Goal: Information Seeking & Learning: Compare options

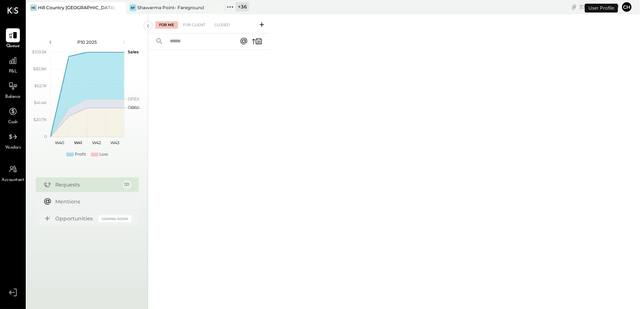
click at [13, 293] on icon at bounding box center [12, 292] width 13 height 11
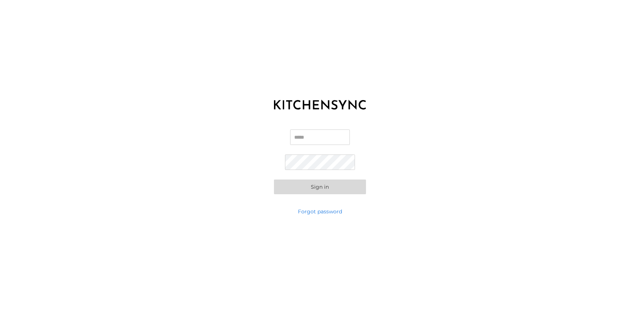
type input "**********"
click at [306, 134] on input "**********" at bounding box center [320, 137] width 70 height 15
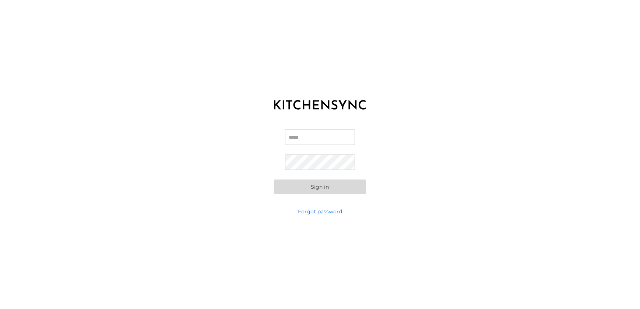
scroll to position [0, 0]
click at [300, 139] on input "Email" at bounding box center [320, 137] width 70 height 15
click at [314, 139] on input "Email" at bounding box center [320, 137] width 70 height 15
paste input "**********"
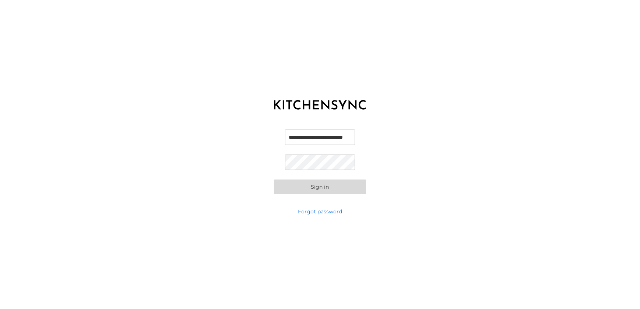
type input "**********"
click at [293, 182] on button "Sign in" at bounding box center [320, 187] width 92 height 15
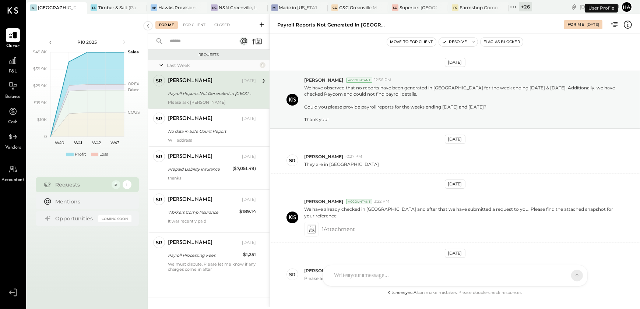
scroll to position [54, 0]
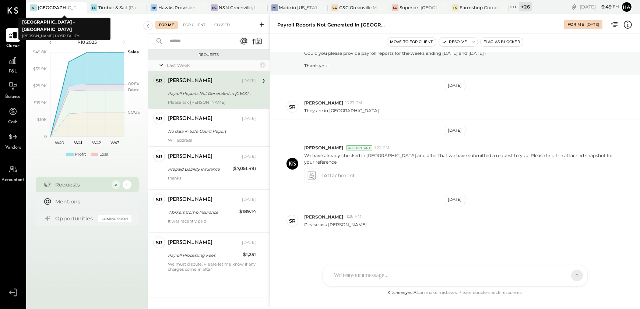
click at [82, 7] on icon at bounding box center [80, 7] width 9 height 9
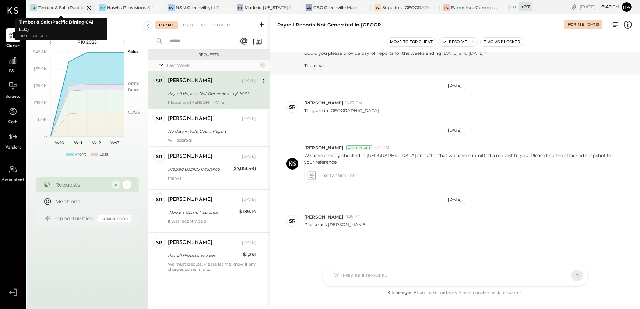
click at [88, 8] on icon at bounding box center [89, 8] width 4 height 4
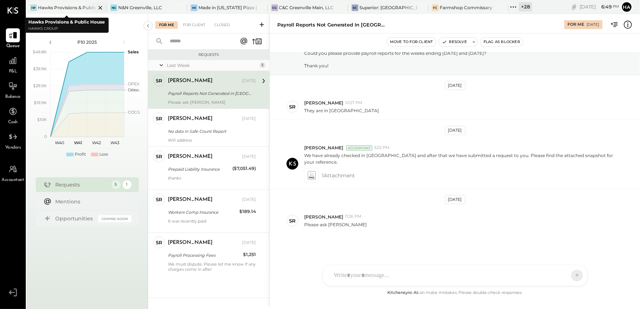
click at [100, 6] on icon at bounding box center [100, 7] width 9 height 9
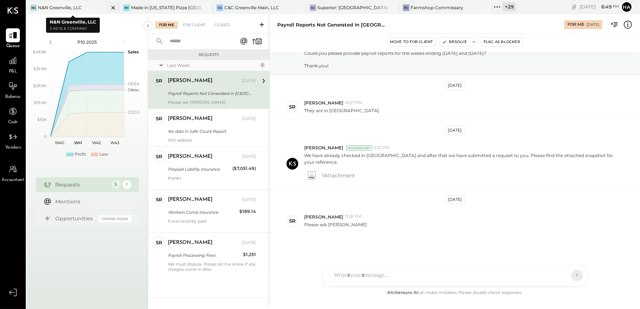
click at [112, 7] on icon at bounding box center [113, 7] width 9 height 9
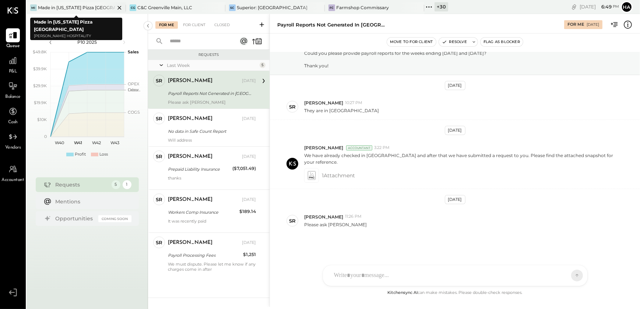
click at [119, 8] on icon at bounding box center [119, 8] width 4 height 4
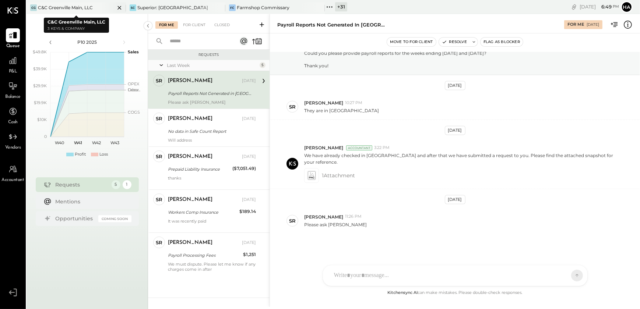
click at [118, 8] on icon at bounding box center [119, 8] width 4 height 4
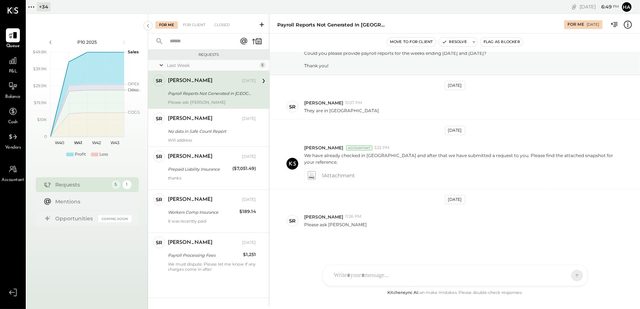
click at [33, 8] on icon at bounding box center [31, 7] width 10 height 10
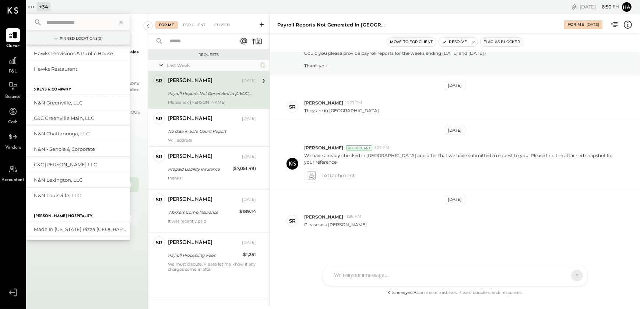
scroll to position [0, 0]
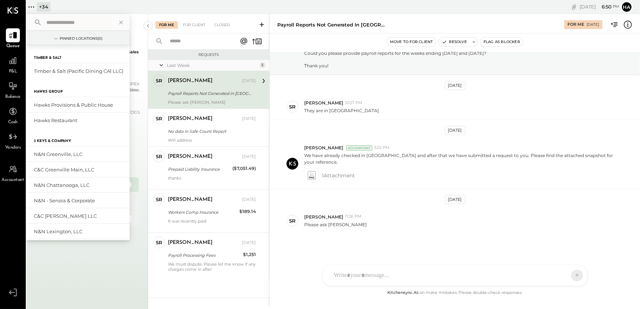
click at [54, 25] on input "text" at bounding box center [77, 22] width 68 height 13
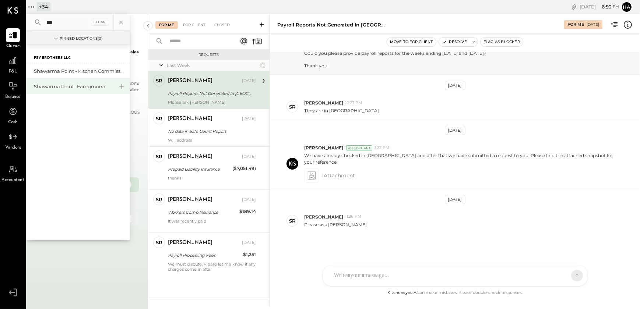
type input "***"
click at [55, 88] on div "Shawarma Point- Fareground" at bounding box center [73, 86] width 79 height 7
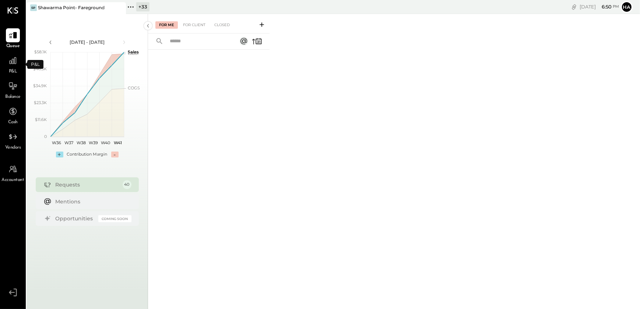
click at [11, 70] on span "P&L" at bounding box center [13, 71] width 8 height 7
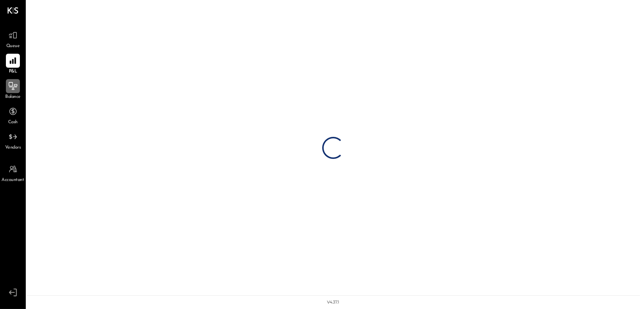
click at [12, 92] on div at bounding box center [13, 86] width 14 height 14
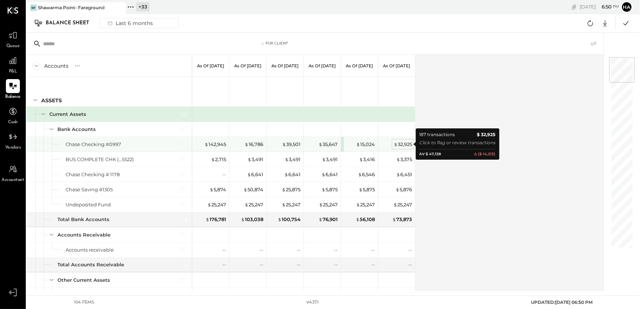
click at [400, 144] on div "$ 32,925" at bounding box center [402, 144] width 18 height 7
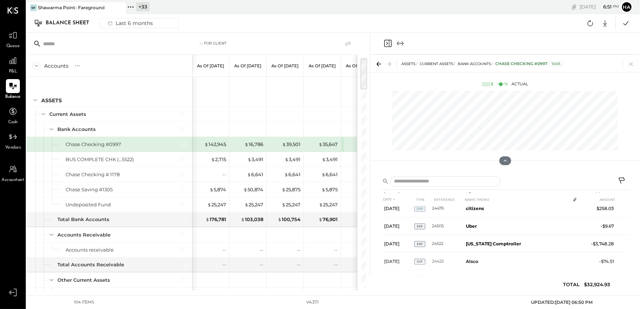
scroll to position [2070, 0]
click at [633, 64] on icon at bounding box center [631, 64] width 10 height 10
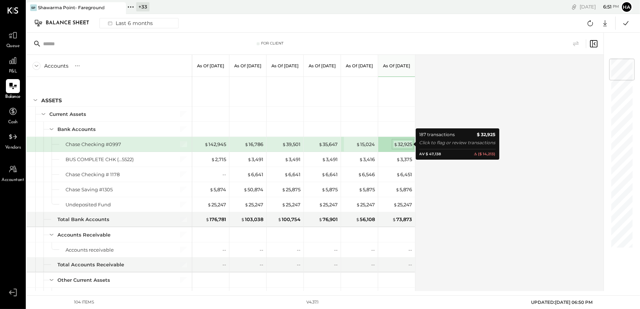
click at [401, 145] on div "$ 32,925" at bounding box center [402, 144] width 18 height 7
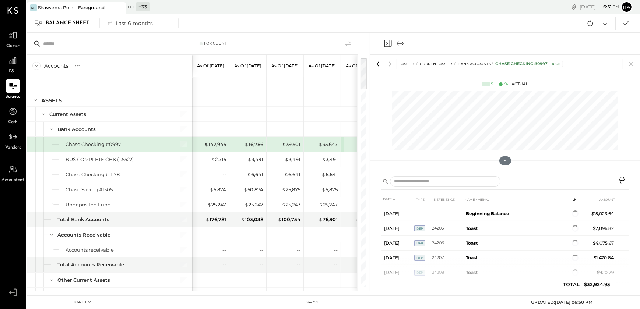
click at [621, 180] on icon at bounding box center [622, 181] width 9 height 9
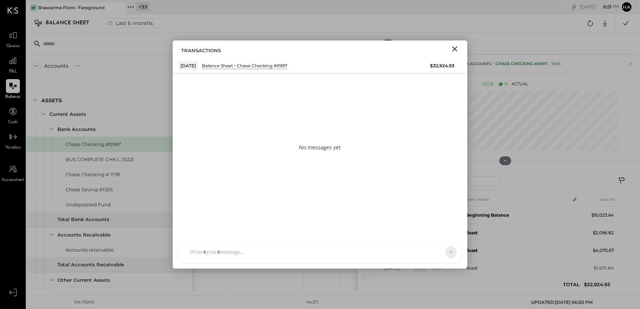
click at [213, 256] on div "[PERSON_NAME] [PERSON_NAME] MC [PERSON_NAME] CR [PERSON_NAME] R [PERSON_NAME] A…" at bounding box center [319, 252] width 283 height 21
click at [202, 216] on div "To enrich screen reader interactions, please activate Accessibility in Grammarl…" at bounding box center [320, 220] width 268 height 29
paste div "To enrich screen reader interactions, please activate Accessibility in Grammarl…"
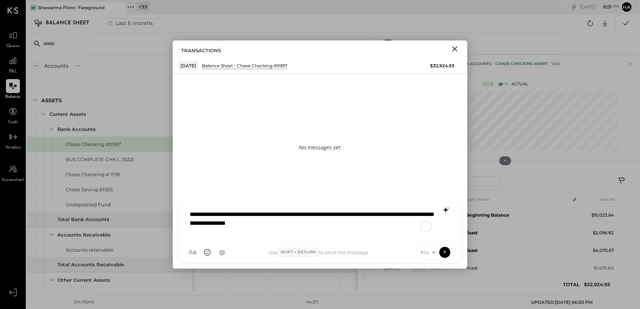
click at [447, 211] on icon at bounding box center [445, 210] width 9 height 9
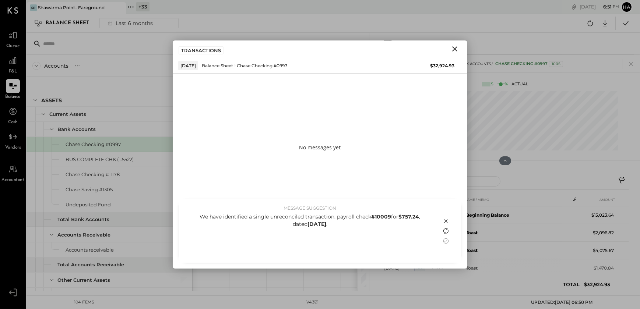
click at [445, 231] on icon at bounding box center [445, 231] width 9 height 9
click at [447, 222] on icon at bounding box center [445, 221] width 9 height 9
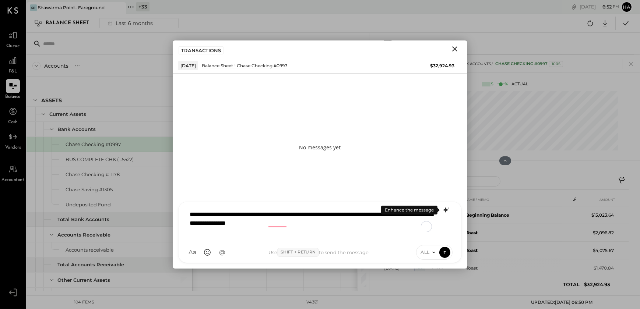
click at [292, 222] on div "**********" at bounding box center [320, 220] width 268 height 29
click at [445, 252] on icon at bounding box center [444, 252] width 0 height 3
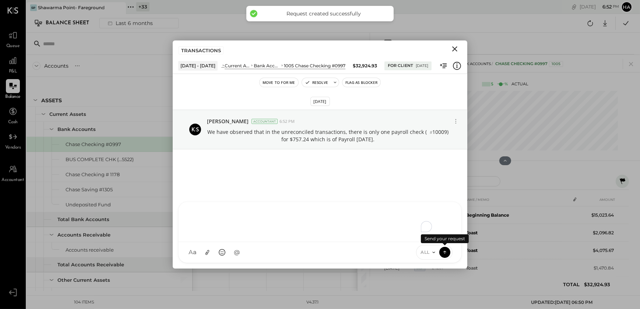
click at [454, 52] on icon "Close" at bounding box center [454, 49] width 9 height 9
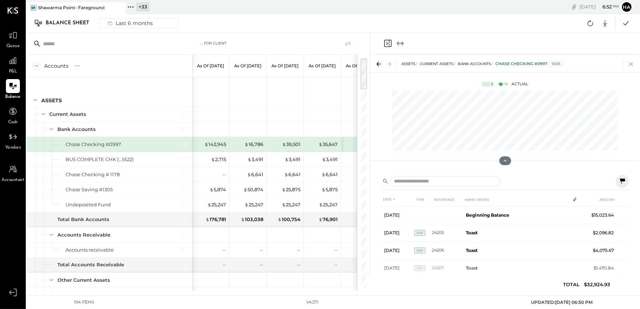
click at [628, 66] on icon at bounding box center [631, 64] width 10 height 10
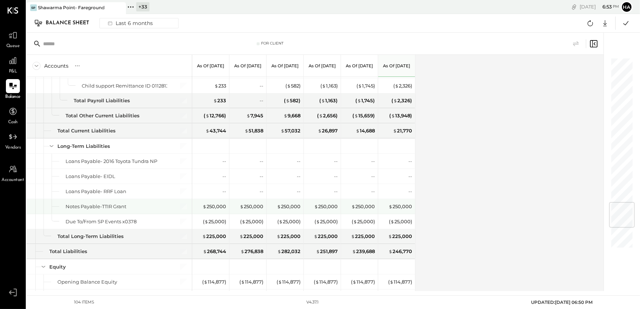
scroll to position [1202, 0]
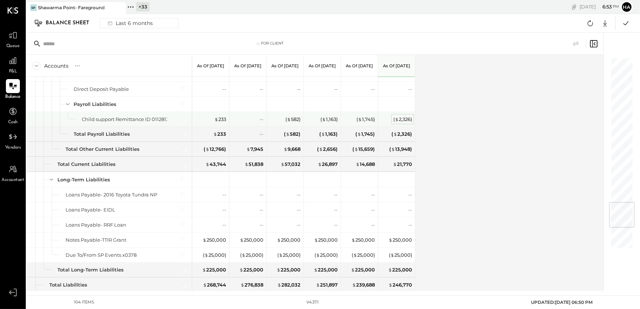
click at [404, 118] on div "( $ 2,326 )" at bounding box center [402, 119] width 19 height 7
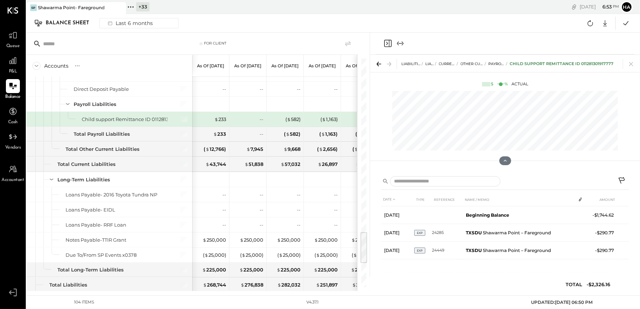
click at [618, 180] on icon at bounding box center [622, 181] width 9 height 9
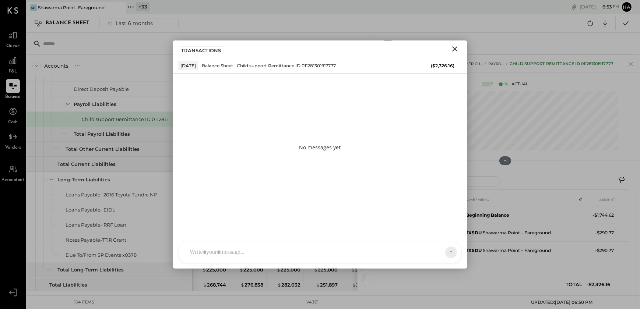
click at [213, 251] on div at bounding box center [313, 252] width 255 height 16
paste div "To enrich screen reader interactions, please activate Accessibility in Grammarl…"
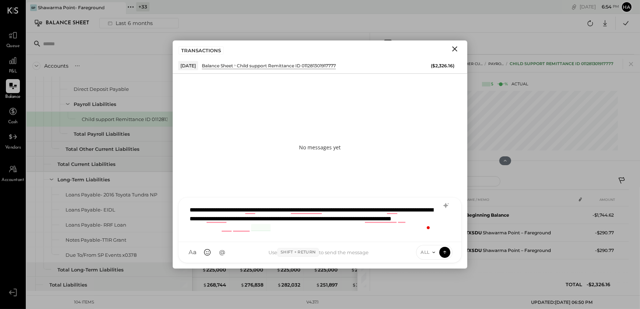
click at [450, 208] on div "**********" at bounding box center [320, 219] width 268 height 34
click at [448, 209] on icon at bounding box center [445, 205] width 9 height 9
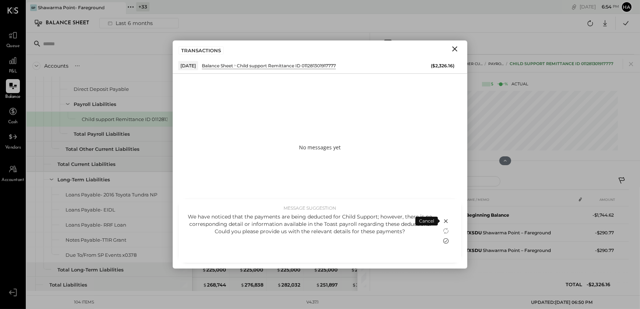
click at [446, 243] on icon at bounding box center [445, 241] width 9 height 9
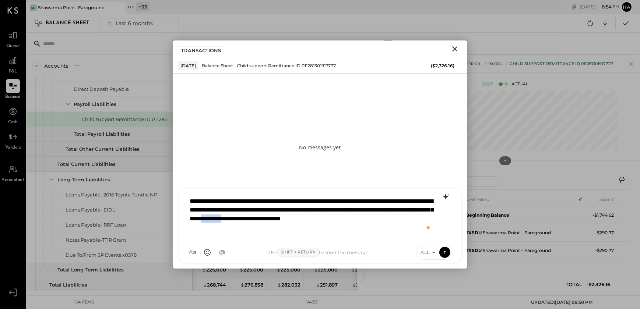
drag, startPoint x: 405, startPoint y: 219, endPoint x: 432, endPoint y: 222, distance: 27.4
click at [432, 222] on div "**********" at bounding box center [320, 214] width 268 height 43
click at [443, 252] on icon at bounding box center [444, 251] width 7 height 7
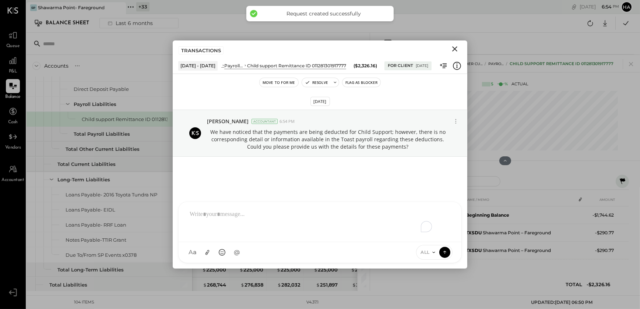
click at [359, 84] on button "Flag as Blocker" at bounding box center [361, 82] width 38 height 9
click at [453, 48] on icon "Close" at bounding box center [454, 48] width 5 height 5
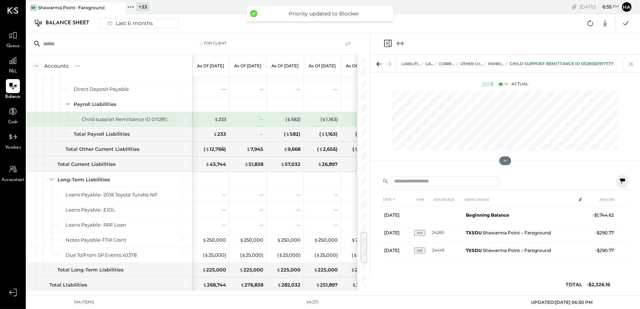
click at [630, 64] on icon at bounding box center [631, 64] width 4 height 4
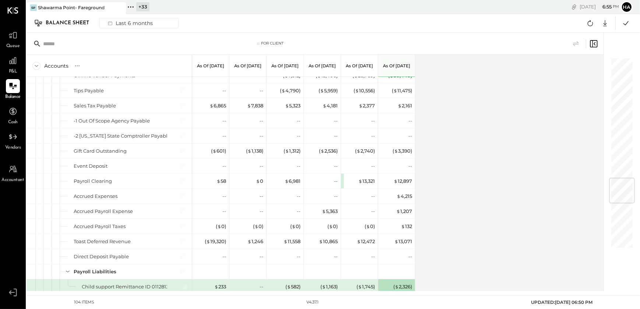
scroll to position [1001, 0]
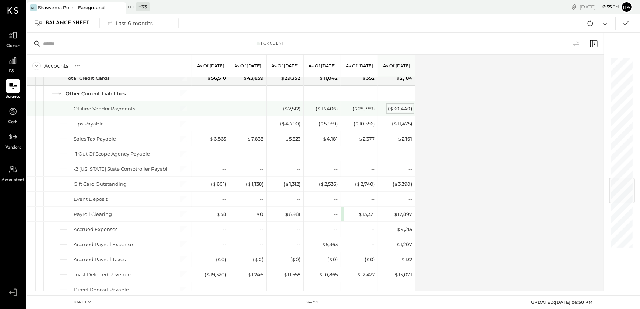
click at [400, 106] on div "( $ 30,440 )" at bounding box center [400, 108] width 24 height 7
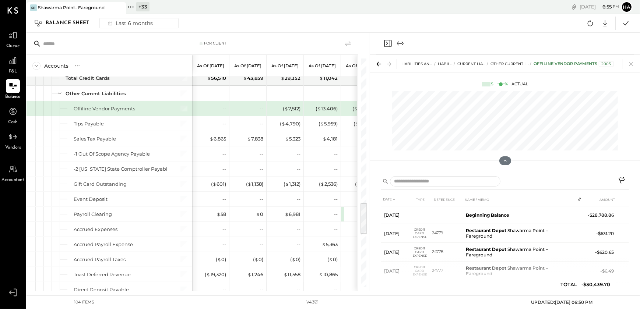
click at [623, 180] on icon at bounding box center [622, 181] width 9 height 9
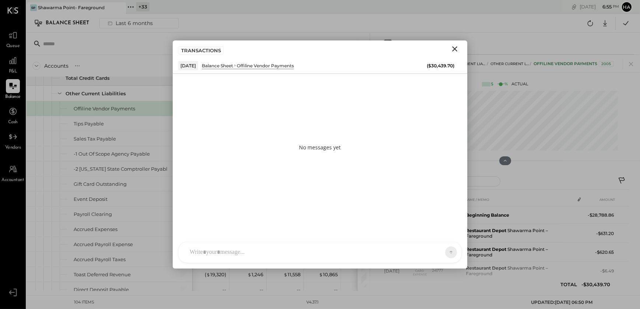
click at [211, 256] on div "[PERSON_NAME] [PERSON_NAME] MC [PERSON_NAME] CR [PERSON_NAME] R [PERSON_NAME] A…" at bounding box center [319, 252] width 283 height 21
paste div "To enrich screen reader interactions, please activate Accessibility in Grammarl…"
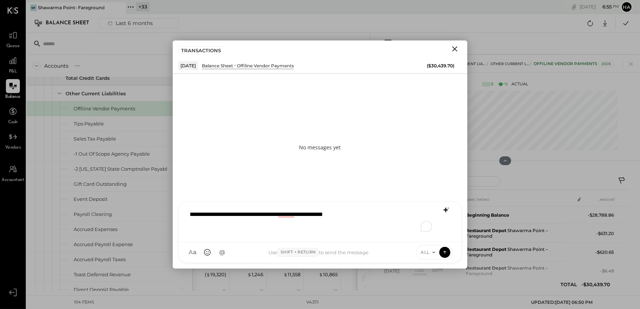
click at [445, 212] on icon at bounding box center [445, 210] width 9 height 9
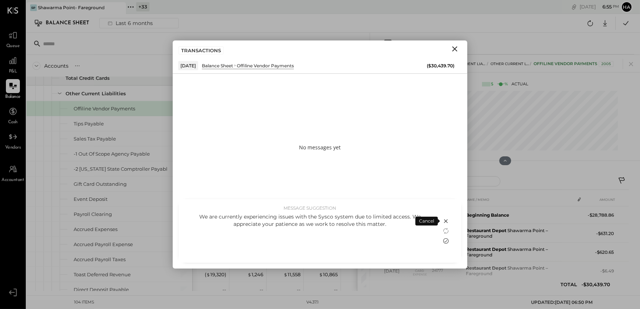
click at [445, 240] on icon at bounding box center [445, 241] width 9 height 9
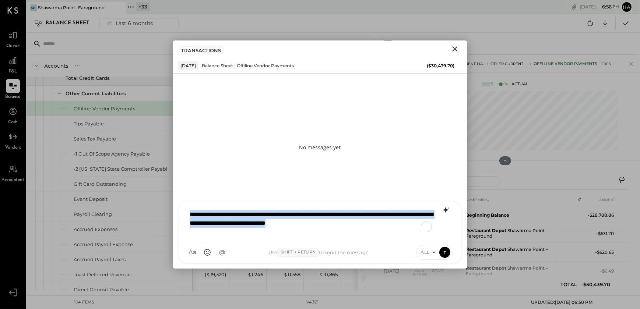
click at [454, 50] on icon "Close" at bounding box center [454, 49] width 9 height 9
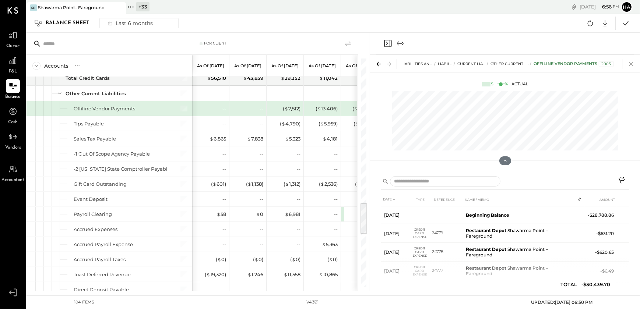
click at [632, 64] on icon at bounding box center [631, 64] width 10 height 10
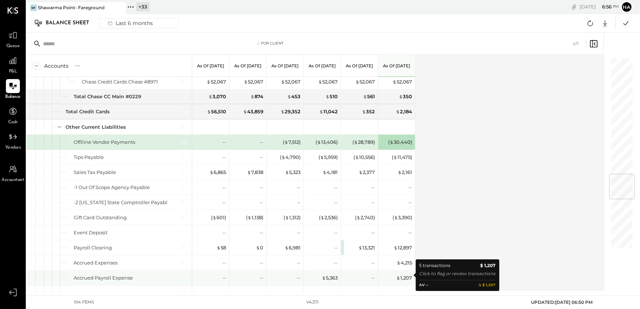
scroll to position [934, 0]
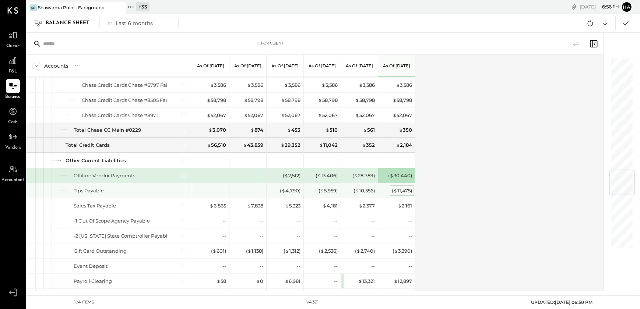
click at [399, 189] on div "( $ 11,475 )" at bounding box center [402, 190] width 20 height 7
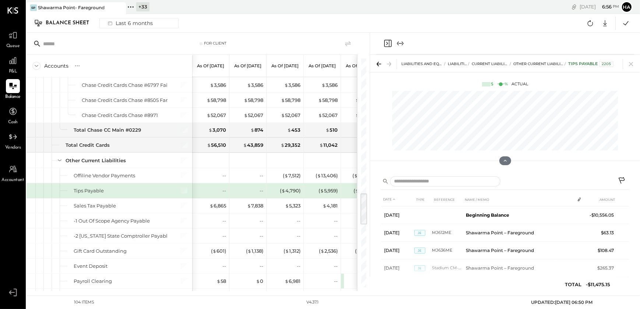
click at [620, 180] on icon at bounding box center [621, 180] width 6 height 6
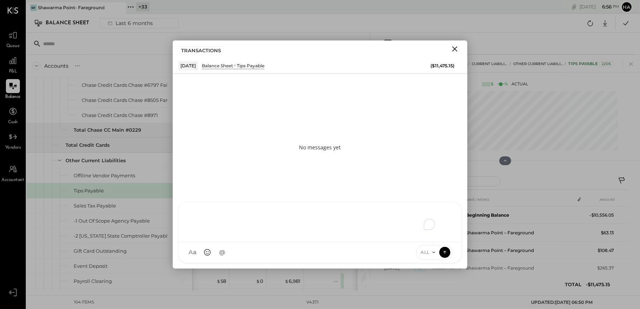
click at [224, 254] on div "HT Harsh Talajiya F faraz MC Meghna Chavda CR Chintan R Dave F faseeh AR Alex R…" at bounding box center [319, 232] width 283 height 61
paste div "To enrich screen reader interactions, please activate Accessibility in Grammarl…"
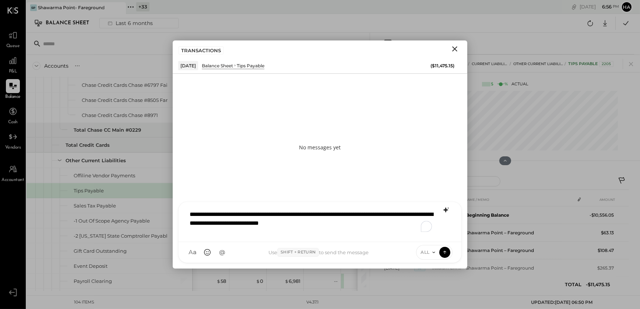
click at [443, 210] on icon at bounding box center [445, 210] width 5 height 5
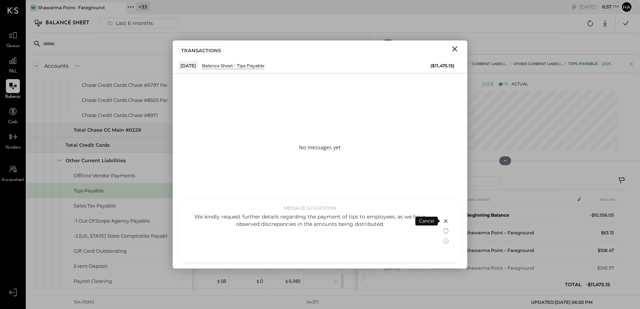
click at [445, 222] on icon at bounding box center [446, 221] width 4 height 4
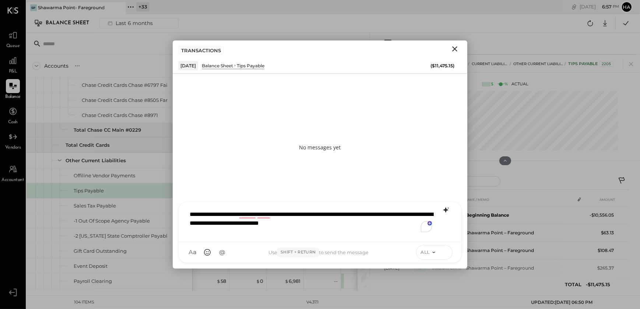
click at [445, 252] on icon at bounding box center [444, 251] width 7 height 7
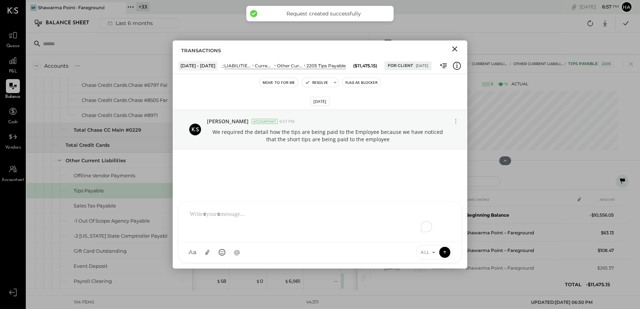
click at [360, 82] on button "Flag as Blocker" at bounding box center [361, 82] width 38 height 9
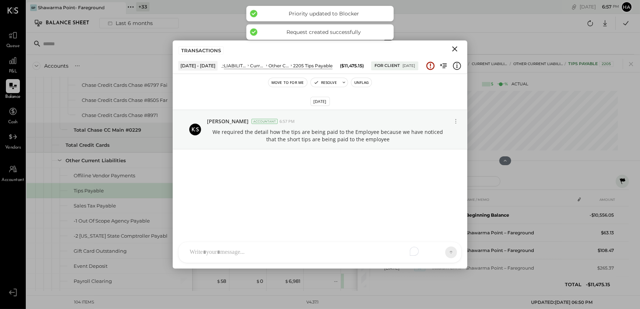
click at [455, 50] on icon "Close" at bounding box center [454, 49] width 9 height 9
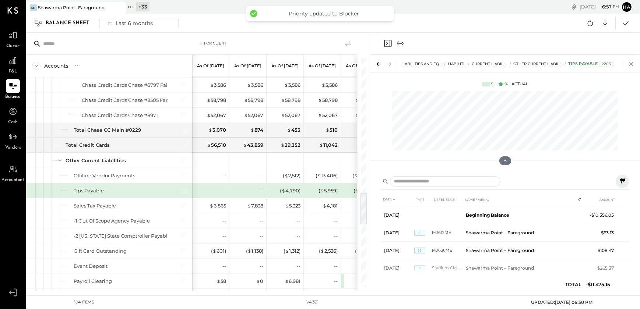
click at [629, 64] on icon at bounding box center [631, 64] width 10 height 10
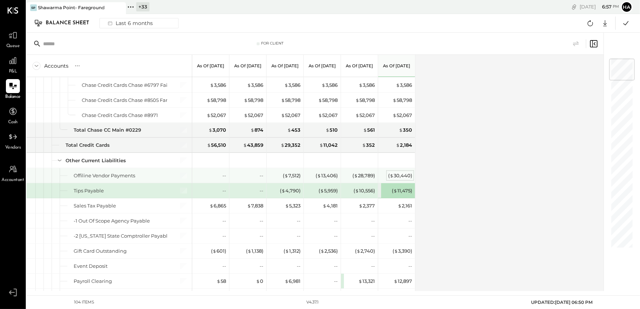
click at [398, 172] on div "( $ 30,440 )" at bounding box center [400, 175] width 24 height 7
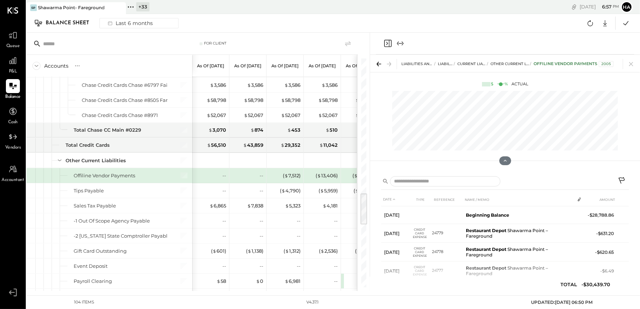
click at [618, 179] on icon at bounding box center [622, 181] width 9 height 9
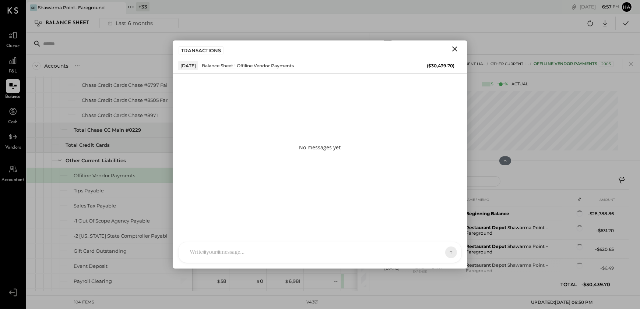
click at [210, 255] on div at bounding box center [313, 252] width 255 height 16
paste div "To enrich screen reader interactions, please activate Accessibility in Grammarl…"
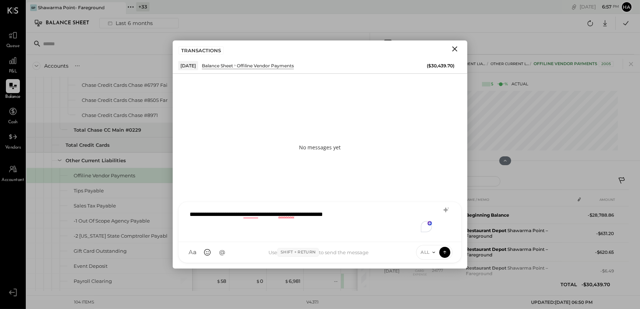
click at [364, 219] on div "**********" at bounding box center [320, 220] width 268 height 29
click at [286, 216] on div "**********" at bounding box center [320, 220] width 268 height 29
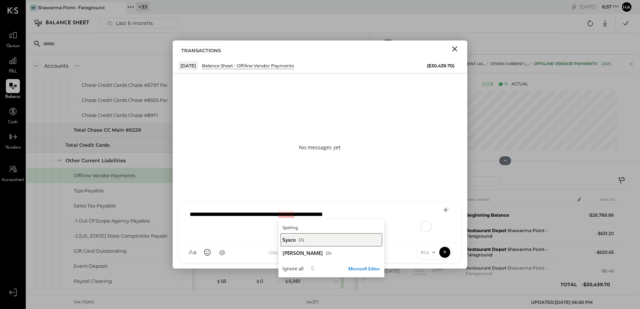
click at [285, 239] on span "Sysco" at bounding box center [289, 239] width 13 height 7
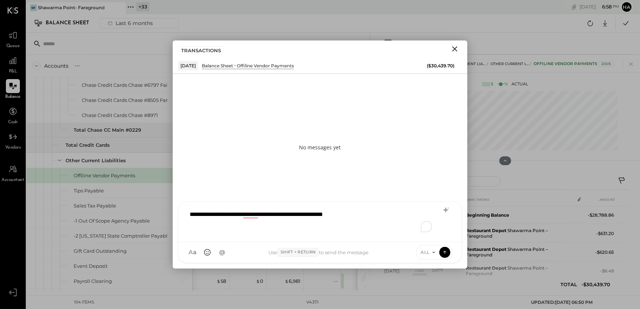
click at [358, 218] on div "**********" at bounding box center [320, 220] width 268 height 29
click at [252, 216] on div "**********" at bounding box center [320, 220] width 268 height 29
click at [360, 216] on div "**********" at bounding box center [320, 220] width 268 height 29
click at [454, 49] on icon "Close" at bounding box center [454, 48] width 5 height 5
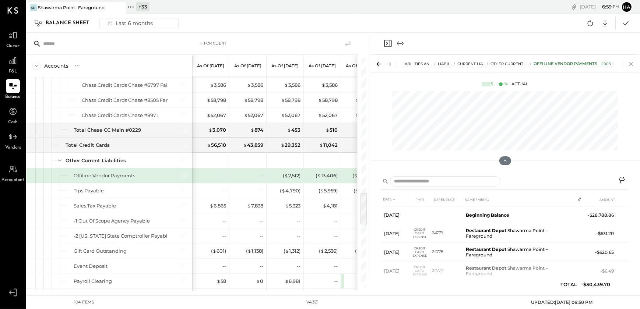
click at [633, 64] on icon at bounding box center [631, 64] width 10 height 10
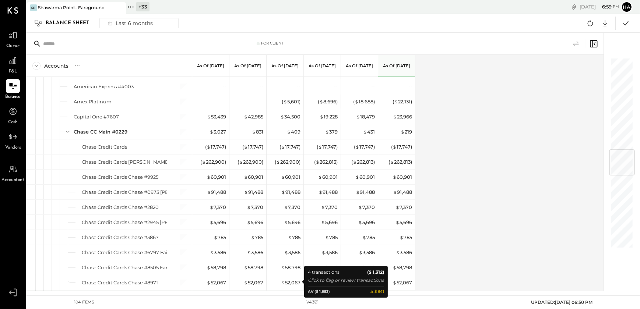
scroll to position [733, 0]
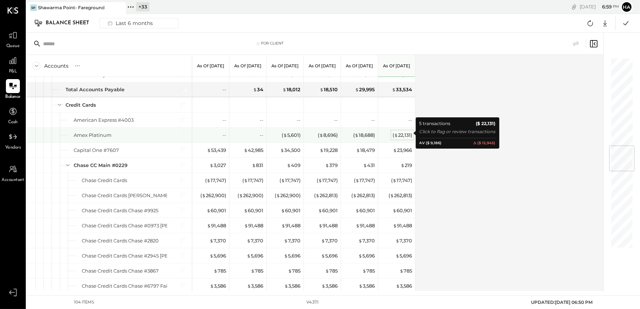
click at [401, 134] on div "( $ 22,131 )" at bounding box center [402, 135] width 20 height 7
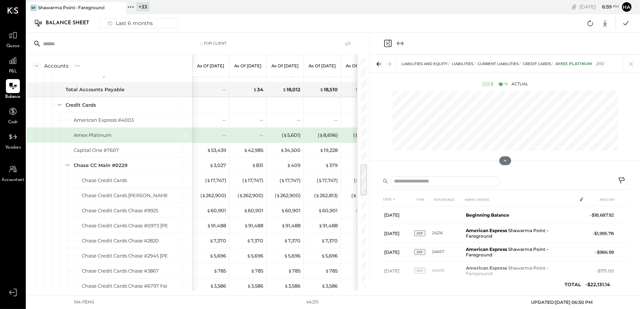
click at [622, 181] on icon at bounding box center [622, 181] width 9 height 9
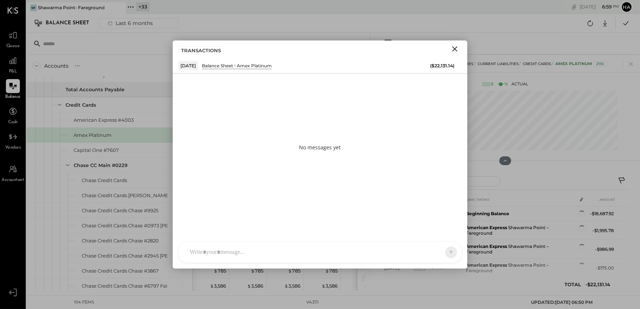
click at [206, 252] on div at bounding box center [313, 252] width 255 height 16
paste div "To enrich screen reader interactions, please activate Accessibility in Grammarl…"
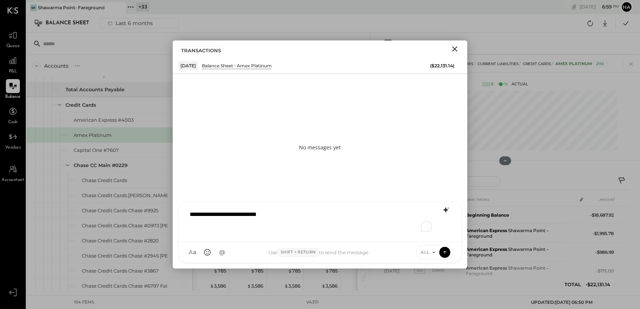
click at [444, 211] on icon at bounding box center [445, 210] width 9 height 9
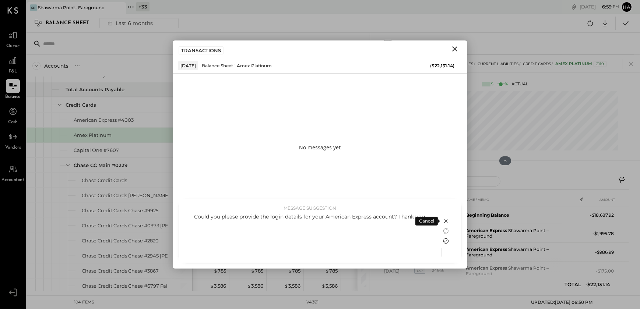
click at [446, 242] on icon at bounding box center [445, 241] width 9 height 9
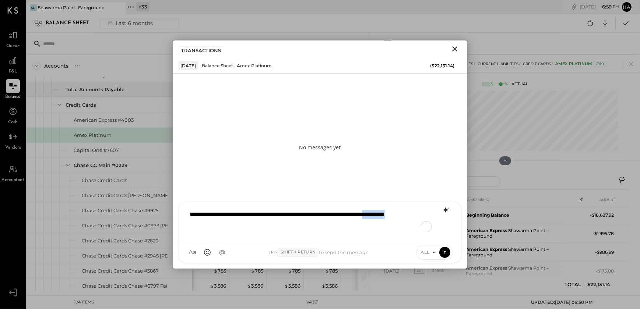
drag, startPoint x: 224, startPoint y: 225, endPoint x: 188, endPoint y: 228, distance: 36.2
click at [188, 228] on div "**********" at bounding box center [320, 220] width 268 height 29
click at [445, 253] on icon at bounding box center [444, 251] width 7 height 7
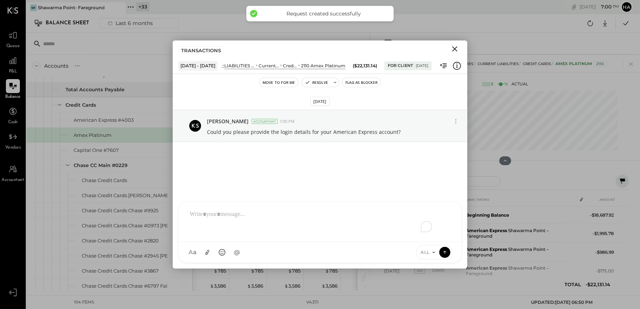
click at [360, 84] on button "Flag as Blocker" at bounding box center [361, 82] width 38 height 9
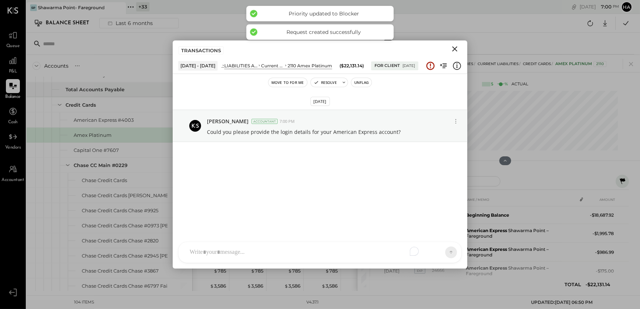
click at [455, 48] on icon "Close" at bounding box center [454, 48] width 5 height 5
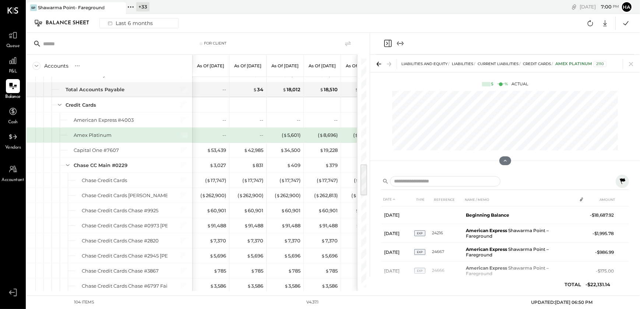
drag, startPoint x: 632, startPoint y: 63, endPoint x: 425, endPoint y: 127, distance: 216.9
click at [632, 63] on icon at bounding box center [631, 64] width 10 height 10
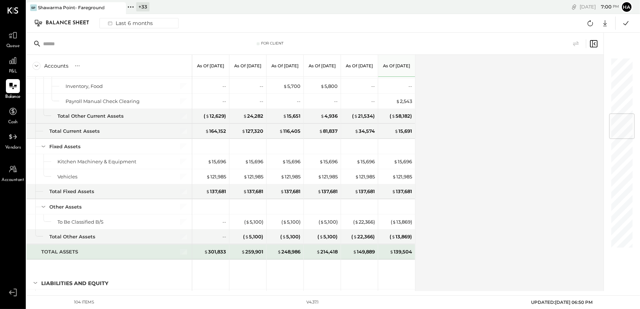
scroll to position [432, 0]
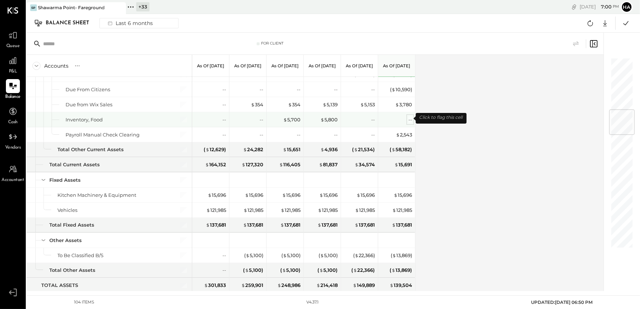
click at [408, 118] on div "--" at bounding box center [410, 119] width 4 height 7
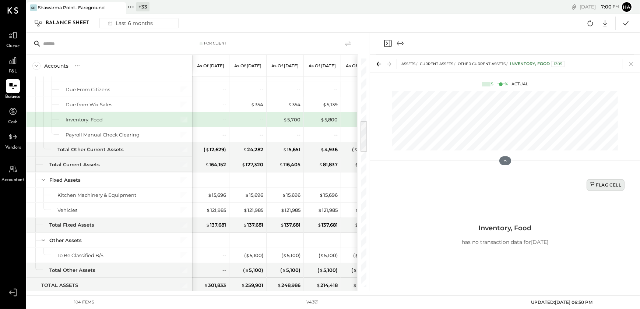
click at [602, 185] on div "Flag Cell" at bounding box center [605, 185] width 31 height 6
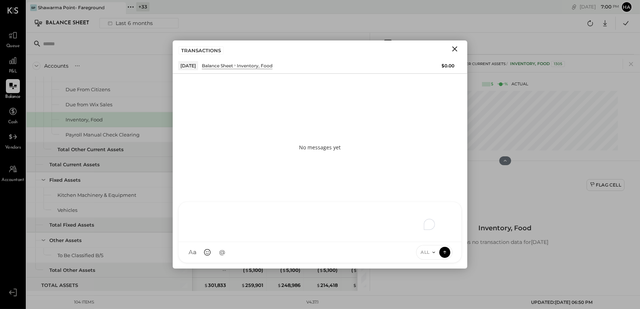
click at [221, 255] on div "HT Harsh Talajiya F faraz MC Meghna Chavda CR Chintan R Dave F faseeh AR Alex R…" at bounding box center [319, 232] width 283 height 61
click at [444, 213] on icon at bounding box center [445, 210] width 9 height 9
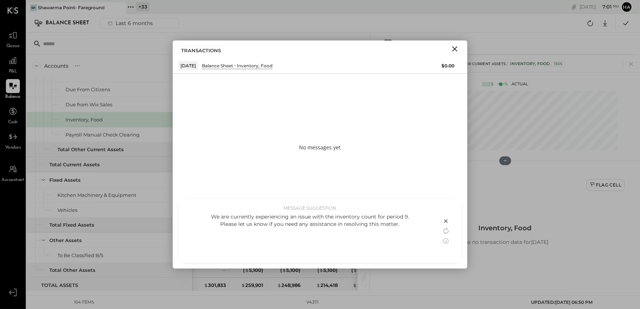
click at [444, 221] on icon at bounding box center [445, 221] width 9 height 9
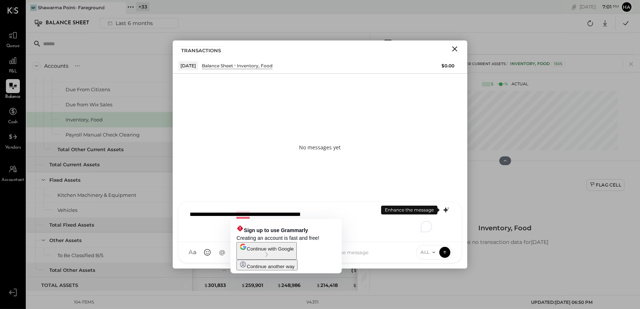
click at [241, 215] on div "**********" at bounding box center [320, 220] width 268 height 29
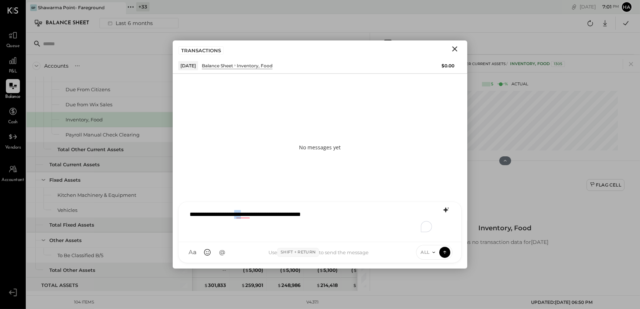
drag, startPoint x: 251, startPoint y: 215, endPoint x: 260, endPoint y: 216, distance: 9.3
click at [260, 216] on div "**********" at bounding box center [320, 220] width 268 height 29
click at [341, 216] on div "**********" at bounding box center [320, 220] width 268 height 29
click at [445, 254] on icon at bounding box center [444, 251] width 7 height 7
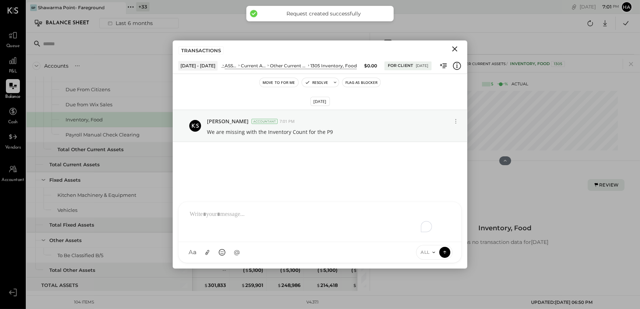
click at [351, 84] on button "Flag as Blocker" at bounding box center [361, 82] width 38 height 9
click at [452, 50] on icon "Close" at bounding box center [454, 49] width 9 height 9
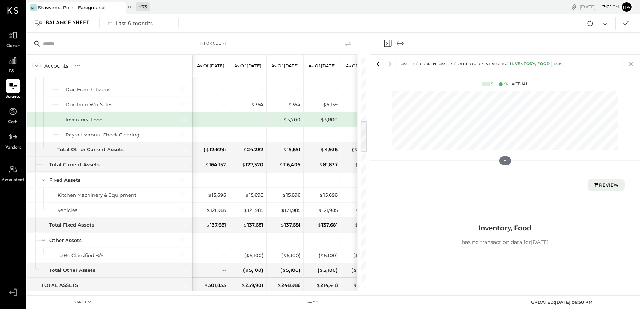
click at [632, 64] on icon at bounding box center [631, 64] width 10 height 10
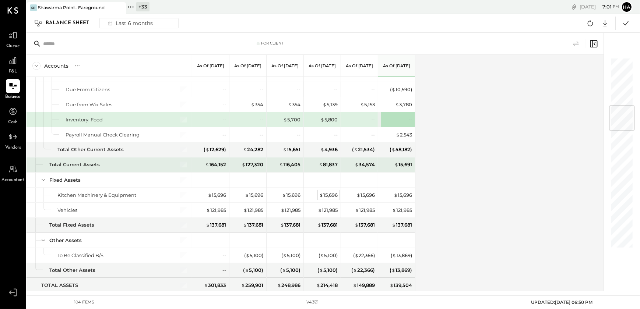
scroll to position [399, 0]
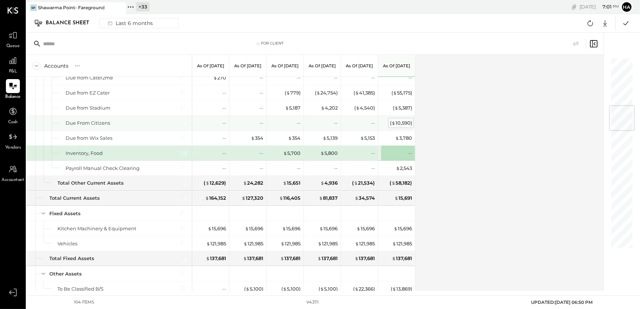
click at [398, 125] on div "( $ 10,590 )" at bounding box center [401, 123] width 22 height 7
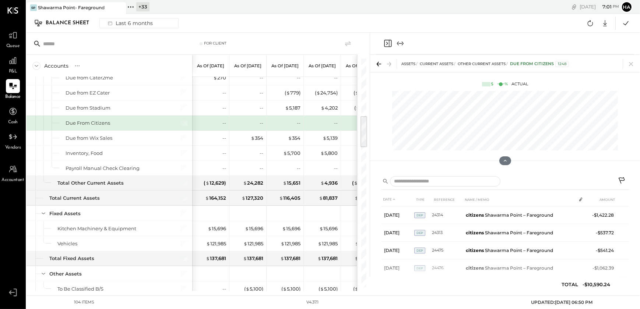
click at [620, 177] on icon at bounding box center [622, 181] width 9 height 9
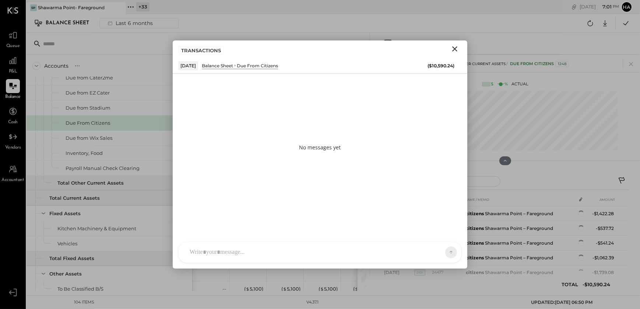
click at [226, 251] on div at bounding box center [313, 252] width 255 height 16
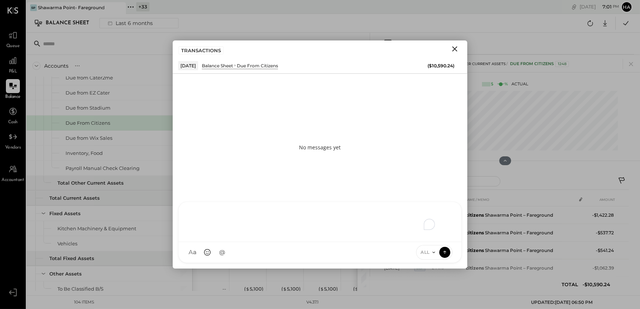
paste div "To enrich screen reader interactions, please activate Accessibility in Grammarl…"
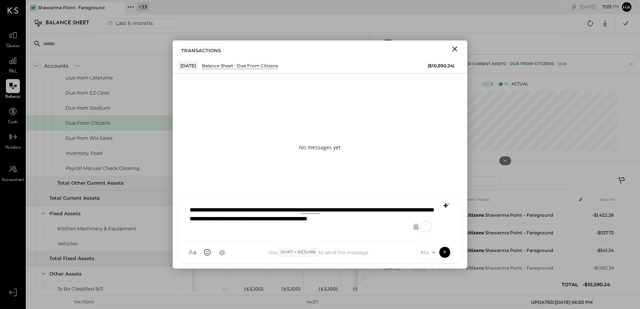
click at [445, 206] on icon at bounding box center [445, 205] width 5 height 5
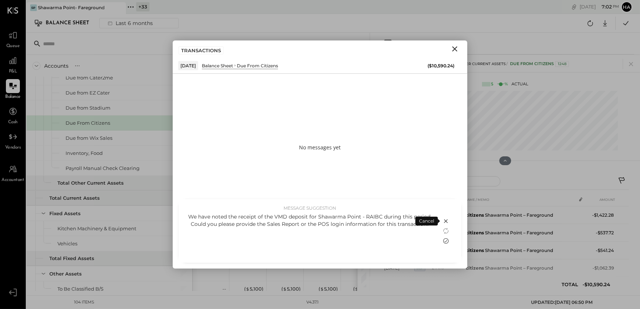
click at [446, 241] on icon at bounding box center [446, 241] width 6 height 6
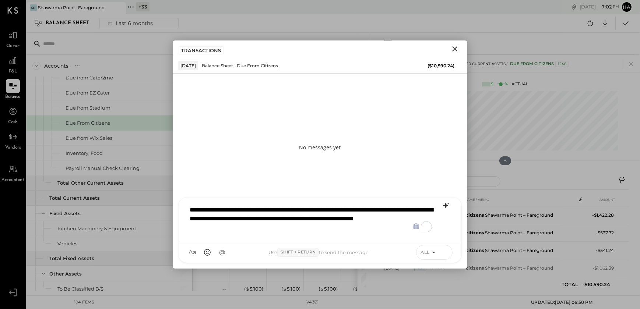
click at [446, 253] on icon at bounding box center [444, 251] width 7 height 7
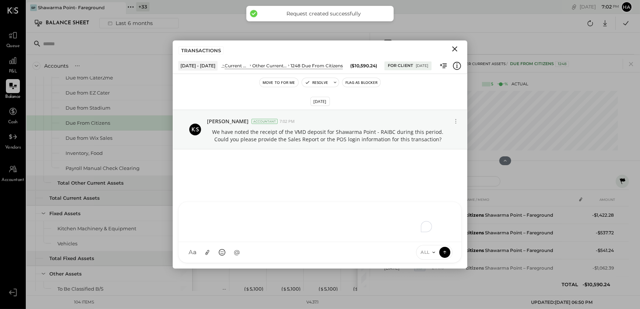
click at [352, 84] on button "Flag as Blocker" at bounding box center [361, 82] width 38 height 9
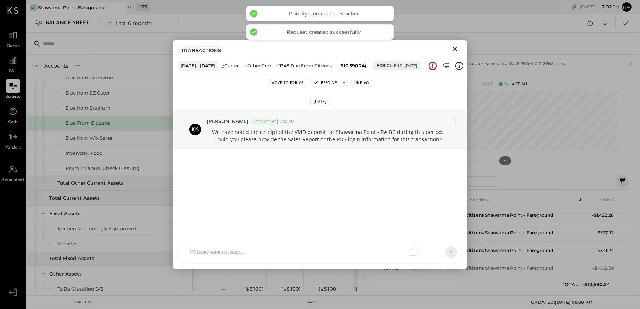
click at [452, 48] on icon "Close" at bounding box center [454, 49] width 9 height 9
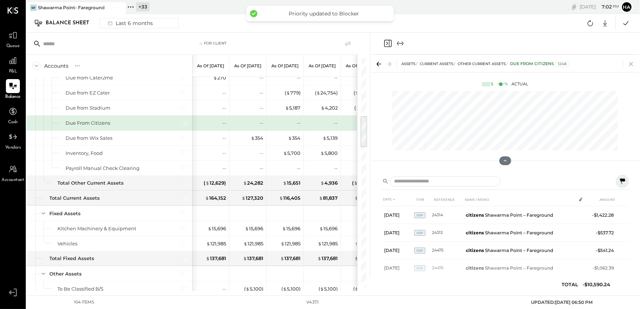
click at [631, 66] on icon at bounding box center [631, 64] width 10 height 10
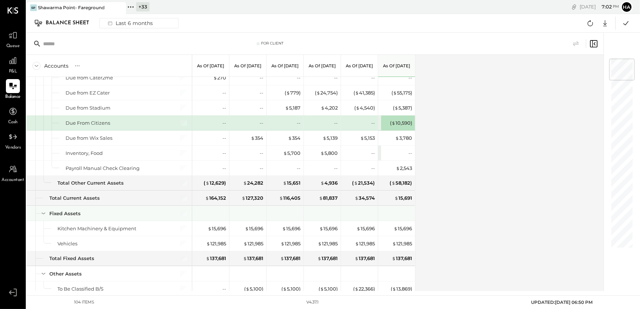
scroll to position [365, 0]
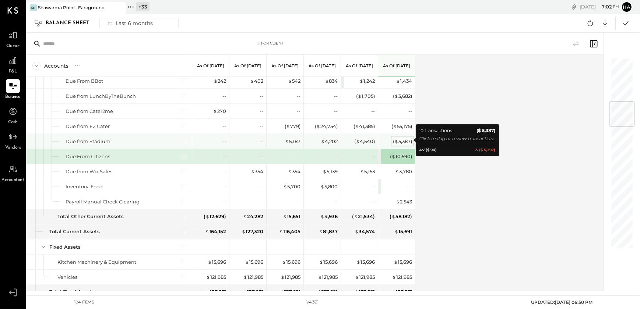
click at [400, 139] on div "( $ 5,387 )" at bounding box center [402, 141] width 19 height 7
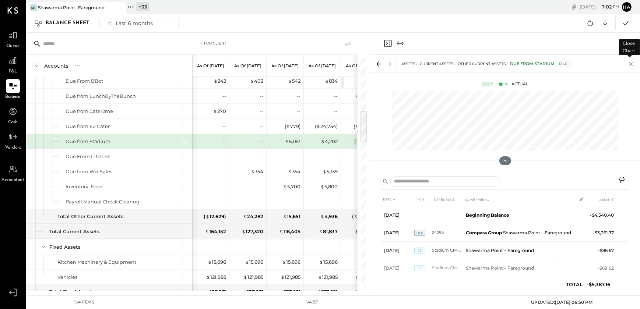
click at [631, 65] on icon at bounding box center [631, 64] width 4 height 4
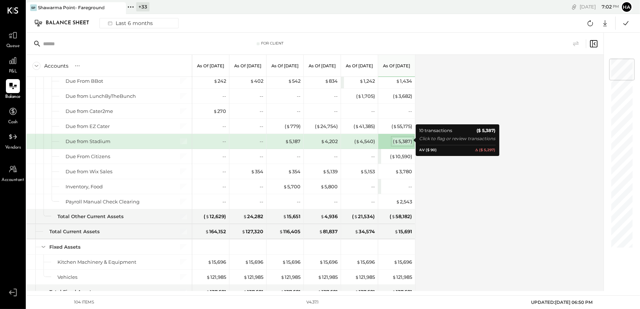
click at [395, 140] on span "$" at bounding box center [396, 141] width 4 height 6
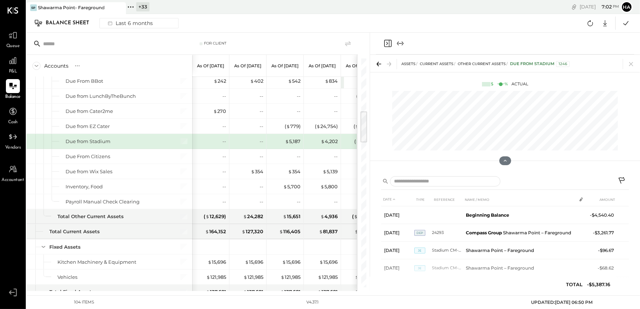
click at [623, 180] on icon at bounding box center [622, 181] width 9 height 9
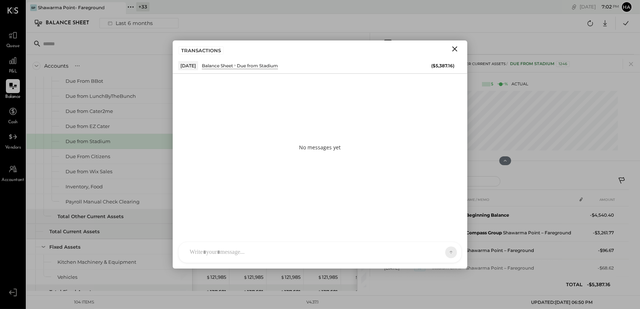
click at [209, 254] on div at bounding box center [313, 252] width 255 height 16
paste div "To enrich screen reader interactions, please activate Accessibility in Grammarl…"
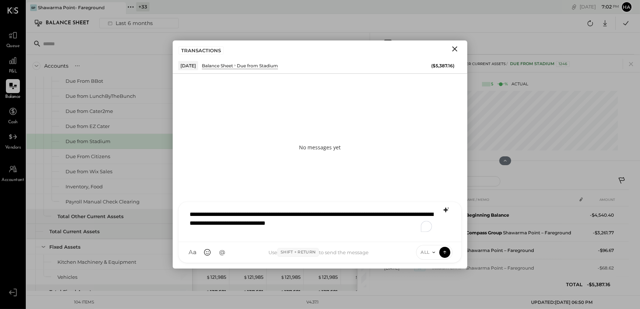
click at [445, 207] on icon at bounding box center [445, 210] width 9 height 9
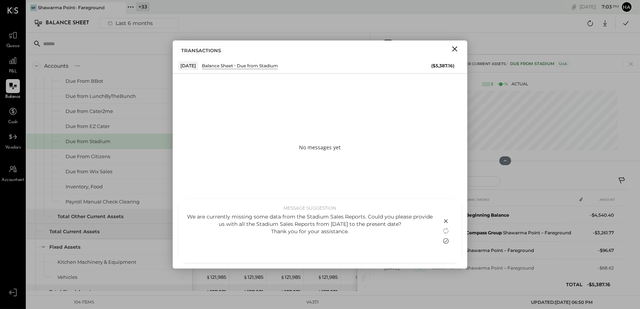
click at [446, 240] on icon at bounding box center [446, 241] width 6 height 6
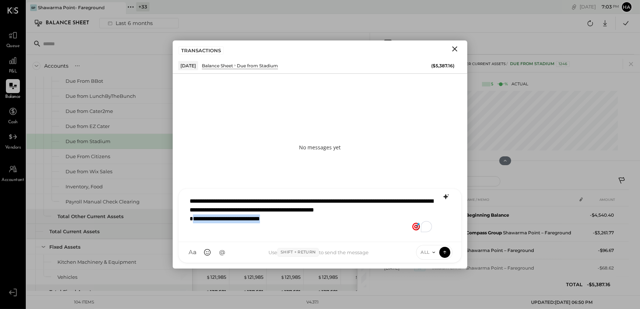
drag, startPoint x: 285, startPoint y: 227, endPoint x: 191, endPoint y: 235, distance: 94.2
click at [191, 235] on div "**********" at bounding box center [320, 214] width 268 height 43
click at [441, 254] on icon at bounding box center [444, 251] width 7 height 7
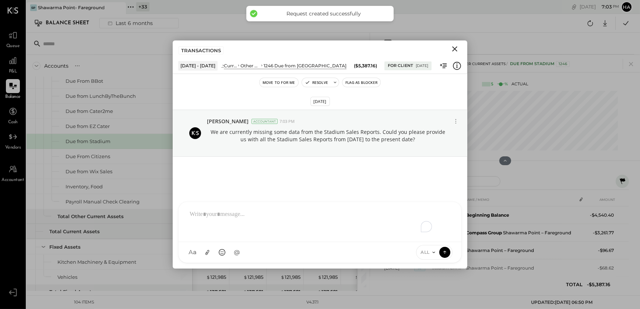
click at [354, 84] on button "Flag as Blocker" at bounding box center [361, 82] width 38 height 9
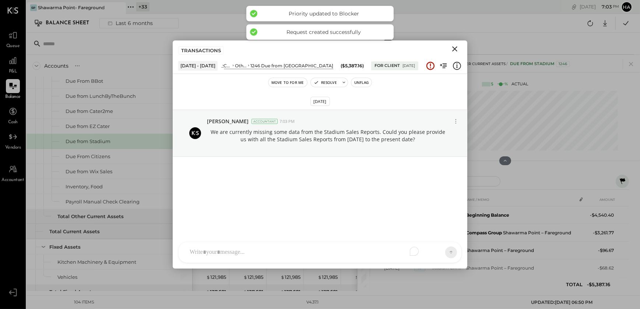
click at [454, 50] on icon "Close" at bounding box center [454, 48] width 5 height 5
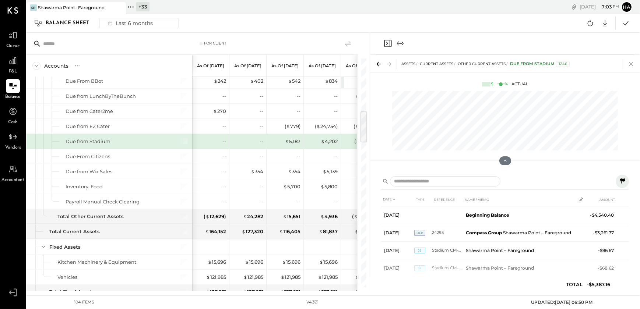
click at [631, 64] on icon at bounding box center [631, 64] width 10 height 10
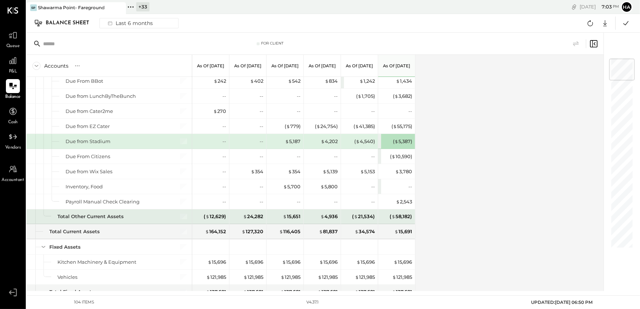
scroll to position [332, 0]
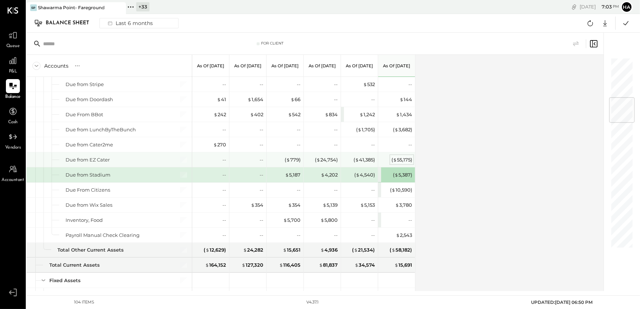
click at [403, 160] on div "( $ 55,175 )" at bounding box center [401, 159] width 21 height 7
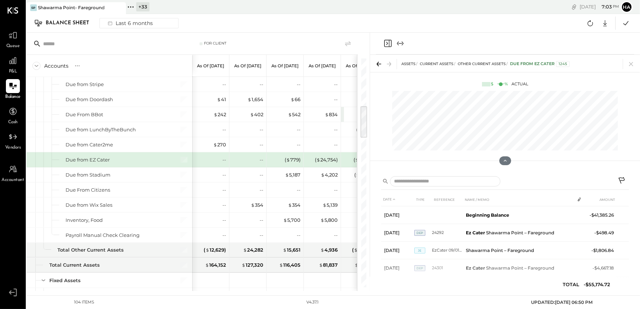
click at [621, 179] on icon at bounding box center [622, 181] width 9 height 9
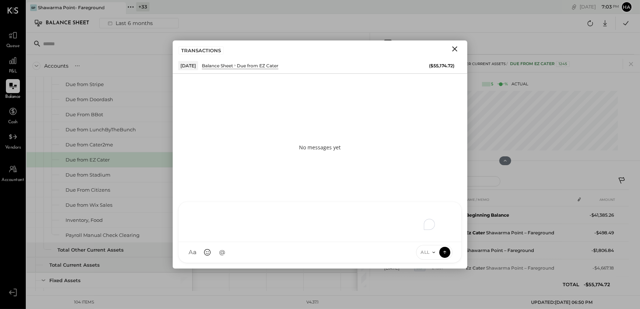
click at [224, 236] on div "To enrich screen reader interactions, please activate Accessibility in Grammarl…" at bounding box center [320, 220] width 268 height 29
paste div "To enrich screen reader interactions, please activate Accessibility in Grammarl…"
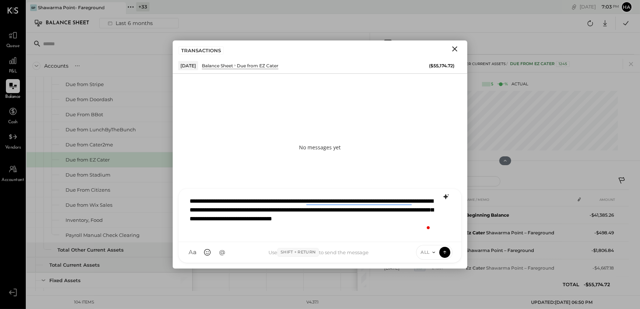
click at [442, 196] on icon at bounding box center [445, 196] width 9 height 9
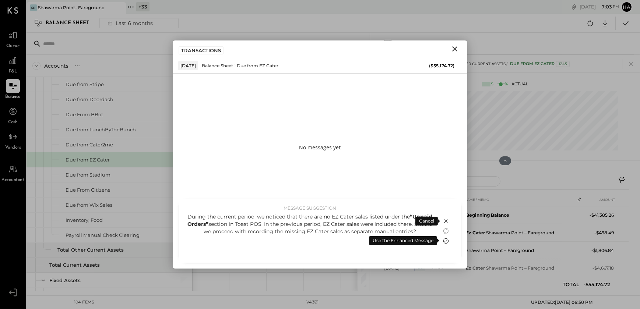
click at [445, 241] on icon at bounding box center [446, 241] width 6 height 6
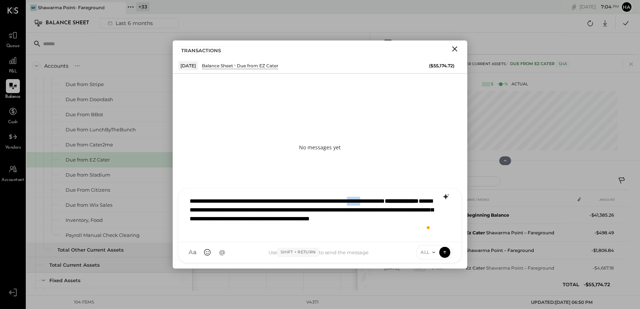
drag, startPoint x: 396, startPoint y: 199, endPoint x: 411, endPoint y: 201, distance: 15.2
click at [411, 201] on div "**********" at bounding box center [320, 214] width 268 height 43
click at [263, 211] on div "**********" at bounding box center [320, 214] width 268 height 43
click at [233, 219] on div "**********" at bounding box center [320, 214] width 268 height 43
click at [301, 219] on div "**********" at bounding box center [320, 214] width 268 height 43
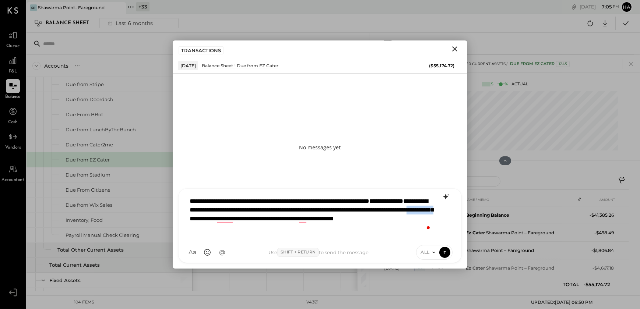
drag, startPoint x: 339, startPoint y: 219, endPoint x: 378, endPoint y: 219, distance: 38.6
click at [378, 219] on div "**********" at bounding box center [320, 214] width 268 height 43
drag, startPoint x: 231, startPoint y: 229, endPoint x: 239, endPoint y: 229, distance: 7.4
click at [239, 229] on div "**********" at bounding box center [320, 214] width 268 height 43
click at [256, 234] on div "**********" at bounding box center [320, 214] width 268 height 43
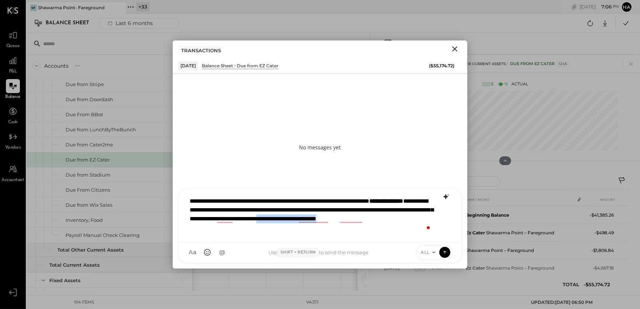
drag, startPoint x: 223, startPoint y: 229, endPoint x: 308, endPoint y: 234, distance: 85.2
click at [308, 234] on div "**********" at bounding box center [320, 214] width 268 height 43
click at [211, 229] on div "**********" at bounding box center [320, 214] width 268 height 43
click at [309, 220] on div "**********" at bounding box center [320, 214] width 268 height 43
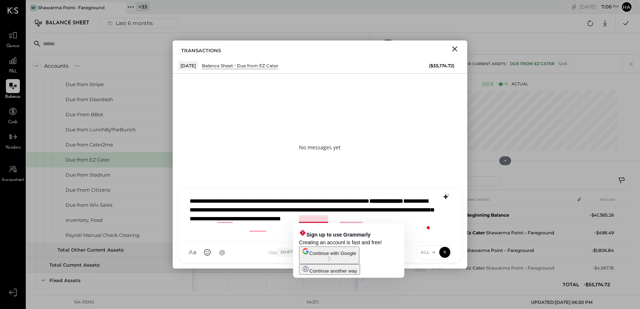
click at [280, 230] on div "**********" at bounding box center [320, 214] width 268 height 43
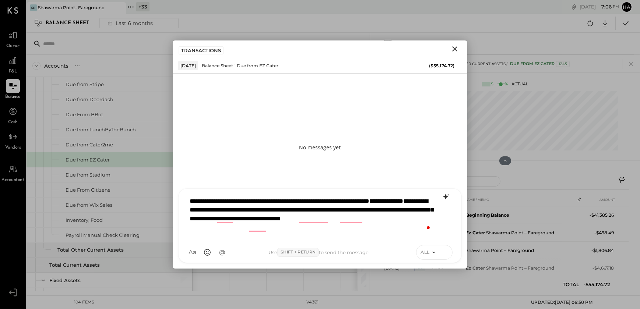
click at [443, 251] on icon at bounding box center [444, 251] width 7 height 7
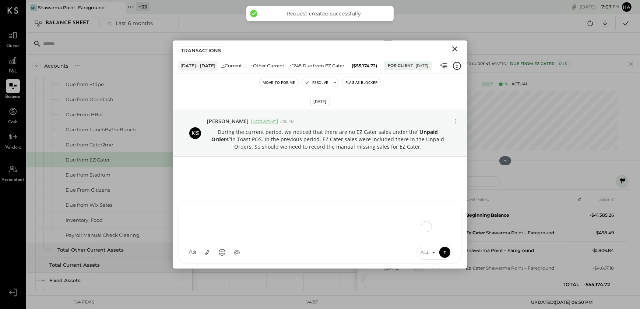
click at [360, 82] on button "Flag as Blocker" at bounding box center [361, 82] width 38 height 9
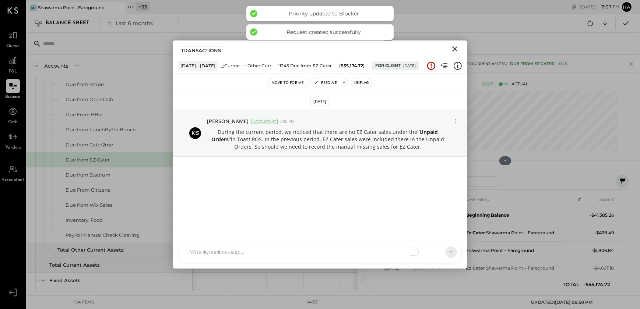
click at [453, 50] on icon "Close" at bounding box center [454, 49] width 9 height 9
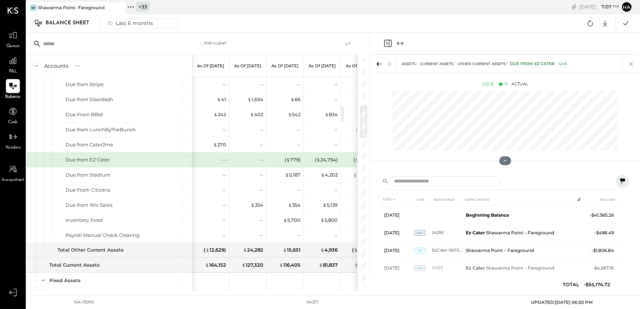
click at [631, 67] on icon at bounding box center [631, 64] width 10 height 10
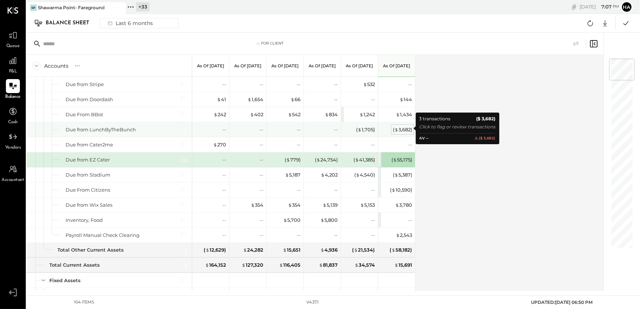
click at [401, 130] on div "( $ 3,682 )" at bounding box center [402, 129] width 19 height 7
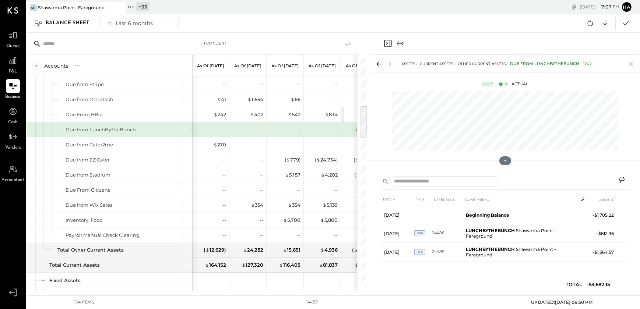
click at [622, 178] on icon at bounding box center [622, 181] width 9 height 9
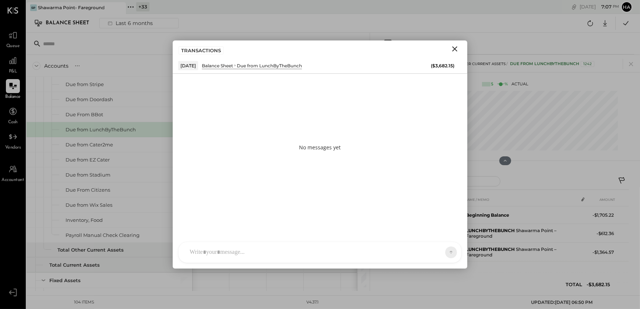
click at [203, 256] on div "[PERSON_NAME] [PERSON_NAME] MC [PERSON_NAME] CR [PERSON_NAME] R [PERSON_NAME] A…" at bounding box center [319, 252] width 283 height 21
paste div "To enrich screen reader interactions, please activate Accessibility in Grammarl…"
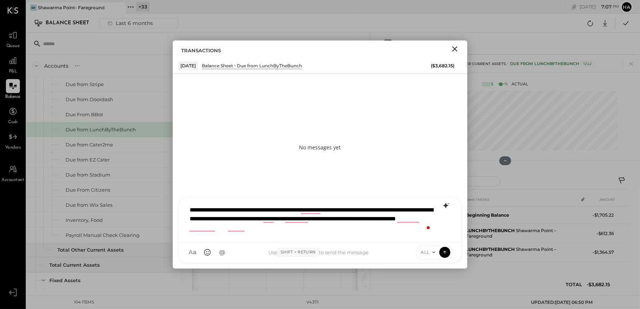
click at [444, 208] on icon at bounding box center [445, 205] width 9 height 9
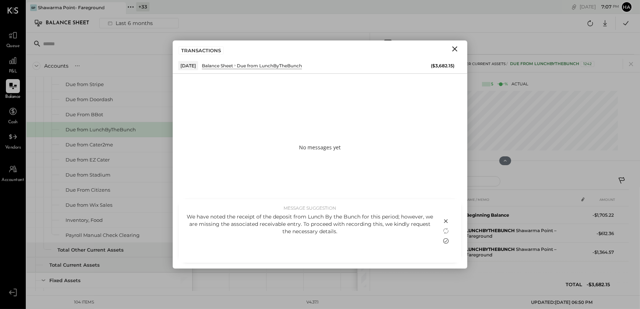
click at [445, 241] on icon at bounding box center [445, 241] width 9 height 9
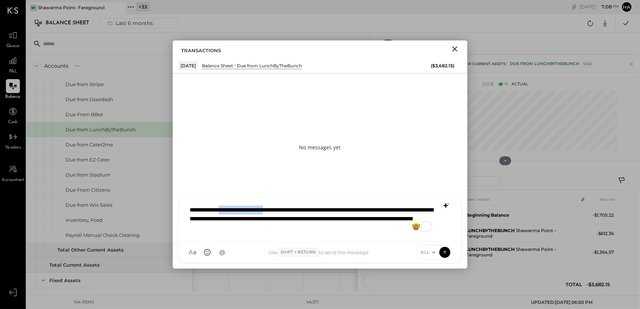
drag, startPoint x: 234, startPoint y: 210, endPoint x: 287, endPoint y: 209, distance: 53.0
click at [287, 209] on div "**********" at bounding box center [320, 219] width 268 height 34
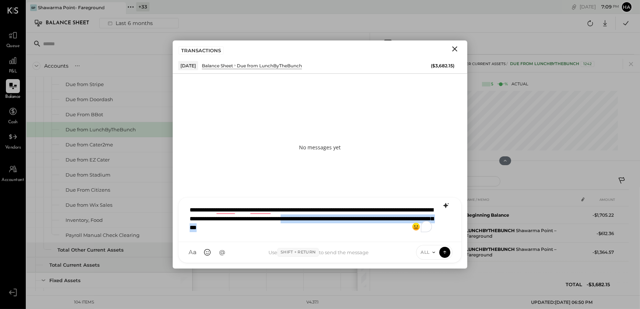
drag, startPoint x: 400, startPoint y: 218, endPoint x: 406, endPoint y: 224, distance: 8.6
click at [406, 224] on div "**********" at bounding box center [320, 219] width 268 height 34
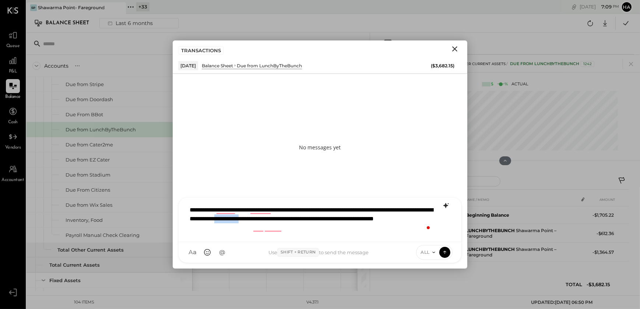
drag, startPoint x: 317, startPoint y: 220, endPoint x: 349, endPoint y: 219, distance: 32.4
click at [349, 219] on div "**********" at bounding box center [320, 219] width 268 height 34
click at [256, 232] on div "**********" at bounding box center [320, 219] width 268 height 34
drag, startPoint x: 301, startPoint y: 228, endPoint x: 407, endPoint y: 235, distance: 106.2
click at [407, 235] on div "**********" at bounding box center [320, 219] width 268 height 34
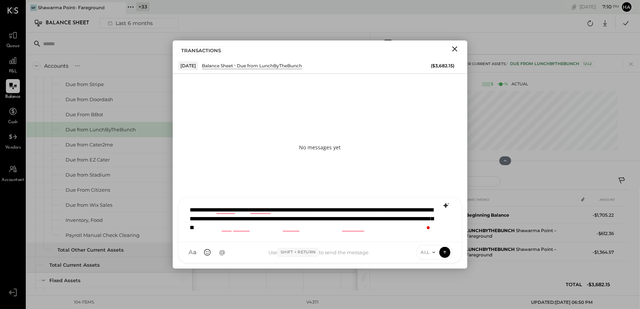
click at [251, 227] on div "**********" at bounding box center [320, 219] width 268 height 34
click at [307, 220] on div "**********" at bounding box center [320, 219] width 268 height 34
click at [374, 231] on div "**********" at bounding box center [320, 219] width 268 height 34
click at [445, 249] on icon at bounding box center [444, 251] width 7 height 7
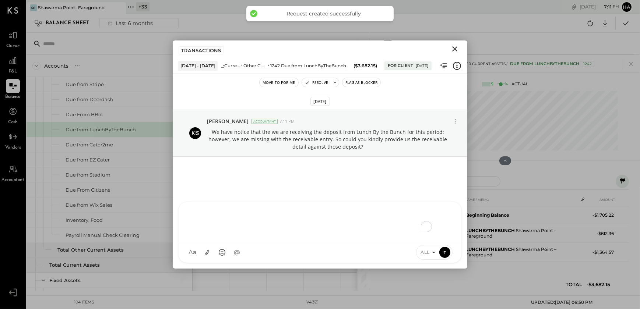
click at [359, 81] on button "Flag as Blocker" at bounding box center [361, 82] width 38 height 9
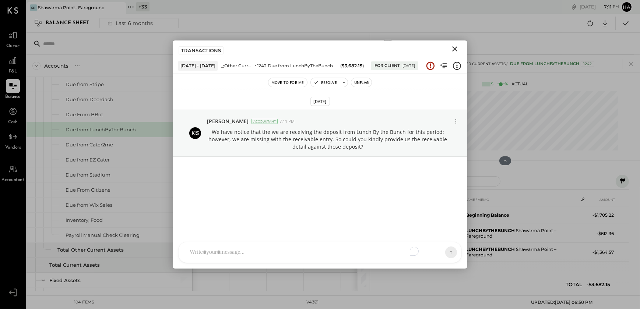
click at [453, 51] on icon "Close" at bounding box center [454, 49] width 9 height 9
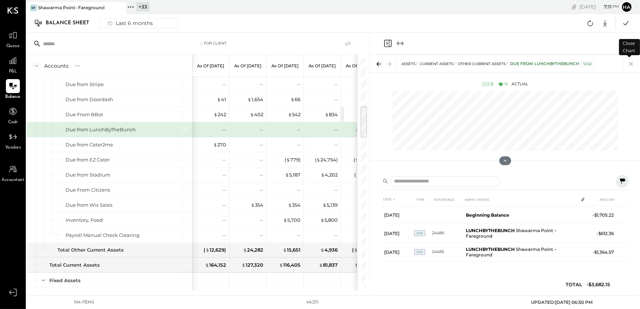
click at [630, 66] on icon at bounding box center [631, 64] width 10 height 10
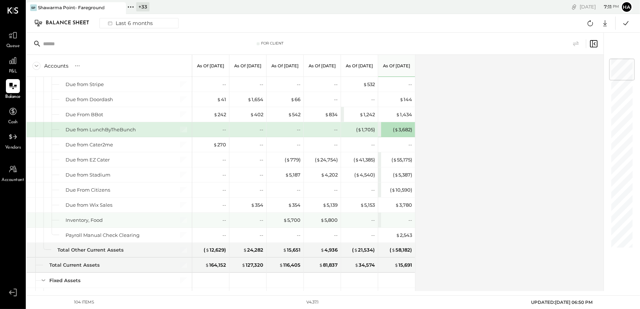
scroll to position [298, 0]
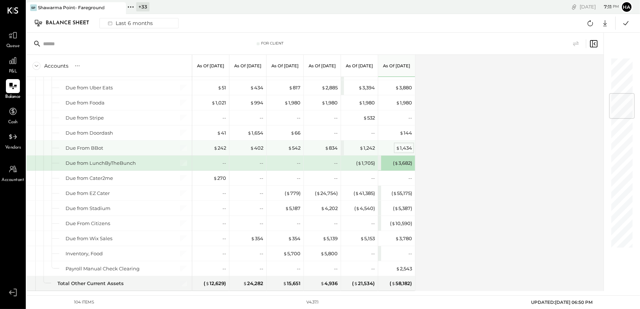
click at [403, 147] on div "$ 1,434" at bounding box center [404, 148] width 16 height 7
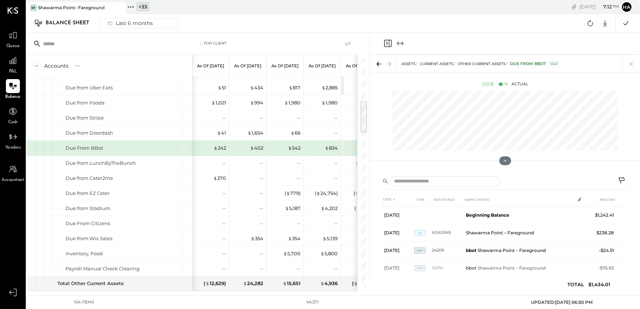
click at [621, 176] on button at bounding box center [621, 181] width 13 height 13
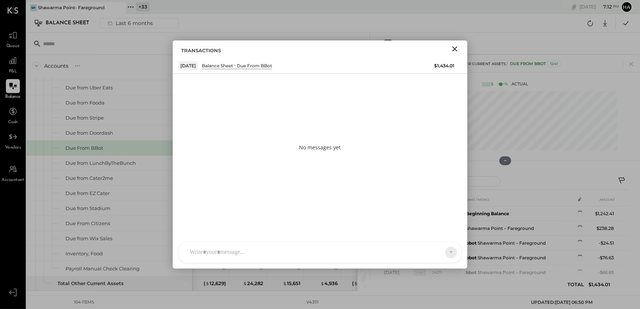
click at [212, 254] on div at bounding box center [313, 252] width 255 height 16
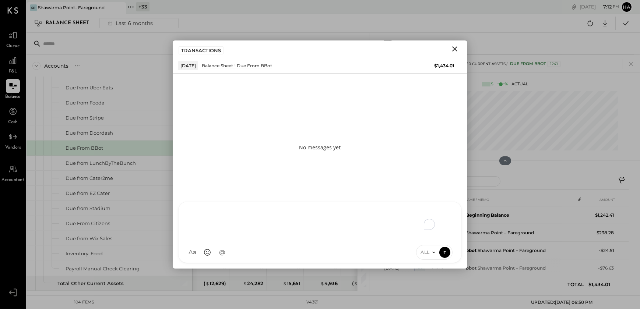
paste div "To enrich screen reader interactions, please activate Accessibility in Grammarl…"
click at [218, 219] on div "**********" at bounding box center [320, 220] width 268 height 29
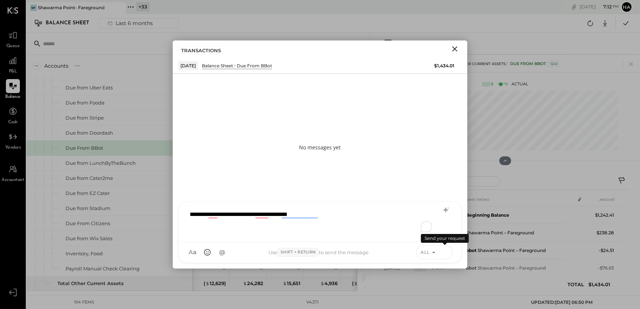
click at [445, 253] on icon at bounding box center [444, 251] width 7 height 7
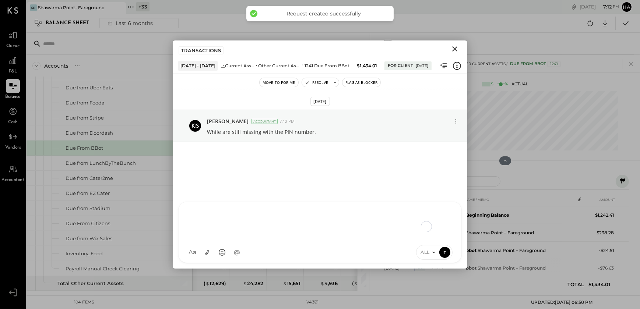
click at [357, 83] on button "Flag as Blocker" at bounding box center [361, 82] width 38 height 9
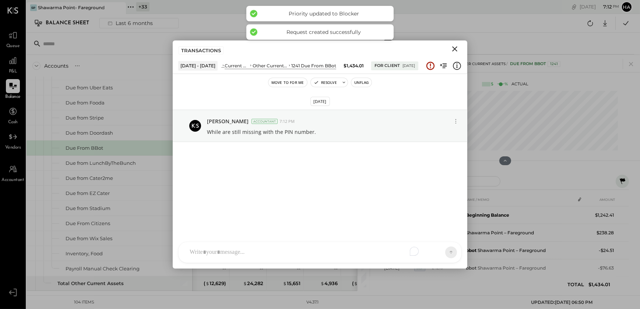
click at [454, 46] on icon "Close" at bounding box center [454, 49] width 9 height 9
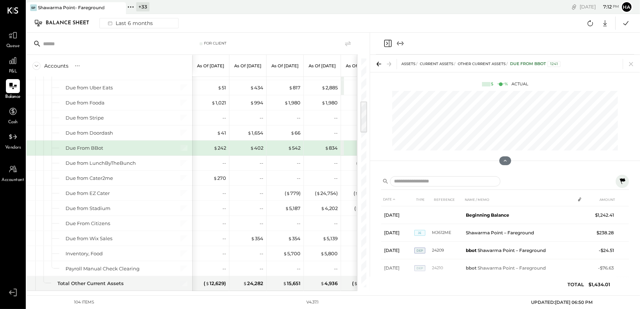
drag, startPoint x: 633, startPoint y: 65, endPoint x: 429, endPoint y: 136, distance: 215.4
click at [633, 65] on icon at bounding box center [631, 64] width 10 height 10
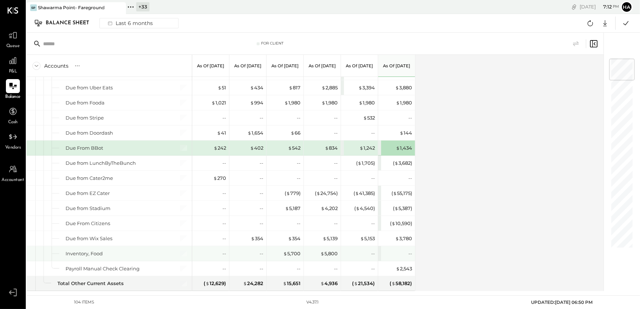
scroll to position [265, 0]
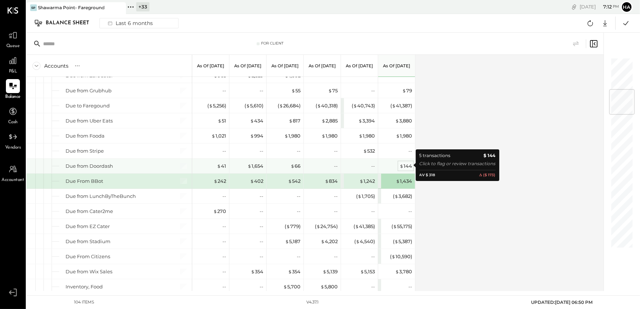
click at [407, 164] on div "$ 144" at bounding box center [405, 166] width 13 height 7
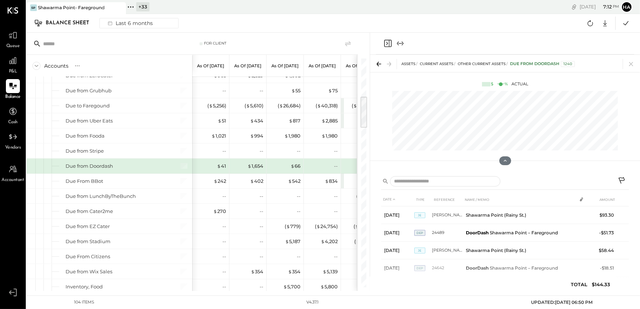
click at [623, 181] on icon at bounding box center [622, 181] width 9 height 9
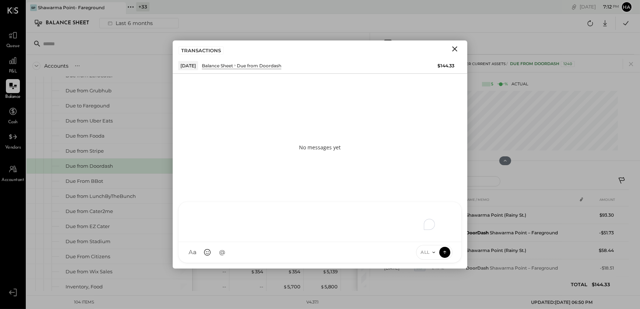
click at [207, 236] on div "To enrich screen reader interactions, please activate Accessibility in Grammarl…" at bounding box center [320, 220] width 268 height 29
paste div "To enrich screen reader interactions, please activate Accessibility in Grammarl…"
click at [444, 210] on icon at bounding box center [445, 210] width 5 height 5
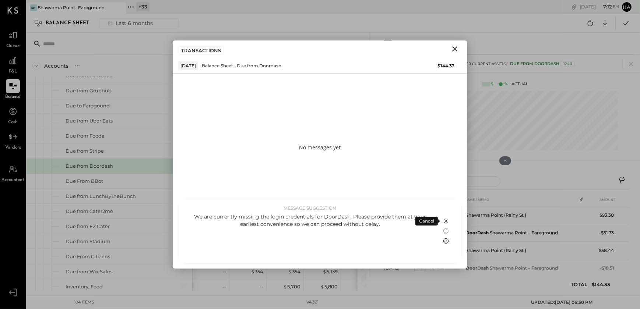
click at [446, 240] on icon at bounding box center [445, 241] width 9 height 9
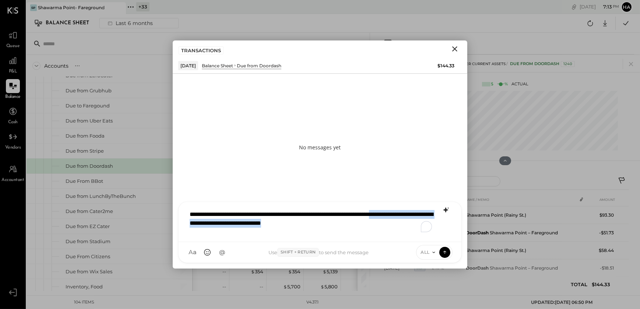
drag, startPoint x: 378, startPoint y: 224, endPoint x: 185, endPoint y: 226, distance: 193.2
click at [185, 226] on div "**********" at bounding box center [319, 222] width 283 height 40
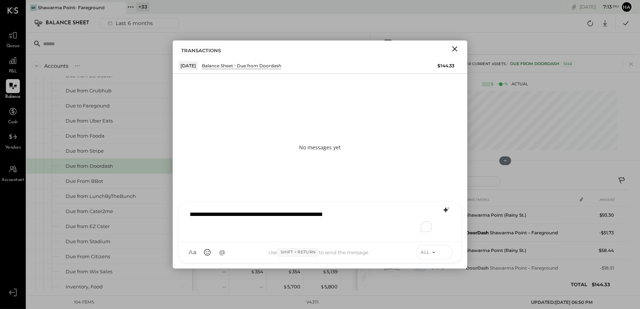
click at [445, 252] on icon at bounding box center [444, 252] width 0 height 3
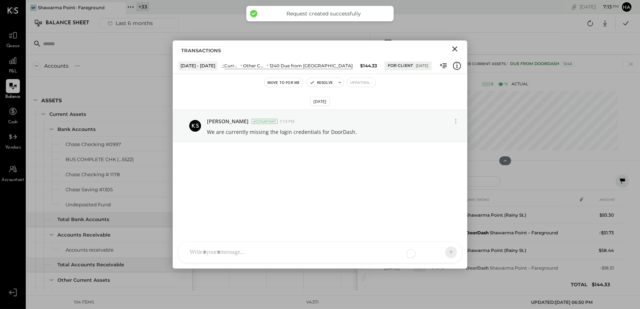
scroll to position [265, 0]
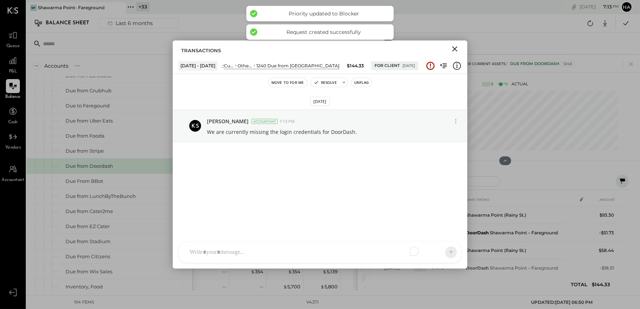
click at [453, 48] on icon "Close" at bounding box center [454, 49] width 9 height 9
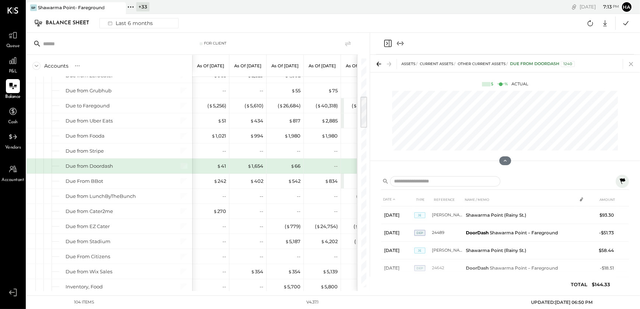
click at [632, 64] on icon at bounding box center [631, 64] width 10 height 10
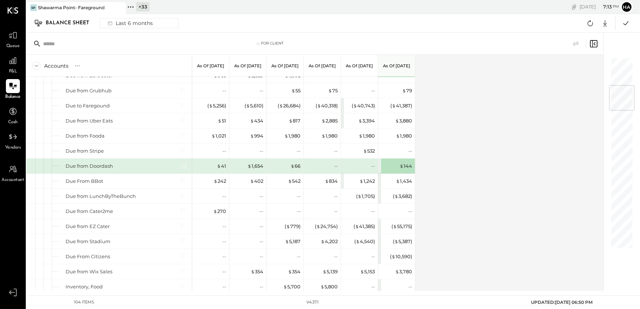
scroll to position [231, 0]
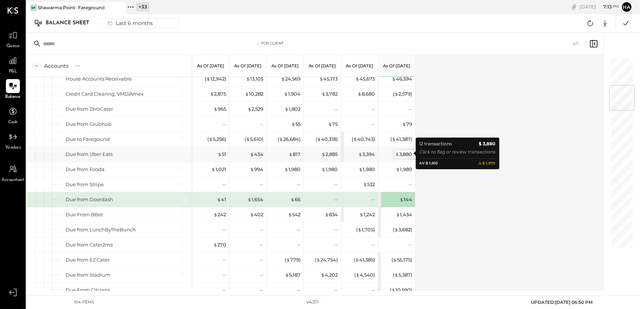
click at [402, 153] on div "$ 3,880" at bounding box center [403, 154] width 17 height 7
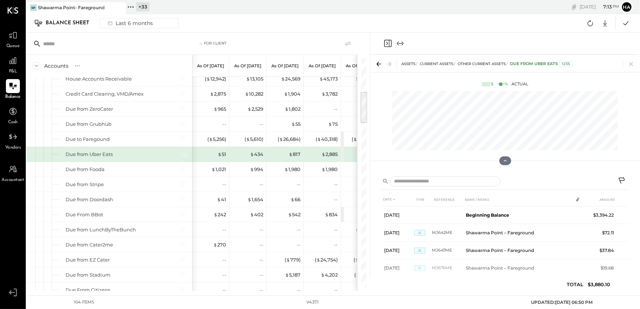
click at [619, 181] on icon at bounding box center [622, 181] width 9 height 9
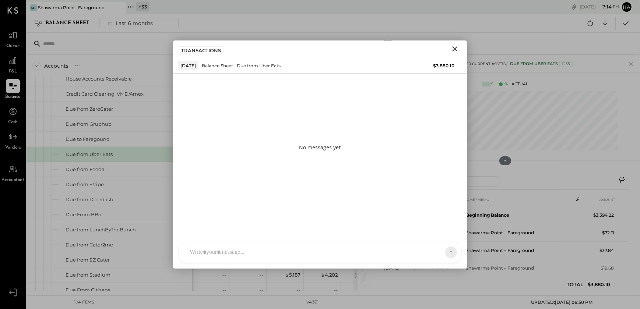
click at [238, 252] on div at bounding box center [313, 252] width 255 height 16
paste div "To enrich screen reader interactions, please activate Accessibility in Grammarl…"
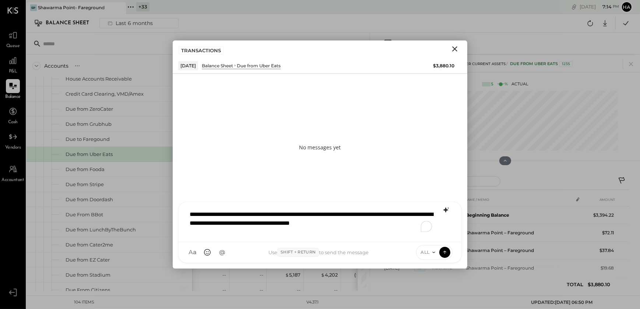
click at [449, 209] on icon at bounding box center [445, 210] width 9 height 9
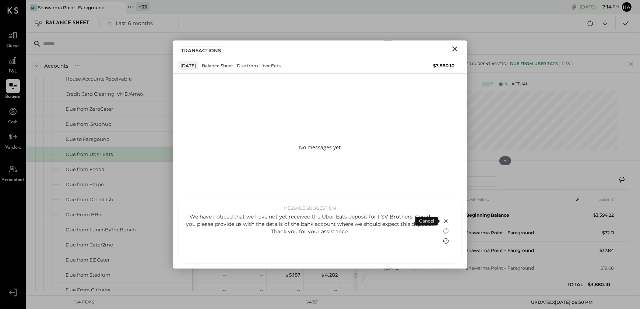
click at [446, 239] on icon at bounding box center [445, 241] width 9 height 9
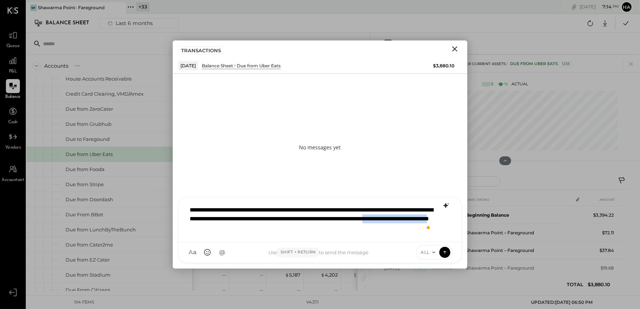
drag, startPoint x: 282, startPoint y: 228, endPoint x: 368, endPoint y: 227, distance: 86.5
click at [368, 227] on div "**********" at bounding box center [320, 219] width 268 height 34
click at [446, 254] on icon at bounding box center [444, 251] width 7 height 7
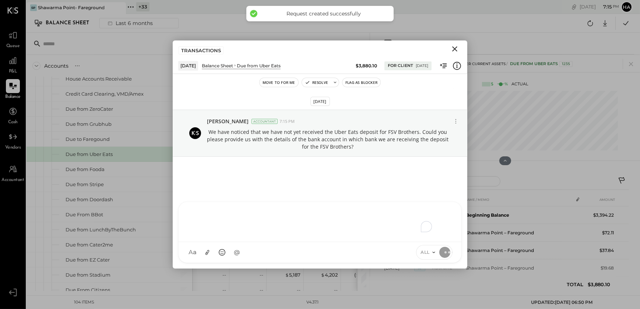
click at [359, 82] on button "Flag as Blocker" at bounding box center [361, 82] width 38 height 9
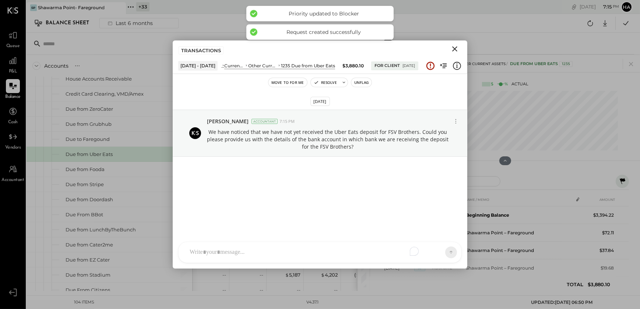
click at [453, 48] on icon "Close" at bounding box center [454, 49] width 9 height 9
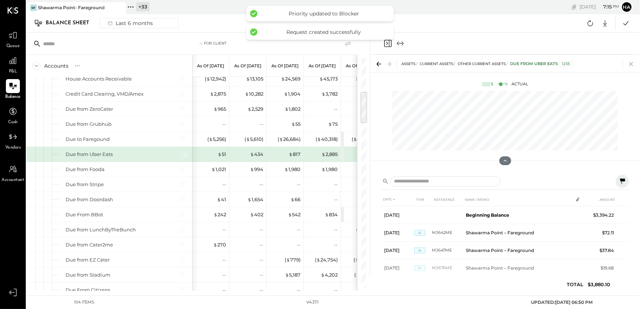
click at [629, 66] on icon at bounding box center [631, 64] width 10 height 10
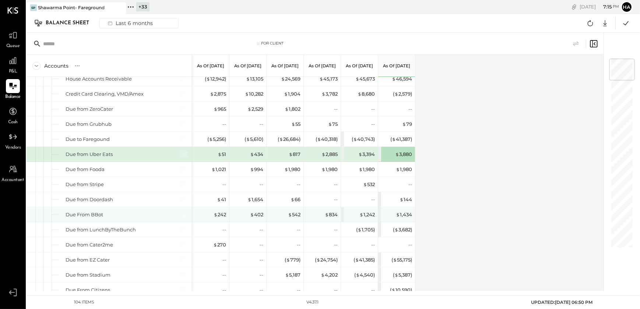
scroll to position [164, 0]
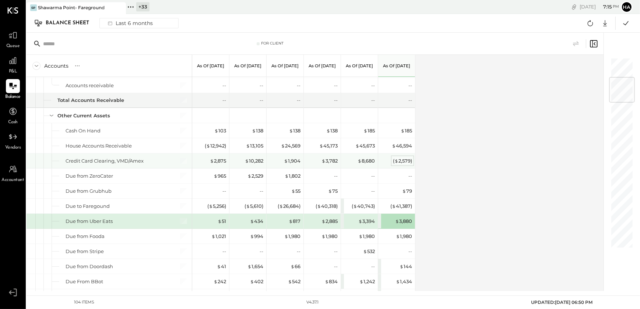
click at [401, 162] on div "( $ 2,579 )" at bounding box center [402, 161] width 19 height 7
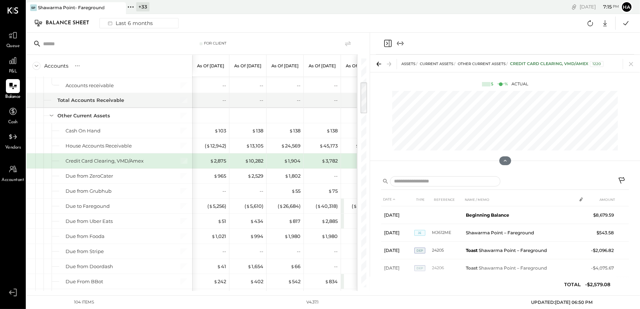
click at [622, 178] on icon at bounding box center [622, 181] width 9 height 9
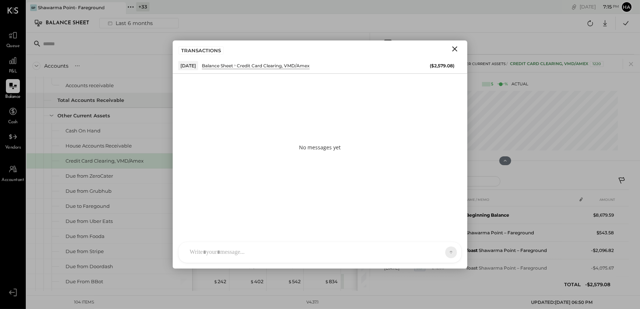
click at [212, 255] on div "[PERSON_NAME] [PERSON_NAME] MC [PERSON_NAME] CR [PERSON_NAME] R [PERSON_NAME] A…" at bounding box center [319, 252] width 283 height 21
paste div "To enrich screen reader interactions, please activate Accessibility in Grammarl…"
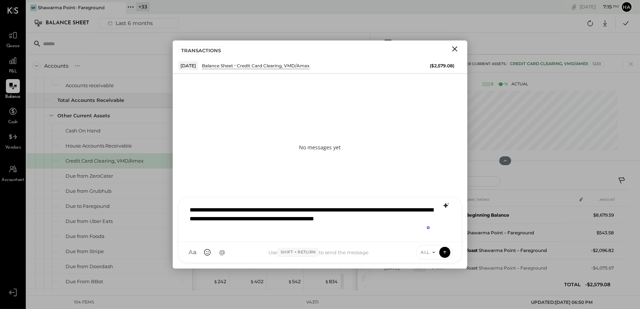
click at [446, 207] on icon at bounding box center [445, 205] width 9 height 9
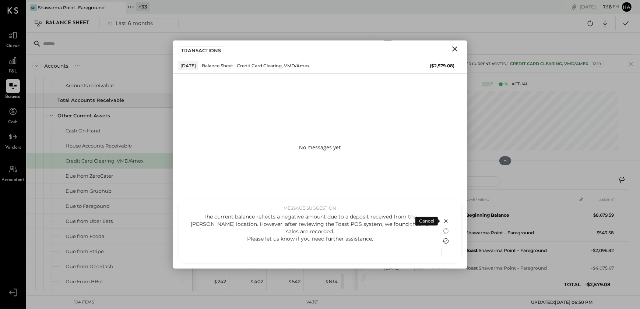
click at [445, 243] on icon at bounding box center [445, 241] width 9 height 9
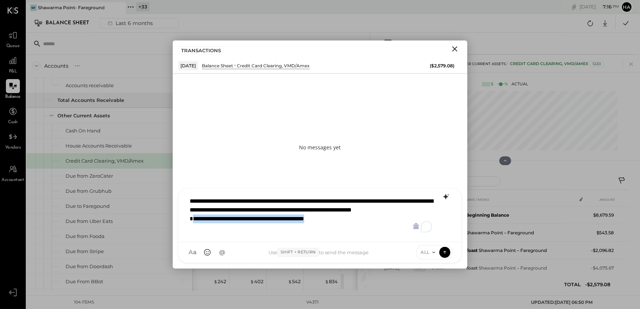
drag, startPoint x: 191, startPoint y: 226, endPoint x: 340, endPoint y: 229, distance: 149.8
click at [340, 229] on div "**********" at bounding box center [320, 214] width 268 height 43
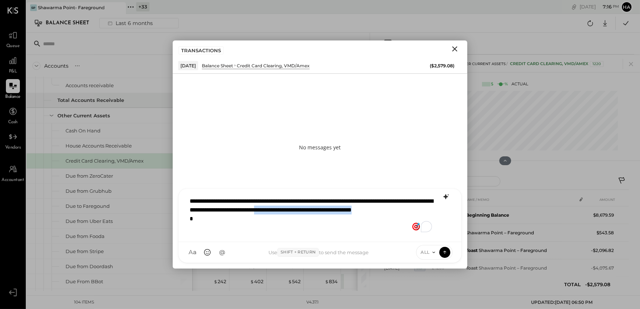
drag, startPoint x: 368, startPoint y: 209, endPoint x: 394, endPoint y: 215, distance: 26.9
click at [394, 215] on div "**********" at bounding box center [320, 214] width 268 height 43
click at [345, 226] on div "**********" at bounding box center [320, 214] width 268 height 43
drag, startPoint x: 366, startPoint y: 212, endPoint x: 399, endPoint y: 217, distance: 33.2
click at [399, 217] on div "**********" at bounding box center [320, 214] width 268 height 43
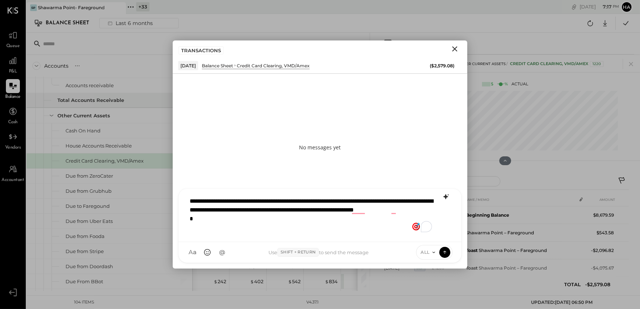
drag, startPoint x: 390, startPoint y: 210, endPoint x: 383, endPoint y: 219, distance: 11.3
click at [390, 210] on div "**********" at bounding box center [320, 214] width 268 height 43
click at [413, 212] on div "**********" at bounding box center [320, 214] width 268 height 43
click at [247, 221] on div "**********" at bounding box center [320, 214] width 268 height 43
click at [445, 252] on icon at bounding box center [444, 252] width 0 height 3
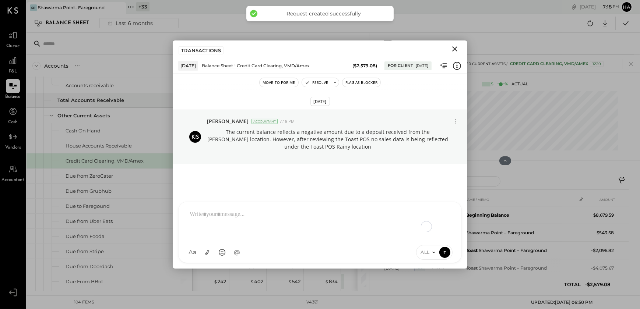
click at [357, 83] on button "Flag as Blocker" at bounding box center [361, 82] width 38 height 9
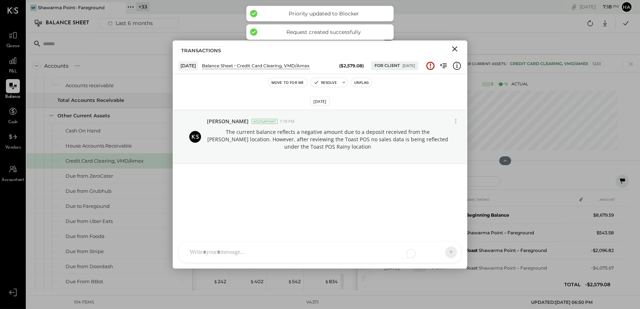
click at [453, 46] on icon "Close" at bounding box center [454, 49] width 9 height 9
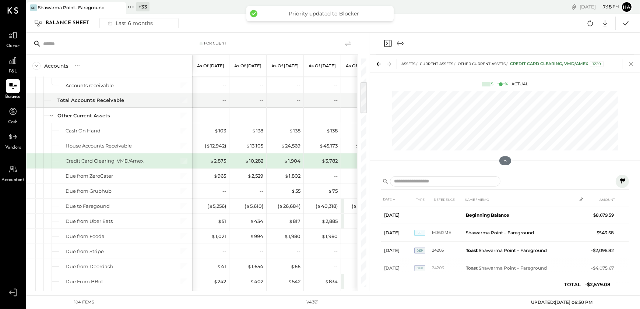
click at [631, 66] on icon at bounding box center [631, 64] width 10 height 10
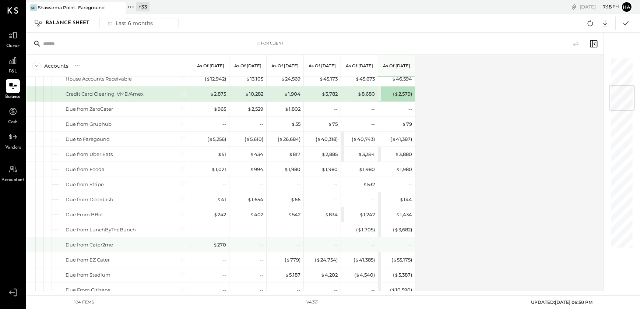
scroll to position [198, 0]
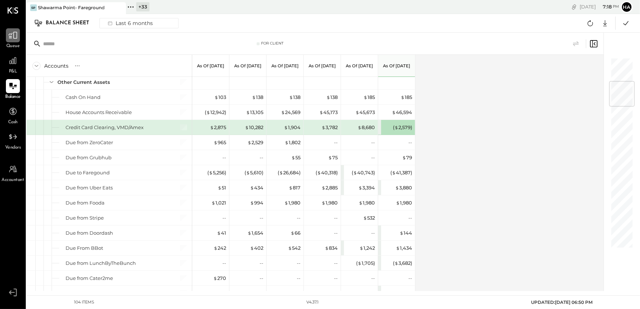
click at [8, 38] on icon at bounding box center [13, 36] width 10 height 10
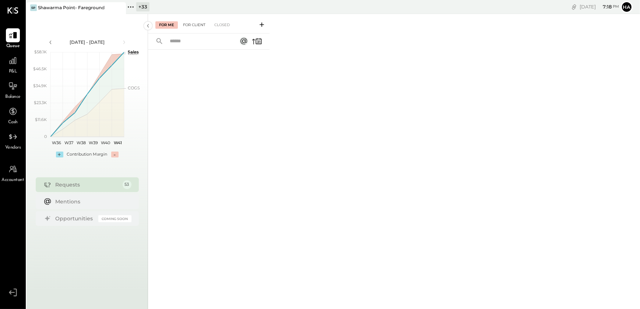
click at [191, 26] on div "For Client" at bounding box center [194, 24] width 30 height 7
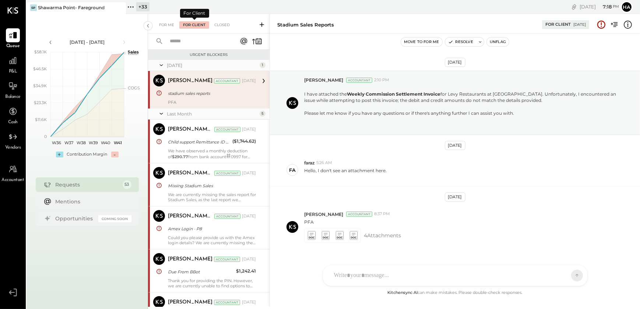
scroll to position [15, 0]
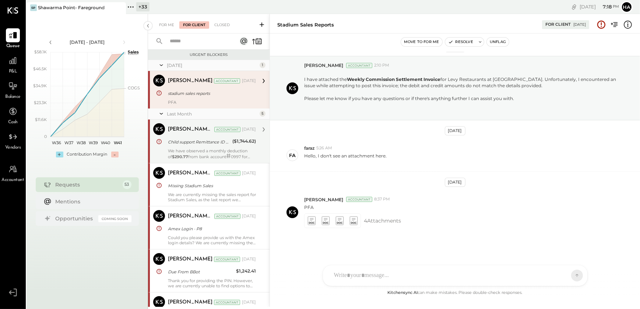
click at [180, 147] on div "[PERSON_NAME] R [PERSON_NAME] Accountant [DATE] Child support Remittance ID 011…" at bounding box center [212, 141] width 88 height 36
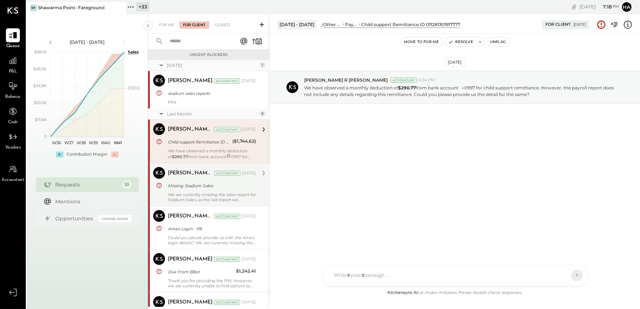
click at [178, 185] on div "Missing Stadium Sales" at bounding box center [211, 185] width 86 height 7
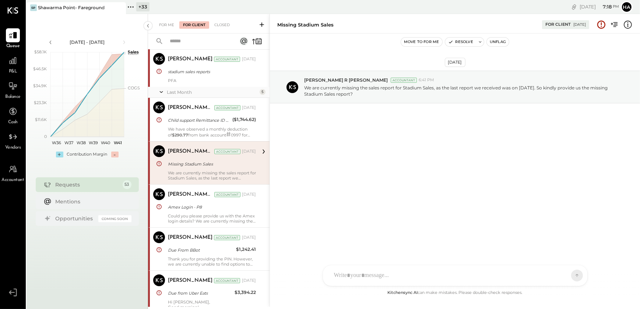
scroll to position [33, 0]
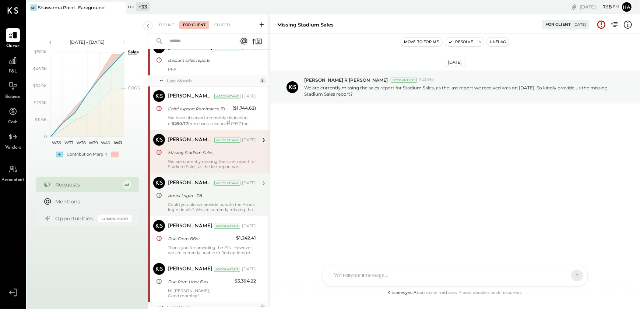
click at [181, 190] on div "[PERSON_NAME] R [PERSON_NAME] Accountant [DATE] Amex Login - P8 Could you pleas…" at bounding box center [212, 194] width 88 height 35
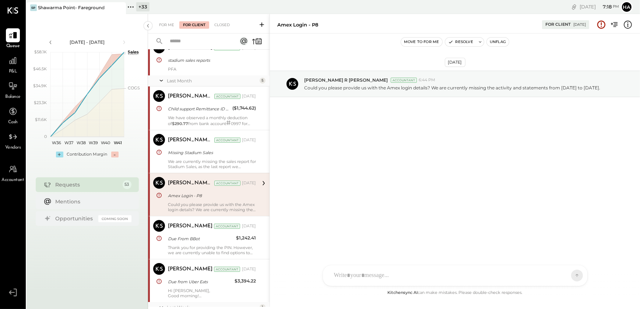
scroll to position [67, 0]
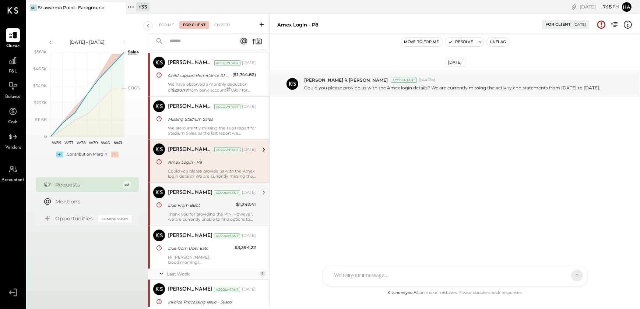
click at [182, 199] on div "[PERSON_NAME] Accountant [DATE] Due From BBot $1,242.41 Thank you for providing…" at bounding box center [212, 204] width 88 height 35
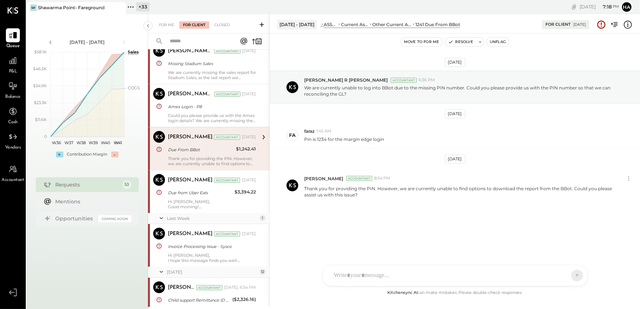
scroll to position [134, 0]
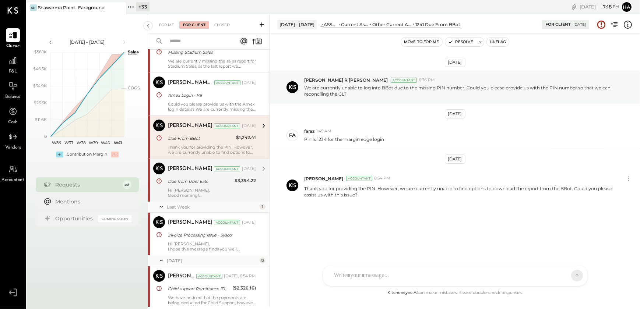
click at [182, 191] on div "Hi [PERSON_NAME], Good morning! We have not located any deposits from [GEOGRAPH…" at bounding box center [212, 193] width 88 height 10
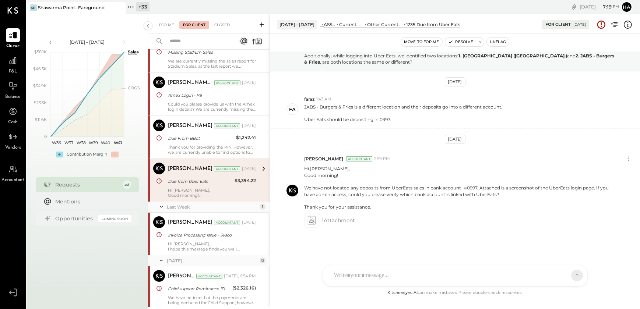
scroll to position [167, 0]
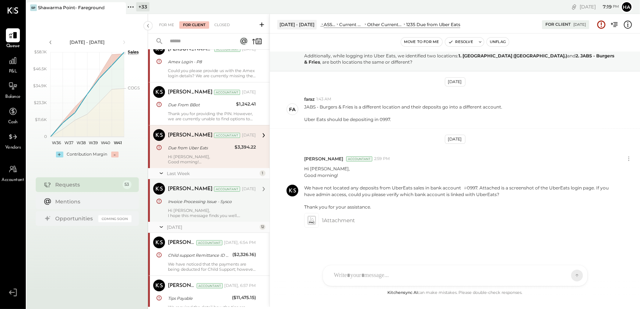
click at [177, 200] on div "Invoice Processing Issue - Sysco" at bounding box center [211, 201] width 86 height 7
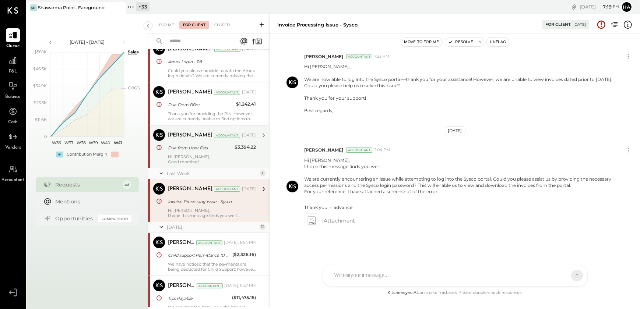
scroll to position [201, 0]
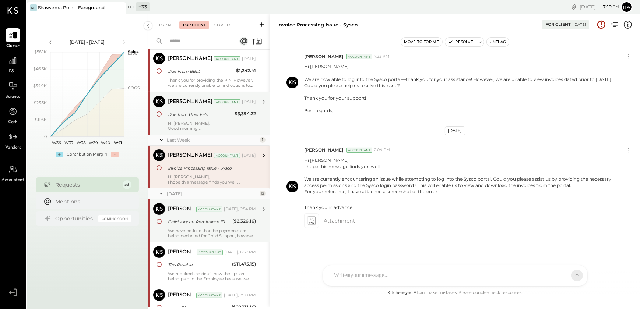
click at [176, 216] on div "[PERSON_NAME] Accountant [DATE], 6:54 PM Child support Remittance ID 0112813019…" at bounding box center [212, 220] width 88 height 35
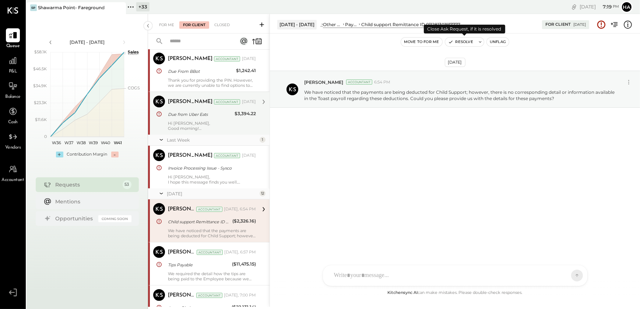
click at [478, 43] on icon at bounding box center [479, 41] width 5 height 5
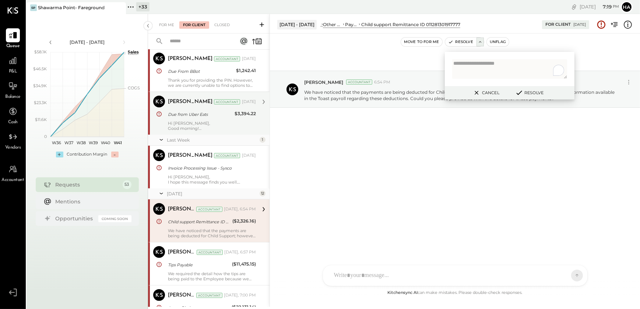
click at [459, 152] on div "[DATE] [PERSON_NAME] Accountant 6:54 PM We have noticed that the payments are b…" at bounding box center [455, 107] width 370 height 111
click at [451, 147] on div "[DATE] [PERSON_NAME] Accountant 6:54 PM We have noticed that the payments are b…" at bounding box center [455, 107] width 370 height 111
click at [458, 41] on button "Resolve" at bounding box center [460, 42] width 31 height 9
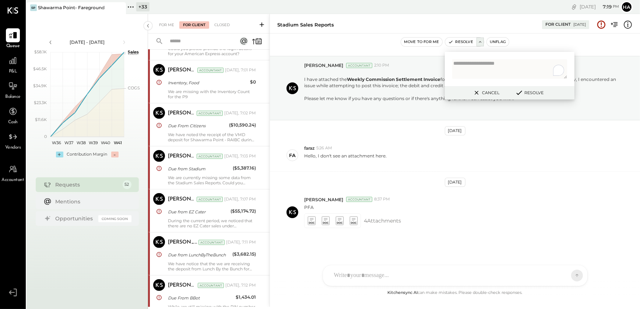
scroll to position [435, 0]
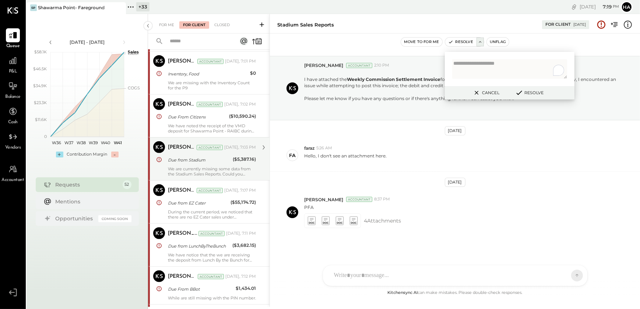
click at [195, 168] on div "We are currently missing some data from the Stadium Sales Reports. Could you pl…" at bounding box center [212, 171] width 88 height 10
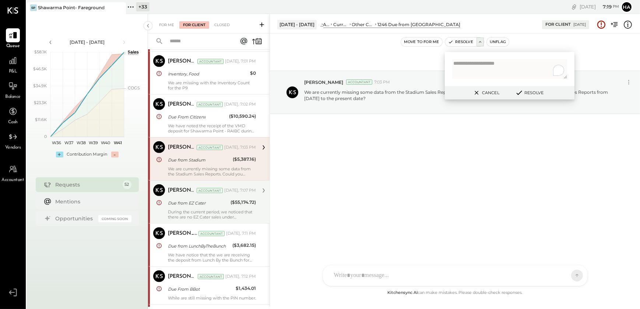
click at [204, 210] on div "During the current period, we noticed that there are no EZ Cater sales under th…" at bounding box center [212, 214] width 88 height 10
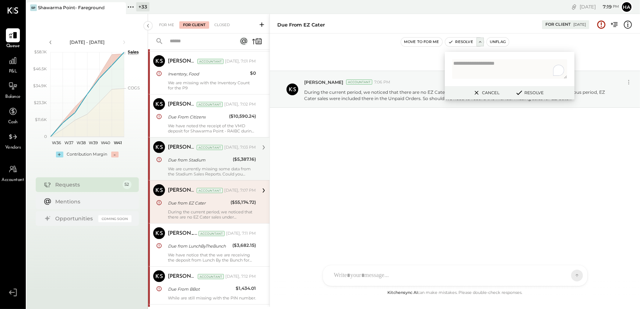
click at [367, 172] on div "[DATE] [PERSON_NAME] Accountant 7:06 PM During the current period, we noticed t…" at bounding box center [455, 160] width 370 height 255
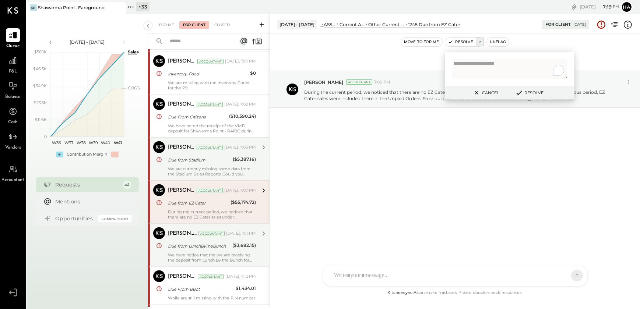
click at [184, 244] on div "Due from LunchByTheBunch" at bounding box center [199, 246] width 62 height 7
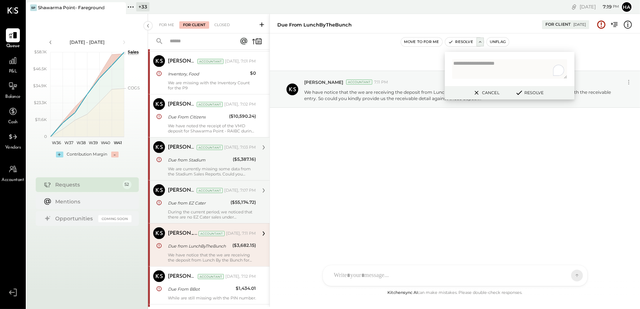
scroll to position [502, 0]
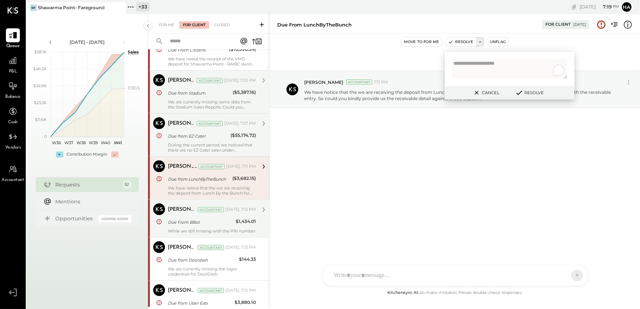
click at [184, 231] on div "While are still missing with the PIN number." at bounding box center [212, 231] width 88 height 5
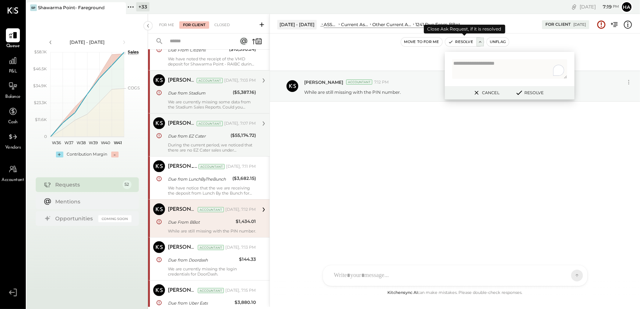
click at [457, 42] on button "Resolve" at bounding box center [460, 42] width 31 height 9
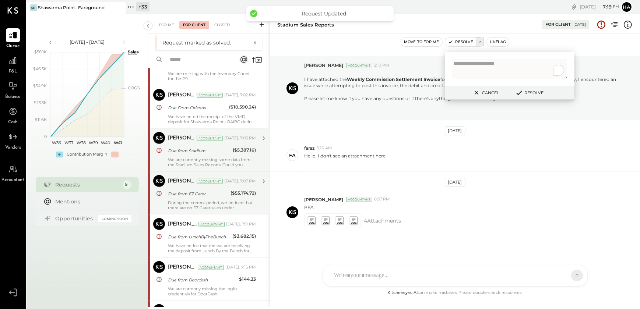
scroll to position [468, 0]
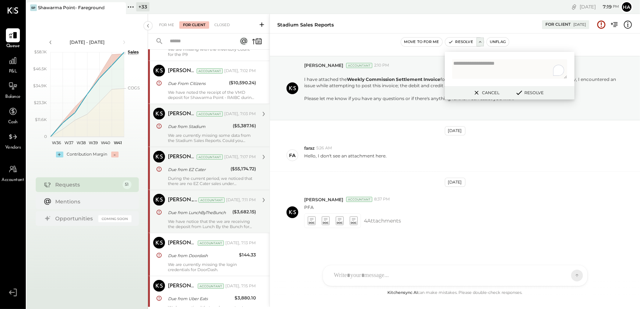
click at [189, 217] on div "[PERSON_NAME] Accountant [DATE], 7:11 PM Due from LunchByTheBunch ($3,682.15) W…" at bounding box center [212, 211] width 88 height 35
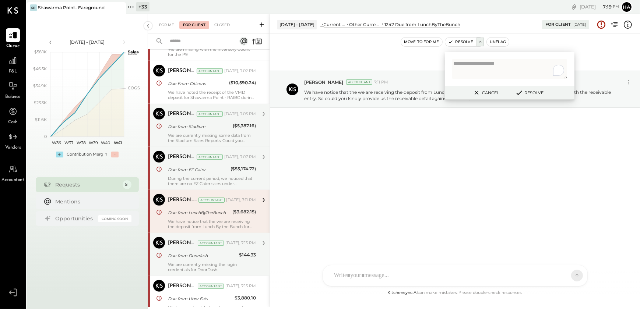
click at [186, 255] on div "Due from Doordash" at bounding box center [202, 255] width 69 height 7
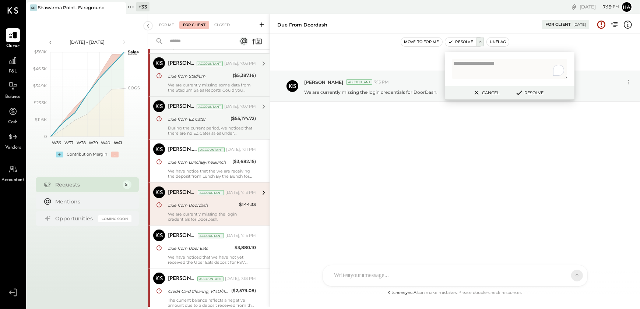
scroll to position [535, 0]
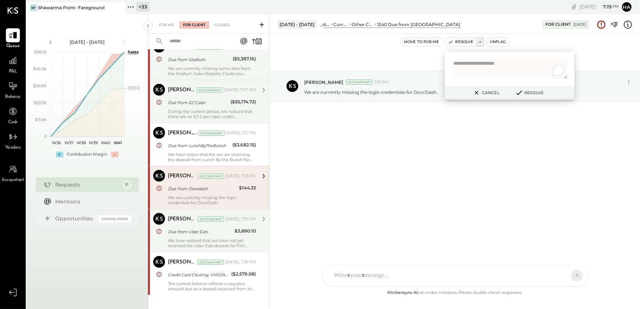
click at [190, 241] on div "We have noticed that we have not yet received the Uber Eats deposit for FSV Bro…" at bounding box center [212, 243] width 88 height 10
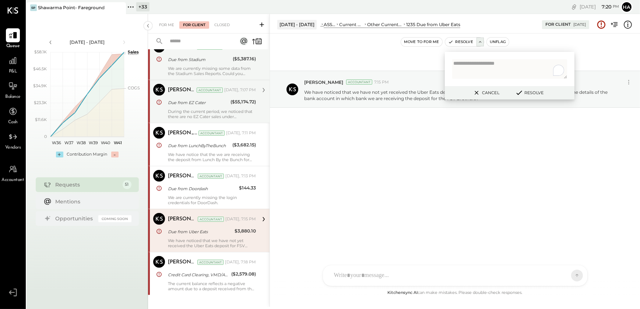
click at [530, 92] on button "Resolve" at bounding box center [528, 92] width 33 height 9
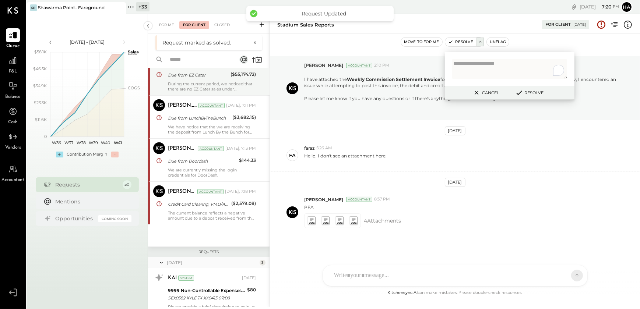
scroll to position [602, 0]
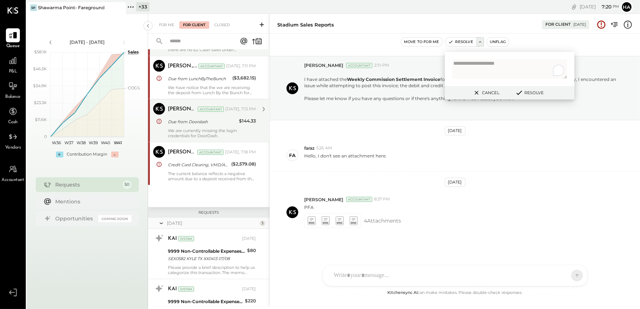
click at [183, 129] on div "We are currently missing the login credentials for DoorDash." at bounding box center [212, 133] width 88 height 10
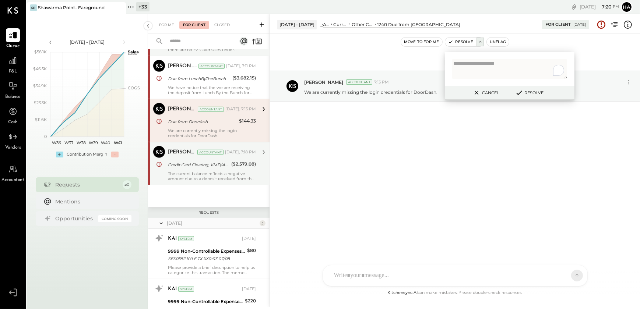
click at [197, 178] on div "The current balance reflects a negative amount due to a deposit received from t…" at bounding box center [212, 176] width 88 height 10
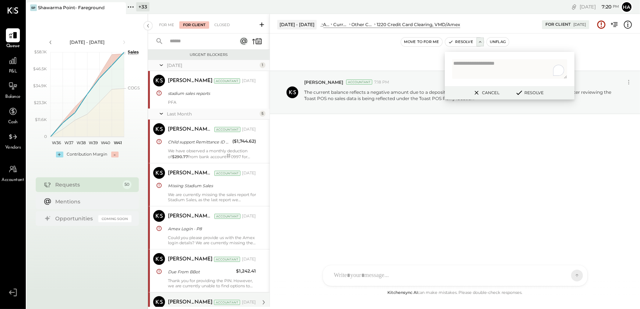
click at [162, 65] on icon at bounding box center [161, 64] width 3 height 1
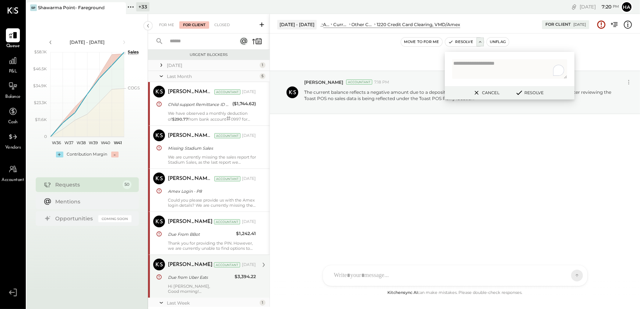
click at [164, 74] on icon at bounding box center [161, 76] width 7 height 18
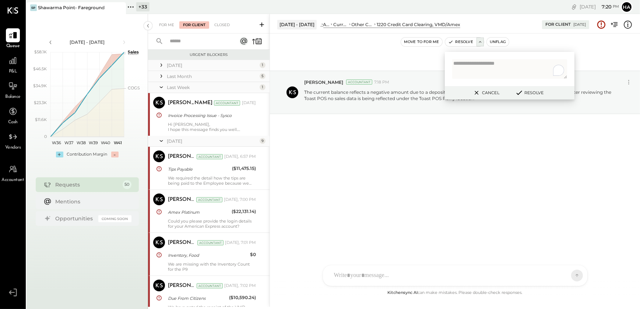
click at [161, 88] on icon at bounding box center [161, 87] width 7 height 18
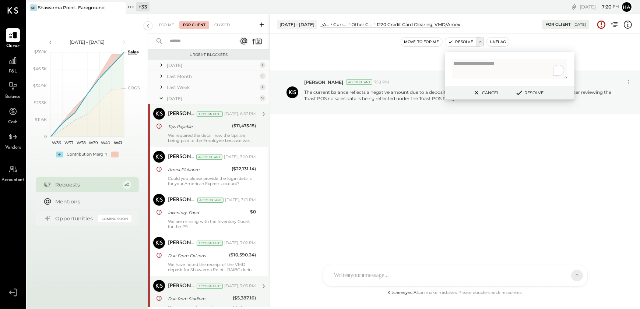
click at [190, 131] on div "Tips Payable" at bounding box center [199, 126] width 62 height 9
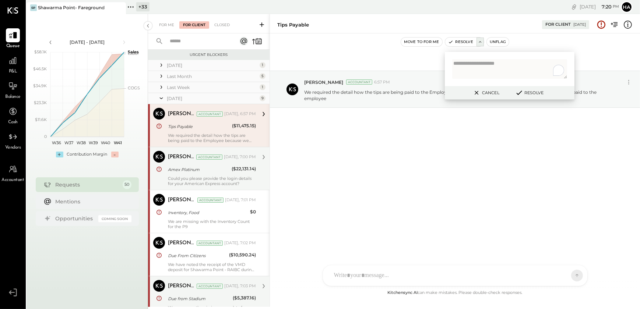
click at [188, 165] on div "Amex Platinum" at bounding box center [198, 169] width 61 height 9
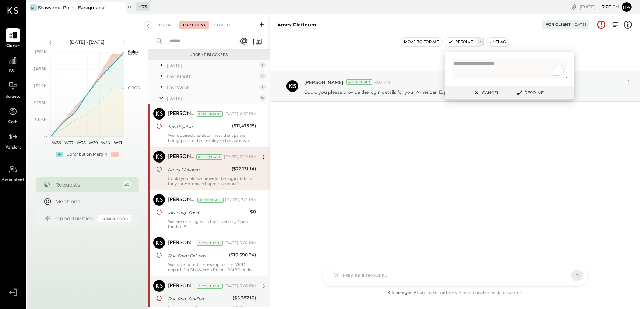
click at [162, 66] on icon at bounding box center [161, 64] width 7 height 7
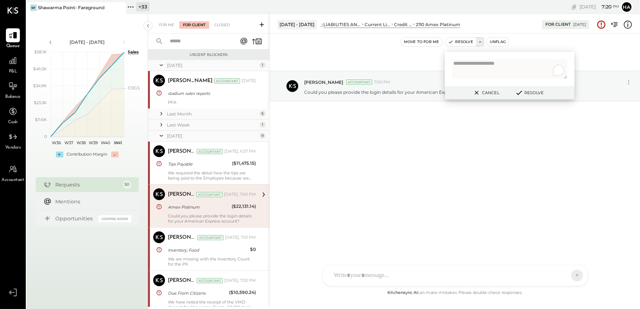
click at [163, 110] on icon at bounding box center [161, 113] width 7 height 7
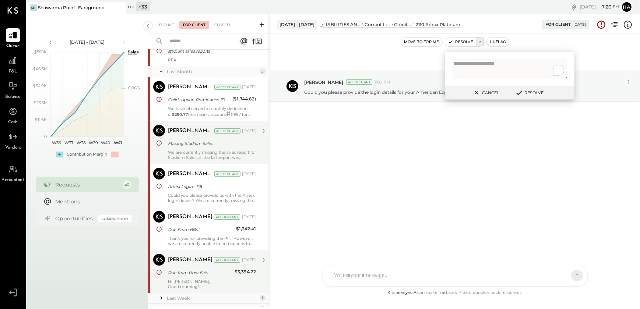
scroll to position [33, 0]
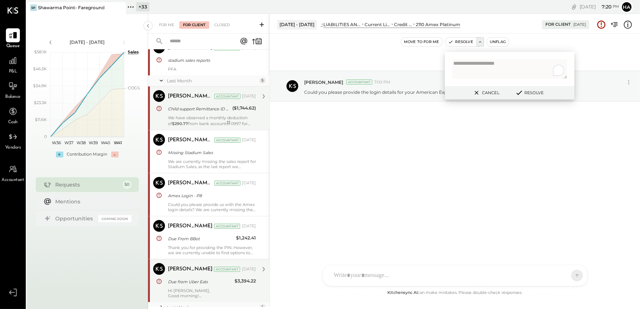
click at [190, 110] on div "Child support Remittance ID 011281301917777" at bounding box center [199, 108] width 62 height 7
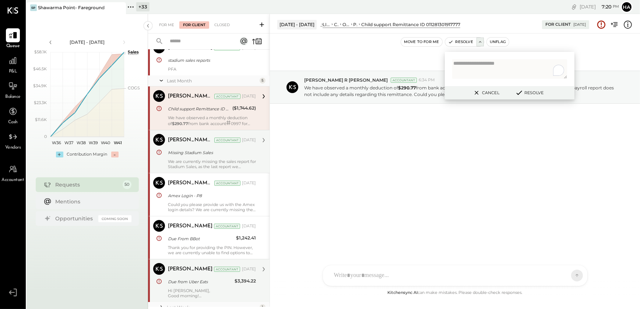
click at [184, 155] on div "Missing Stadium Sales" at bounding box center [211, 152] width 86 height 7
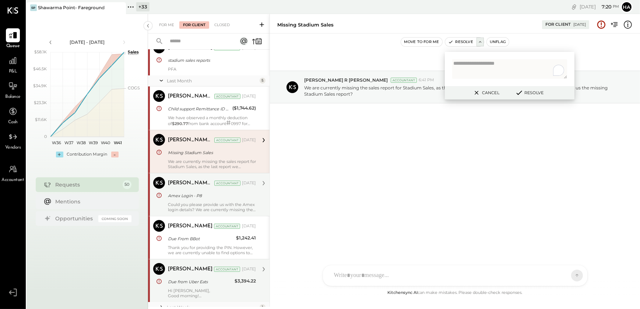
click at [178, 194] on div "Amex Login - P8" at bounding box center [211, 195] width 86 height 7
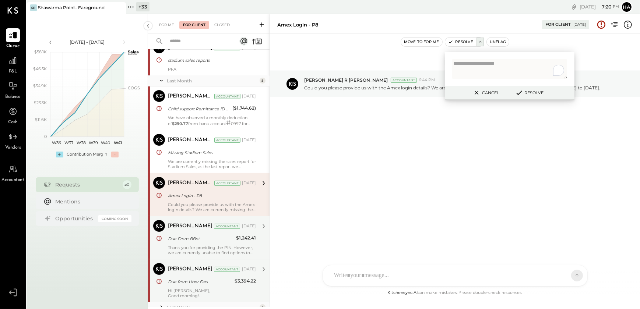
click at [175, 241] on div "Due From BBot" at bounding box center [201, 238] width 66 height 7
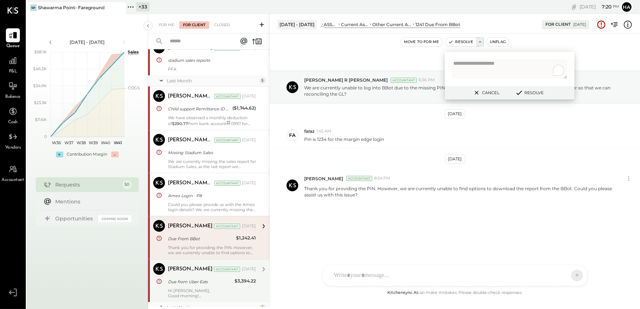
click at [178, 276] on div "[PERSON_NAME] Accountant [DATE] Due from Uber Eats $3,394.22 Hi Faraz, Good mor…" at bounding box center [212, 280] width 88 height 35
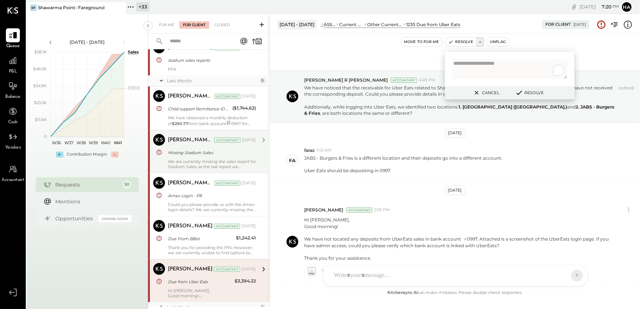
scroll to position [51, 0]
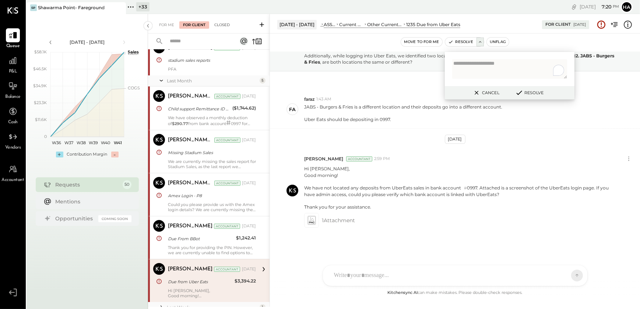
click at [223, 22] on div "Closed" at bounding box center [221, 24] width 23 height 7
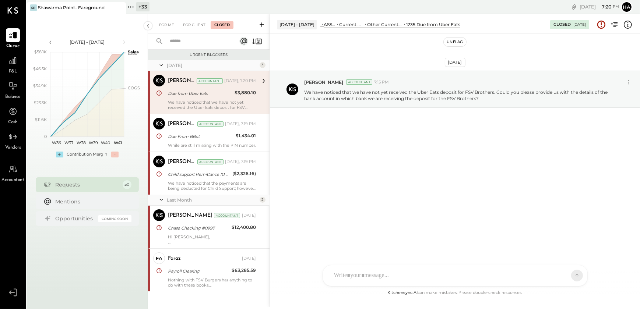
click at [451, 43] on button "Unflag" at bounding box center [454, 42] width 22 height 9
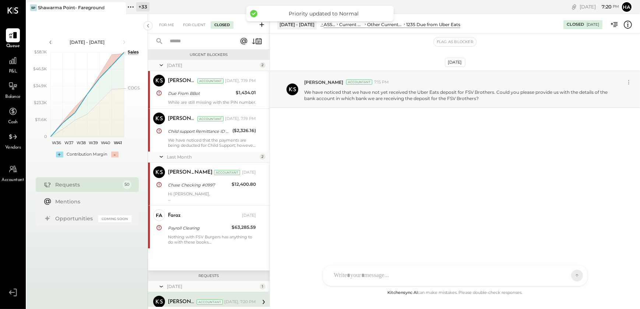
click at [192, 105] on div "While are still missing with the PIN number." at bounding box center [212, 102] width 88 height 5
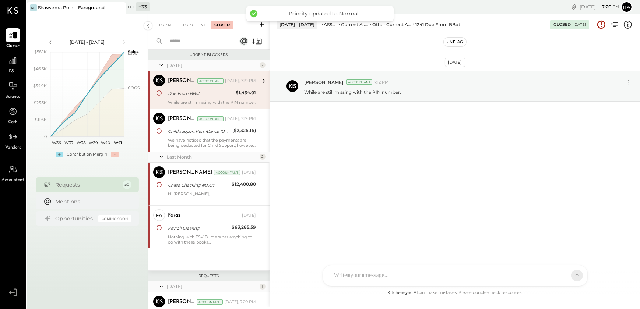
click at [459, 42] on button "Unflag" at bounding box center [454, 42] width 22 height 9
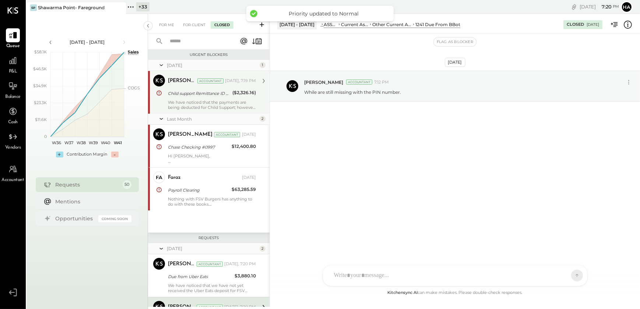
click at [195, 98] on div "[PERSON_NAME] Accountant [DATE], 7:19 PM Child support Remittance ID 0112813019…" at bounding box center [212, 92] width 88 height 35
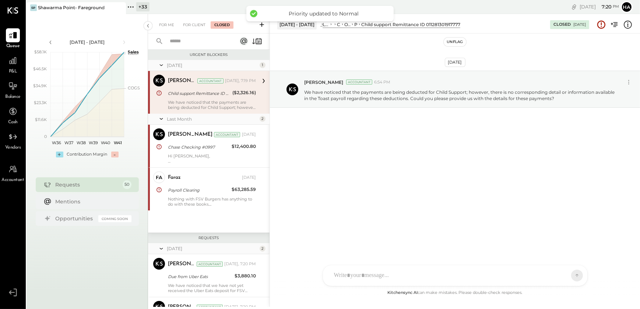
click at [454, 45] on button "Unflag" at bounding box center [454, 42] width 22 height 9
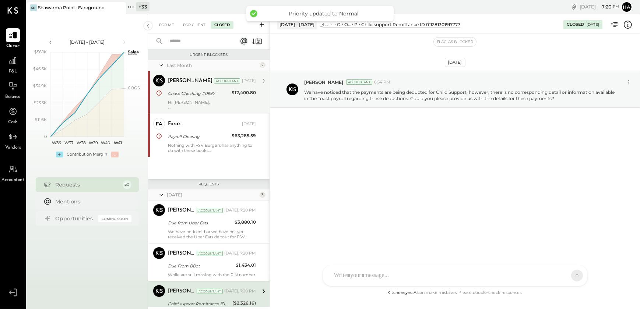
click at [200, 97] on div "Chase Checking #0997" at bounding box center [198, 93] width 61 height 9
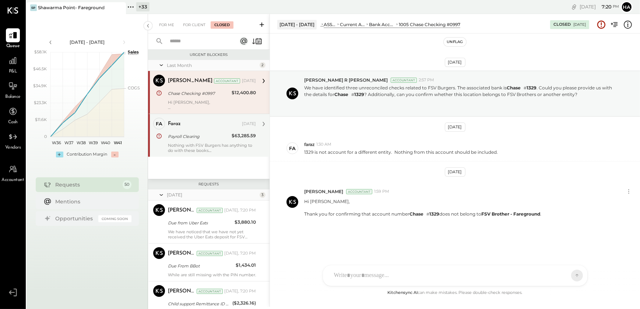
click at [198, 127] on div "faraz" at bounding box center [204, 123] width 72 height 7
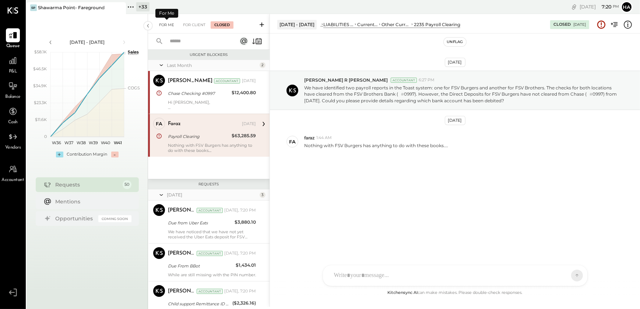
click at [166, 24] on div "For Me" at bounding box center [166, 24] width 22 height 7
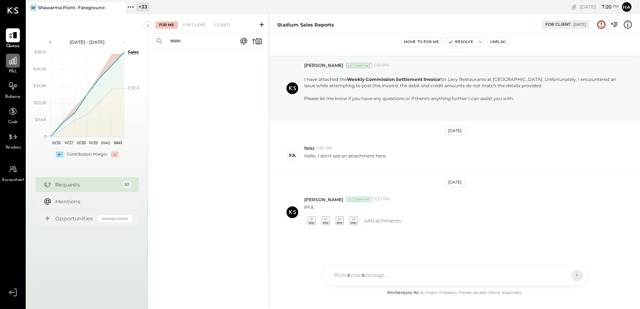
click at [11, 62] on icon at bounding box center [12, 60] width 7 height 7
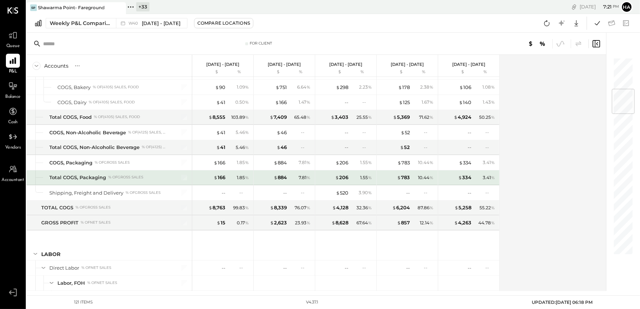
scroll to position [134, 0]
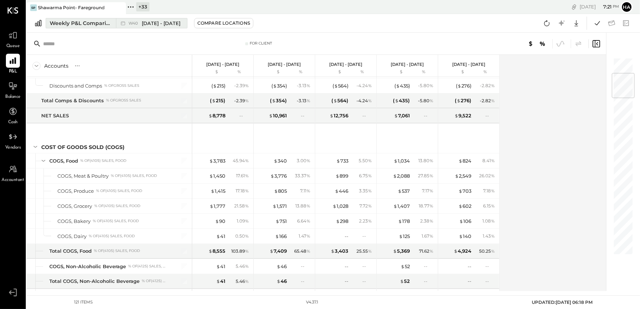
click at [83, 22] on div "Weekly P&L Comparison" at bounding box center [81, 23] width 62 height 7
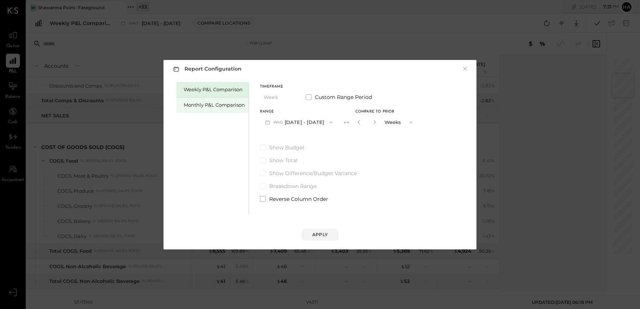
click at [208, 99] on div "Monthly P&L Comparison" at bounding box center [212, 105] width 72 height 15
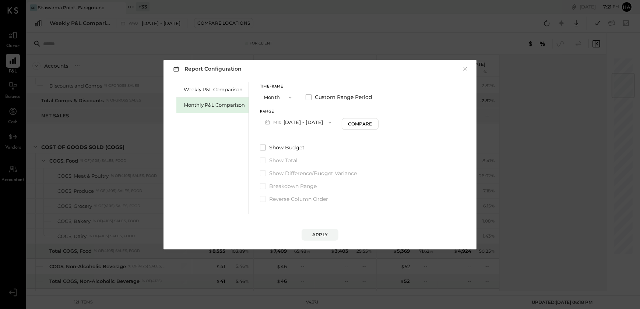
click at [316, 121] on button "M10 [DATE] - [DATE]" at bounding box center [298, 123] width 77 height 14
click at [297, 137] on span "[DATE] - [DATE]" at bounding box center [295, 138] width 35 height 6
click at [358, 125] on div "Compare" at bounding box center [361, 124] width 24 height 6
click at [371, 124] on button "button" at bounding box center [374, 122] width 6 height 8
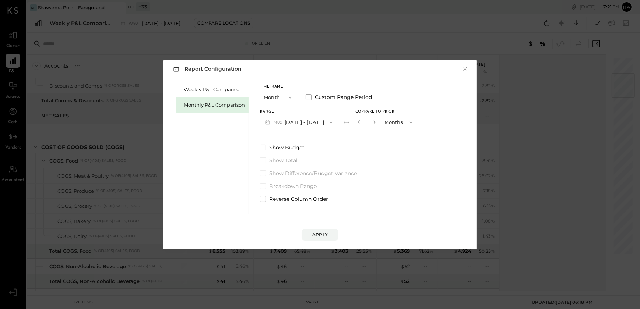
type input "*"
click at [314, 234] on div "Apply" at bounding box center [319, 234] width 15 height 6
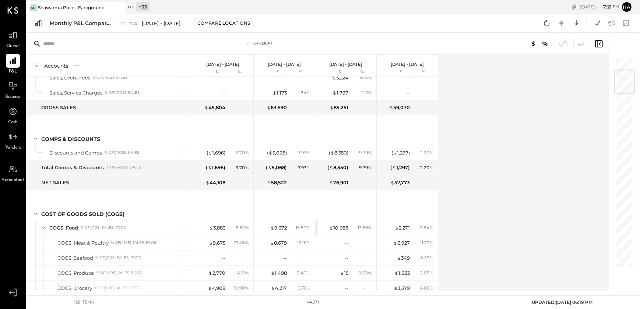
scroll to position [100, 0]
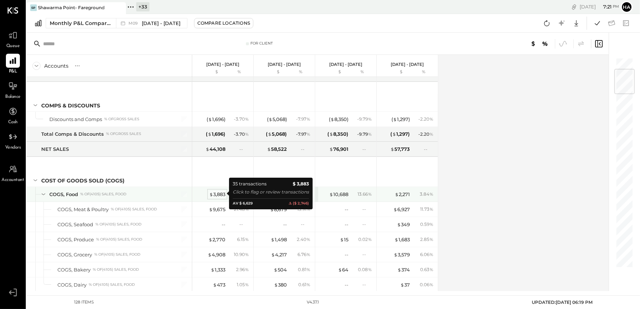
click at [220, 192] on div "$ 3,883" at bounding box center [217, 194] width 16 height 7
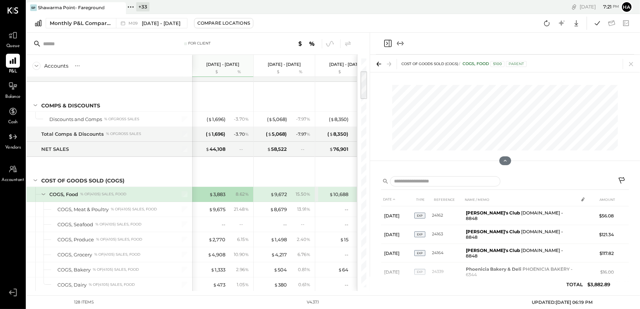
click at [619, 182] on icon at bounding box center [622, 181] width 9 height 9
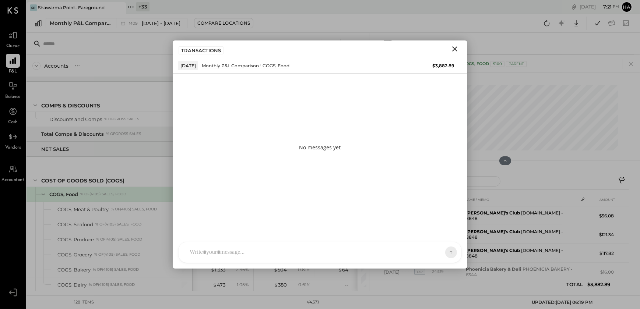
click at [207, 250] on div at bounding box center [313, 252] width 255 height 16
paste div "To enrich screen reader interactions, please activate Accessibility in Grammarl…"
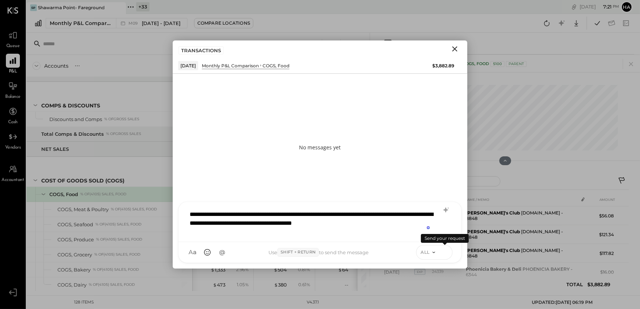
click at [447, 252] on icon at bounding box center [444, 251] width 7 height 7
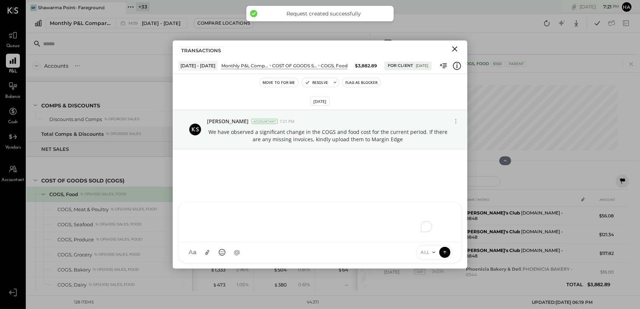
click at [367, 81] on button "Flag as Blocker" at bounding box center [361, 82] width 38 height 9
click at [454, 48] on icon "Close" at bounding box center [454, 49] width 9 height 9
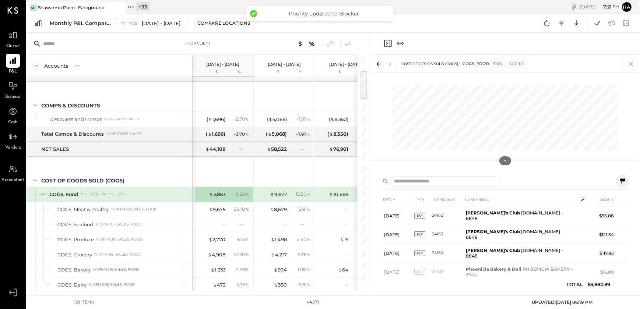
click at [630, 62] on icon at bounding box center [631, 64] width 10 height 10
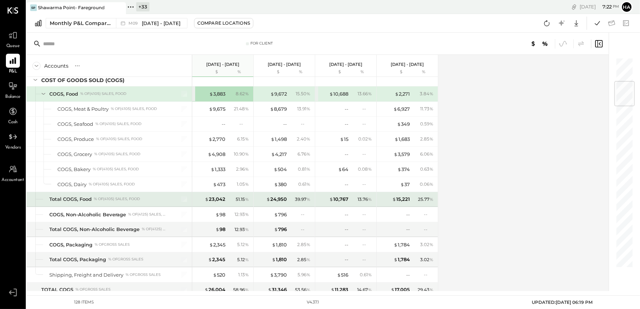
scroll to position [234, 0]
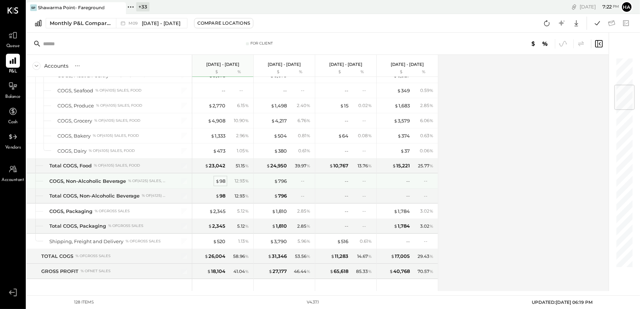
click at [224, 180] on div "$ 98" at bounding box center [220, 181] width 10 height 7
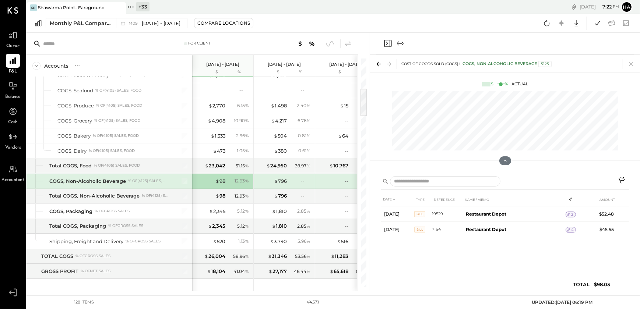
click at [618, 180] on icon at bounding box center [622, 181] width 9 height 9
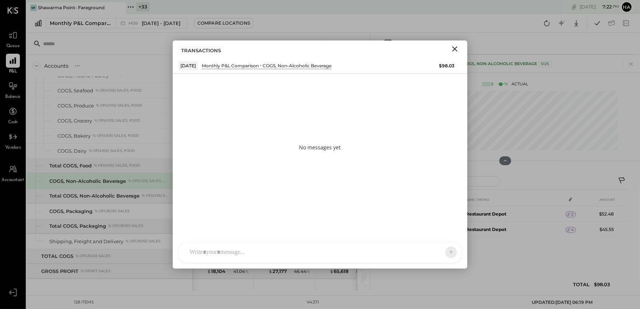
click at [226, 254] on div at bounding box center [313, 252] width 255 height 16
paste div "To enrich screen reader interactions, please activate Accessibility in Grammarl…"
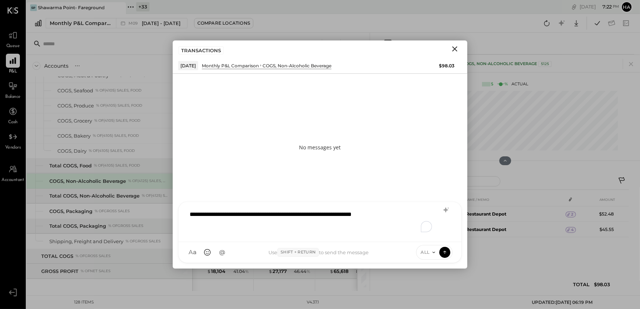
click at [412, 217] on div "**********" at bounding box center [320, 220] width 268 height 29
click at [402, 213] on div "**********" at bounding box center [320, 220] width 268 height 29
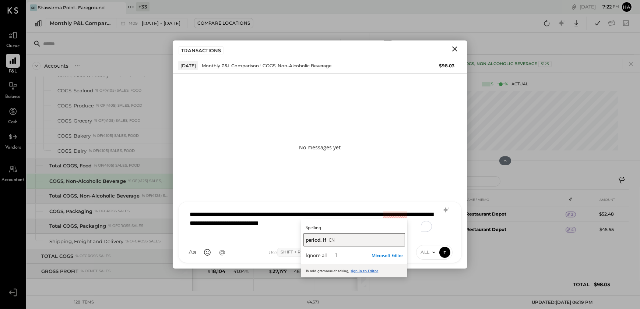
click at [320, 243] on span "period. If" at bounding box center [315, 239] width 21 height 7
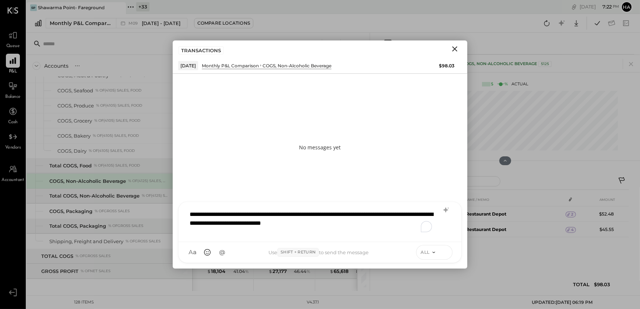
click at [444, 251] on icon at bounding box center [444, 251] width 7 height 7
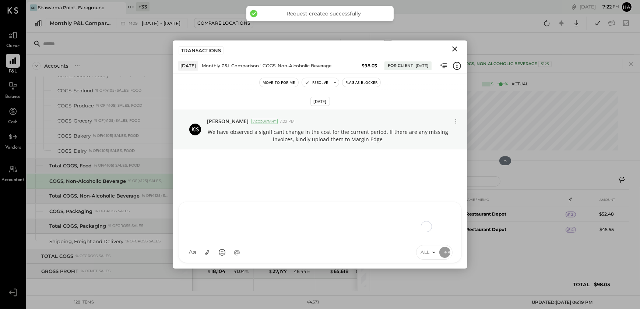
click at [351, 84] on button "Flag as Blocker" at bounding box center [361, 82] width 38 height 9
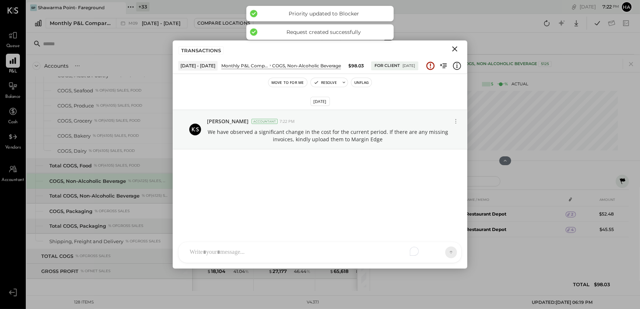
click at [453, 49] on icon "Close" at bounding box center [454, 49] width 9 height 9
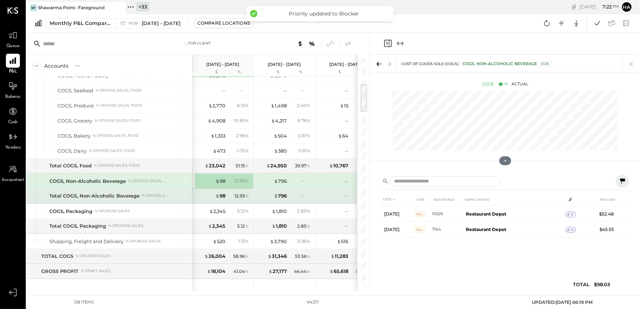
scroll to position [201, 0]
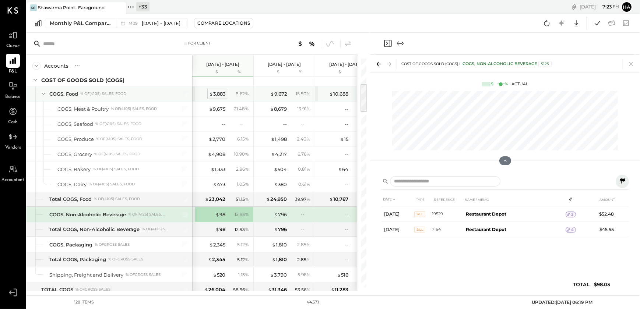
click at [218, 95] on div "$ 3,883" at bounding box center [217, 94] width 16 height 7
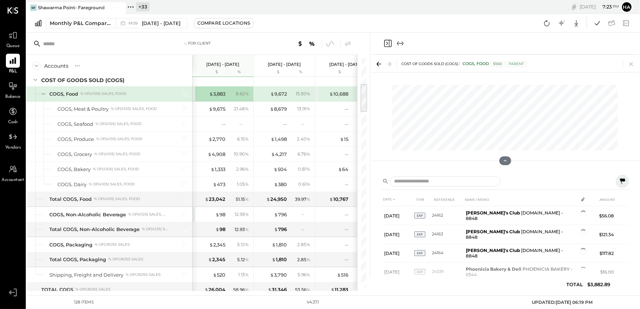
click at [623, 180] on icon at bounding box center [622, 181] width 6 height 6
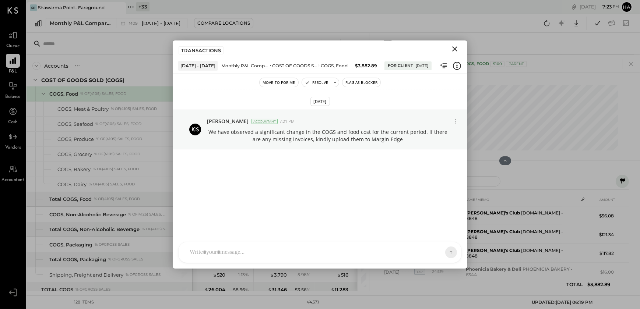
click at [366, 84] on button "Flag as Blocker" at bounding box center [361, 82] width 38 height 9
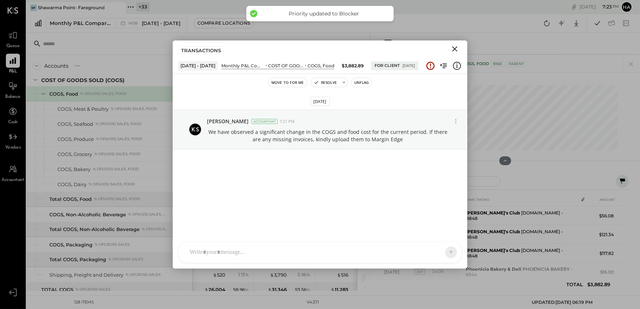
click at [455, 50] on icon "Close" at bounding box center [454, 48] width 5 height 5
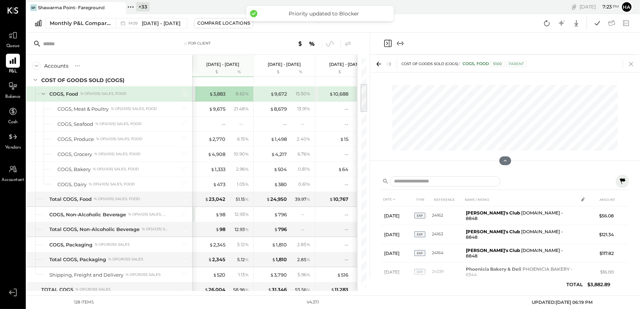
click at [629, 66] on icon at bounding box center [631, 64] width 4 height 4
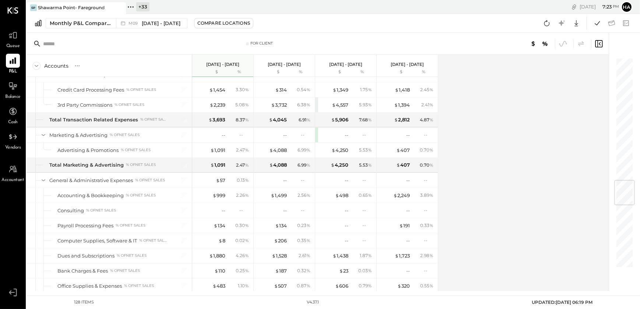
scroll to position [1071, 0]
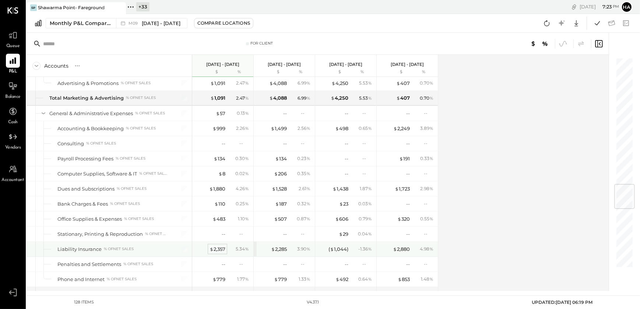
click at [216, 247] on div "$ 2,357" at bounding box center [217, 249] width 16 height 7
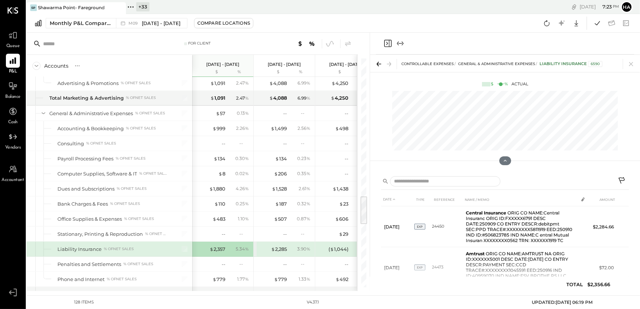
click at [621, 180] on icon at bounding box center [622, 181] width 9 height 9
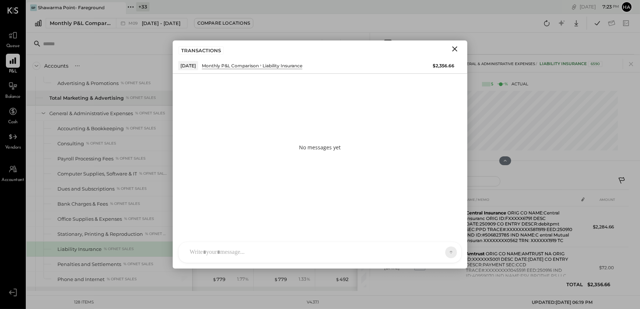
click at [222, 254] on div at bounding box center [313, 252] width 255 height 16
paste div "To enrich screen reader interactions, please activate Accessibility in Grammarl…"
click at [211, 215] on div "**********" at bounding box center [320, 220] width 268 height 29
click at [256, 216] on div "**********" at bounding box center [320, 220] width 268 height 29
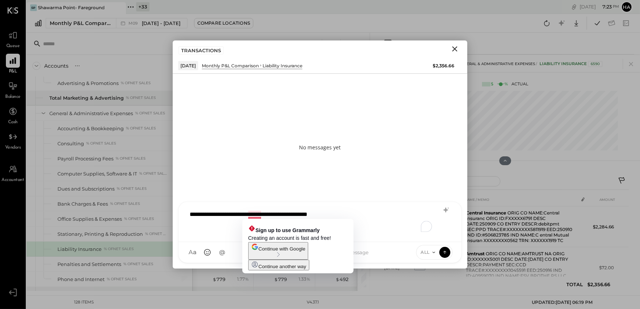
click at [224, 231] on div "**********" at bounding box center [320, 220] width 268 height 29
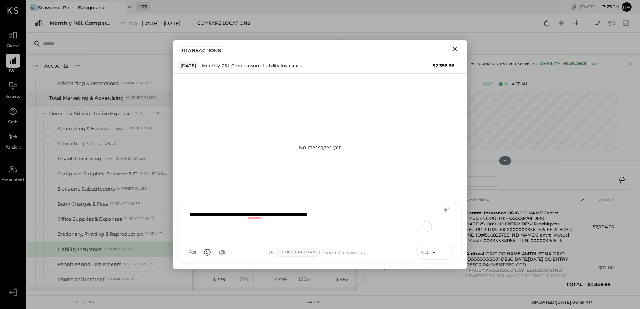
click at [444, 254] on icon at bounding box center [444, 251] width 7 height 7
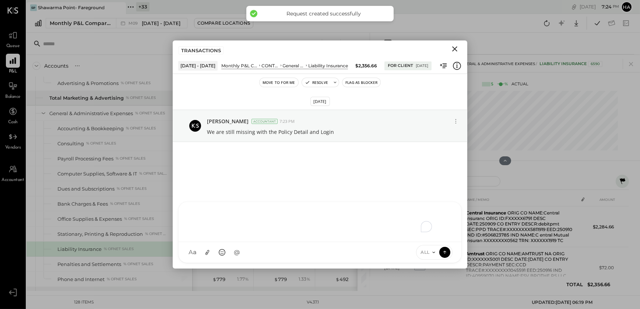
click at [354, 84] on button "Flag as Blocker" at bounding box center [361, 82] width 38 height 9
click at [454, 46] on icon "Close" at bounding box center [454, 49] width 9 height 9
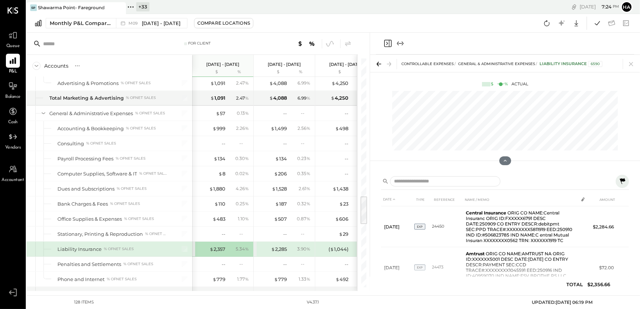
drag, startPoint x: 631, startPoint y: 63, endPoint x: 427, endPoint y: 125, distance: 213.4
click at [631, 63] on icon at bounding box center [631, 64] width 10 height 10
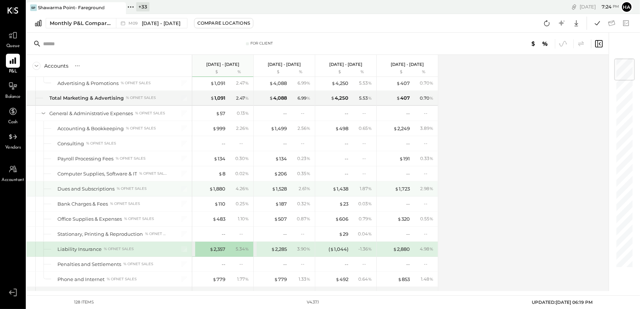
scroll to position [1104, 0]
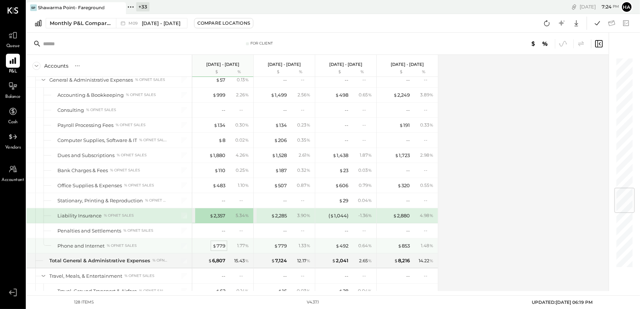
click at [218, 243] on div "$ 779" at bounding box center [218, 246] width 13 height 7
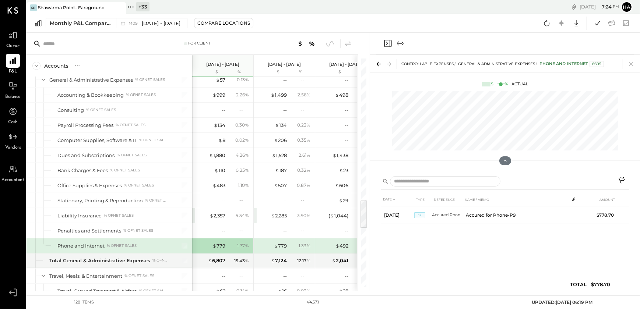
click at [618, 178] on icon at bounding box center [622, 181] width 9 height 9
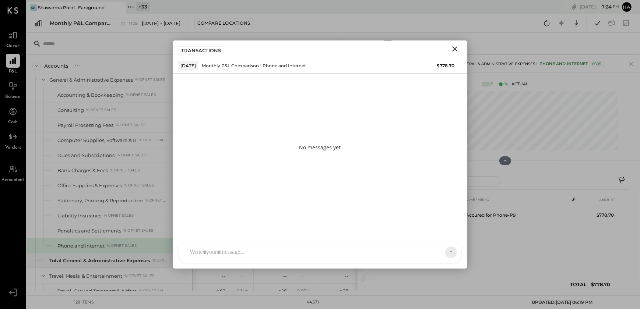
click at [213, 251] on div at bounding box center [313, 252] width 255 height 16
paste div "To enrich screen reader interactions, please activate Accessibility in Grammarl…"
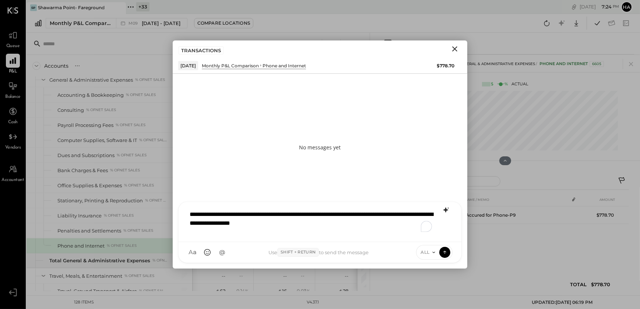
click at [445, 210] on icon at bounding box center [445, 210] width 5 height 5
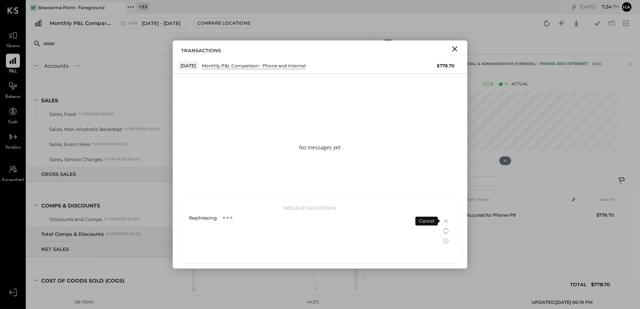
scroll to position [1104, 0]
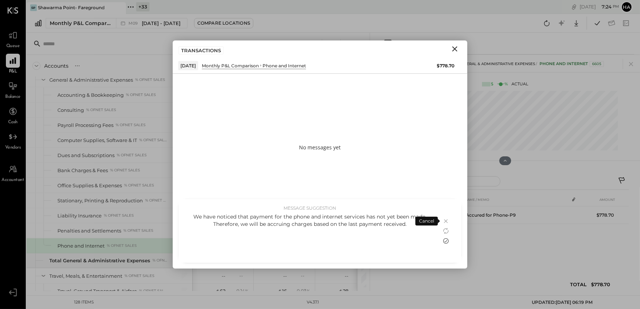
click at [443, 239] on icon at bounding box center [445, 241] width 9 height 9
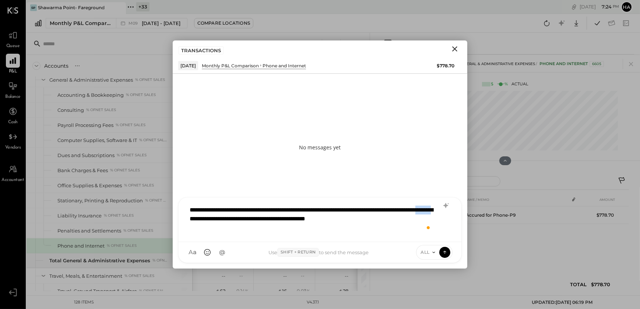
drag, startPoint x: 268, startPoint y: 218, endPoint x: 287, endPoint y: 221, distance: 19.3
click at [287, 221] on div "**********" at bounding box center [320, 219] width 268 height 34
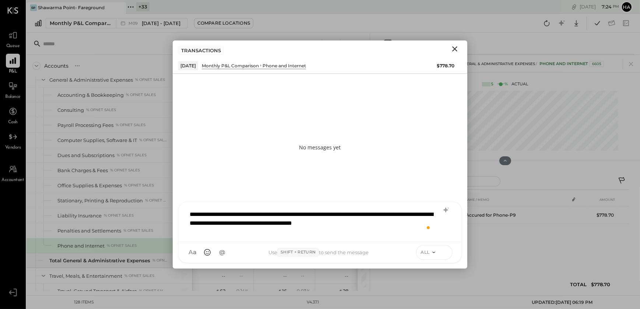
click at [440, 250] on button at bounding box center [444, 252] width 11 height 11
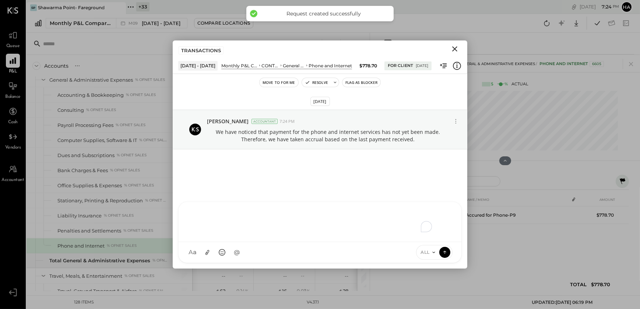
click at [453, 50] on icon "Close" at bounding box center [454, 49] width 9 height 9
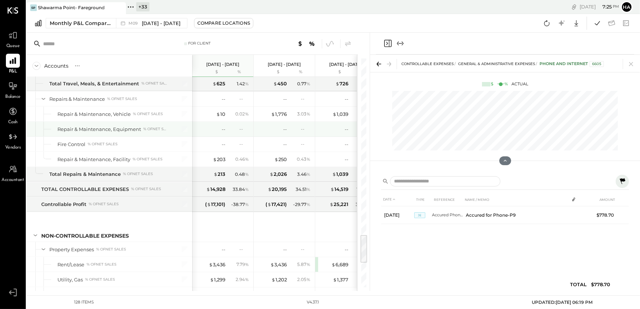
scroll to position [1405, 0]
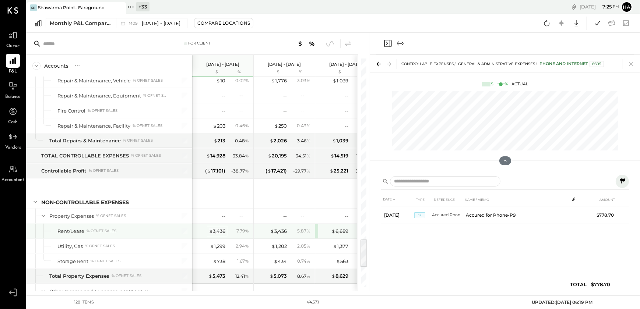
click at [218, 229] on div "$ 3,436" at bounding box center [217, 231] width 17 height 7
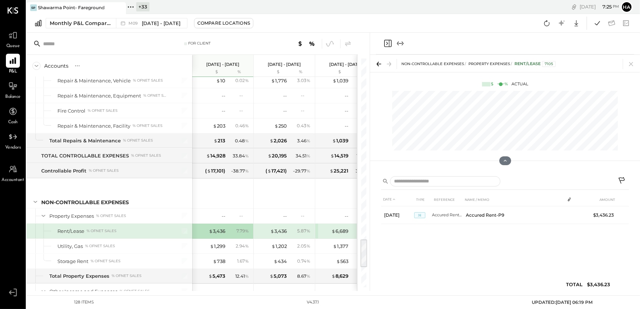
click at [620, 180] on icon at bounding box center [621, 180] width 6 height 6
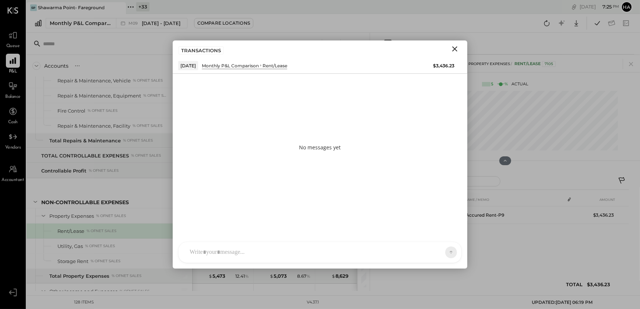
click at [199, 253] on div at bounding box center [313, 252] width 255 height 16
paste div "To enrich screen reader interactions, please activate Accessibility in Grammarl…"
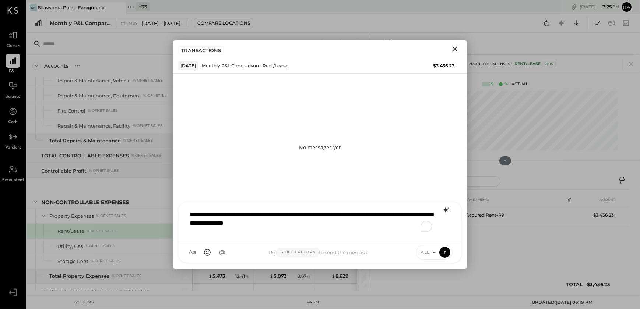
click at [447, 210] on icon at bounding box center [445, 210] width 5 height 5
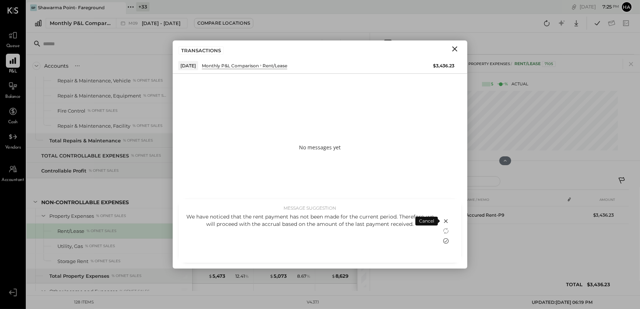
click at [443, 240] on icon at bounding box center [445, 241] width 9 height 9
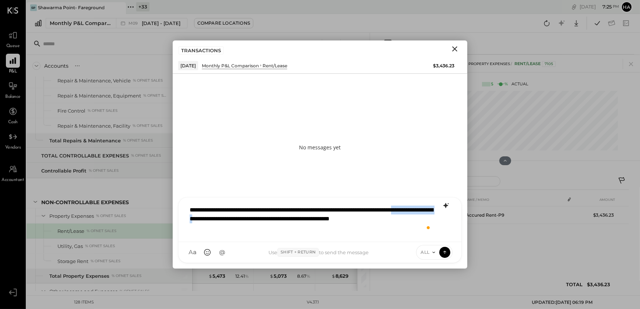
drag, startPoint x: 222, startPoint y: 221, endPoint x: 281, endPoint y: 220, distance: 59.3
click at [281, 220] on div "**********" at bounding box center [320, 219] width 268 height 34
click at [223, 229] on div "**********" at bounding box center [320, 219] width 268 height 34
click at [443, 254] on icon at bounding box center [444, 251] width 7 height 7
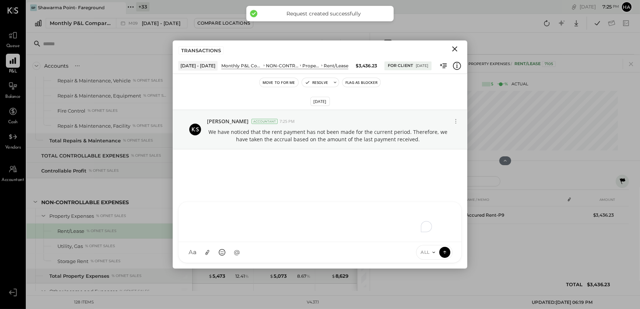
click at [354, 84] on button "Flag as Blocker" at bounding box center [361, 82] width 38 height 9
click at [452, 47] on icon "Close" at bounding box center [454, 49] width 9 height 9
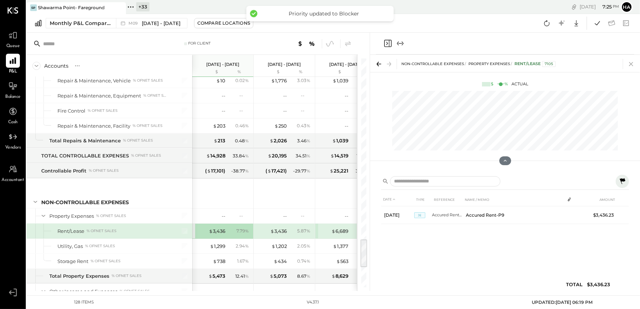
click at [632, 66] on icon at bounding box center [631, 64] width 10 height 10
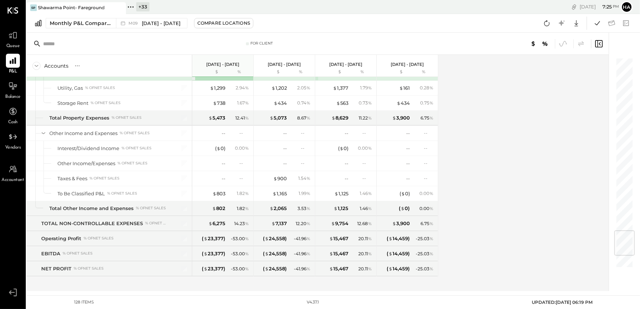
scroll to position [1463, 0]
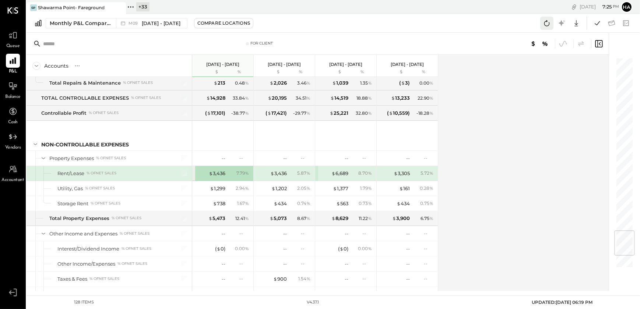
click at [549, 22] on icon at bounding box center [547, 23] width 10 height 10
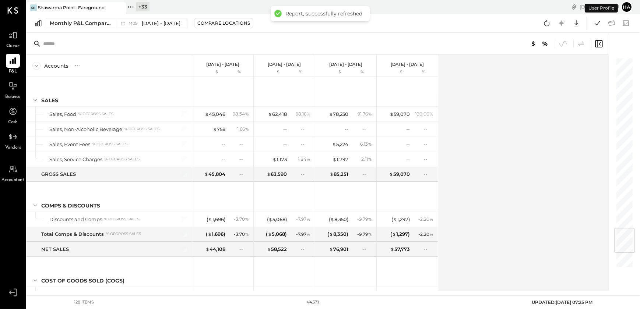
scroll to position [1441, 0]
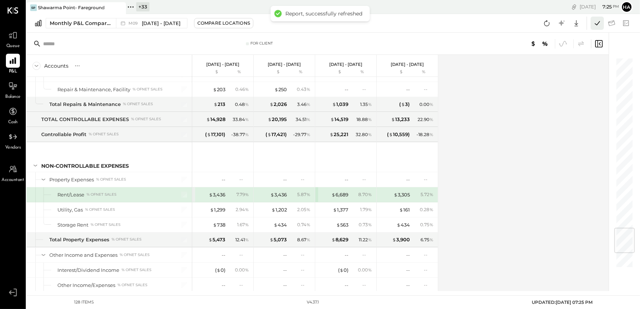
click at [596, 26] on icon at bounding box center [597, 23] width 10 height 10
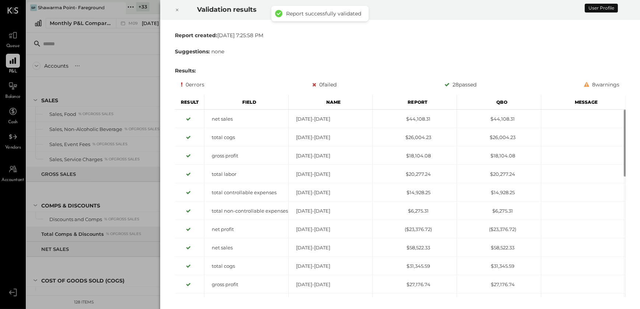
scroll to position [1441, 0]
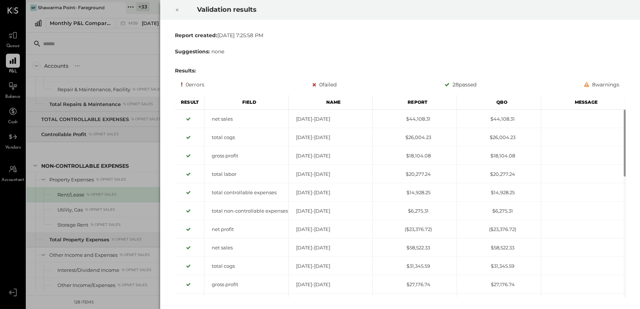
click at [176, 13] on icon at bounding box center [177, 10] width 4 height 9
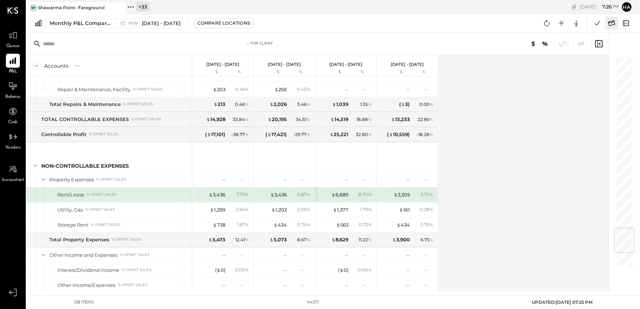
click at [615, 23] on icon at bounding box center [611, 23] width 10 height 10
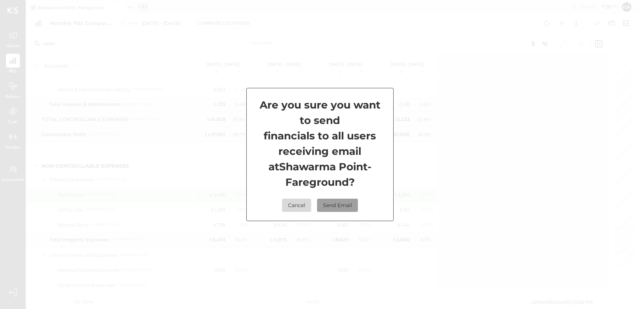
click at [340, 208] on button "Send Email" at bounding box center [337, 205] width 41 height 13
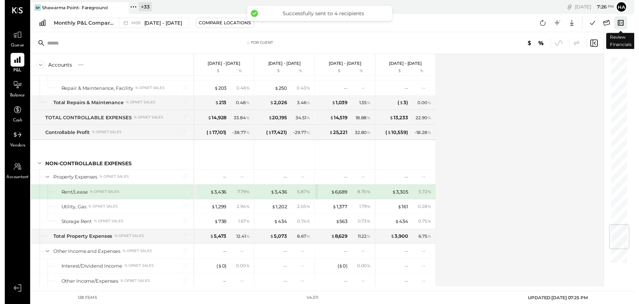
click at [625, 24] on icon at bounding box center [626, 23] width 10 height 10
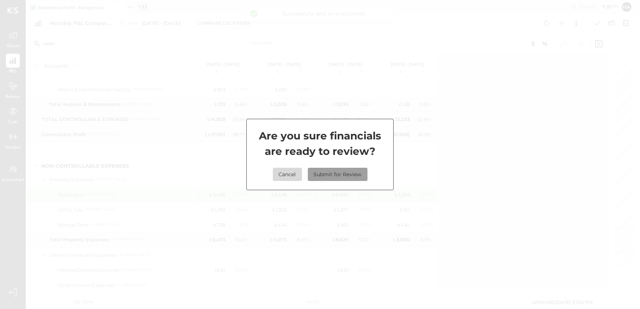
click at [332, 174] on button "Submit for Review" at bounding box center [338, 174] width 60 height 13
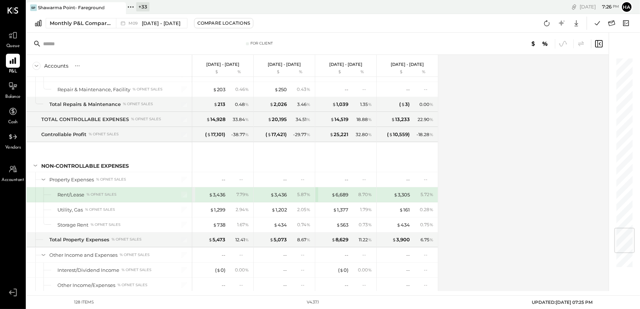
click at [130, 7] on icon at bounding box center [130, 6] width 1 height 1
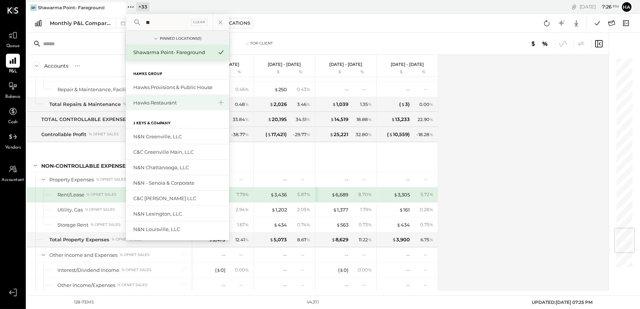
scroll to position [0, 0]
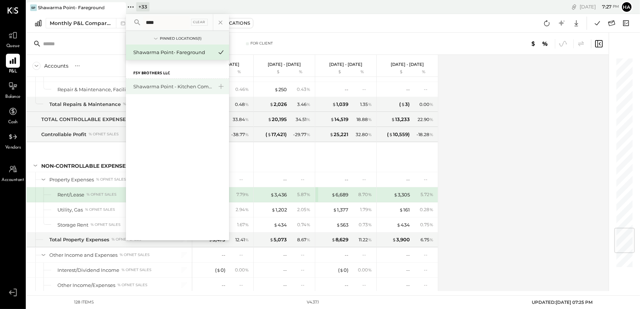
type input "****"
click at [164, 88] on div "Shawarma Point - Kitchen Commissary" at bounding box center [172, 86] width 79 height 7
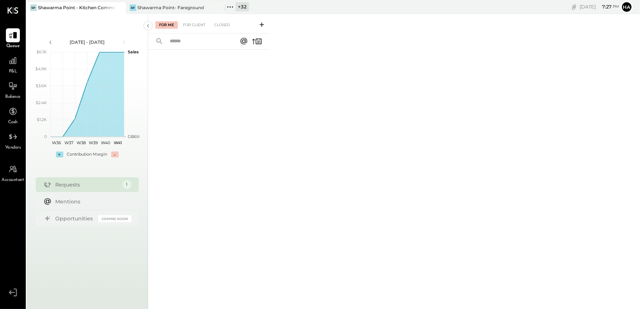
click at [9, 71] on span "P&L" at bounding box center [13, 71] width 8 height 7
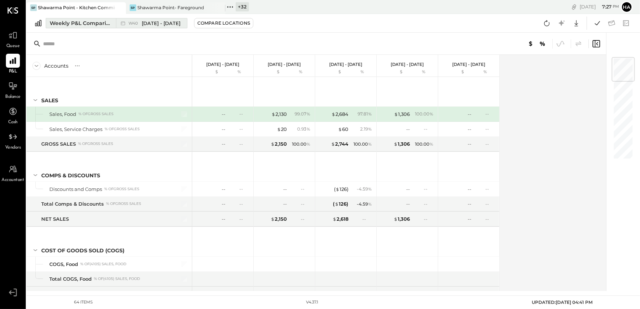
click at [82, 26] on div "Weekly P&L Comparison" at bounding box center [81, 23] width 62 height 7
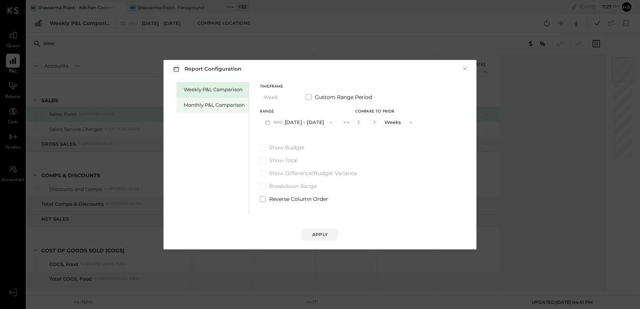
click at [226, 106] on div "Monthly P&L Comparison" at bounding box center [214, 105] width 61 height 7
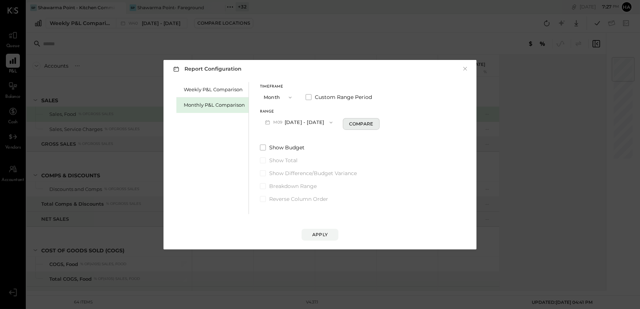
click at [357, 125] on div "Compare" at bounding box center [361, 124] width 24 height 6
click at [372, 122] on icon "button" at bounding box center [374, 122] width 4 height 4
type input "*"
click at [318, 233] on div "Apply" at bounding box center [319, 234] width 15 height 6
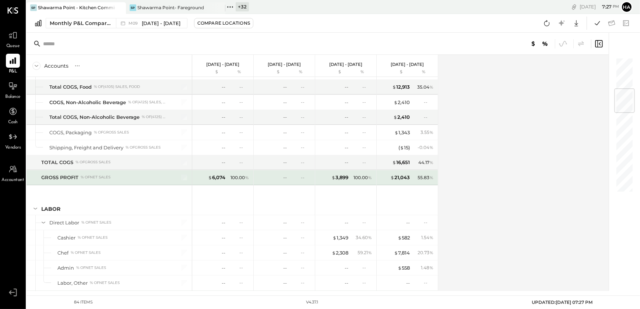
scroll to position [167, 0]
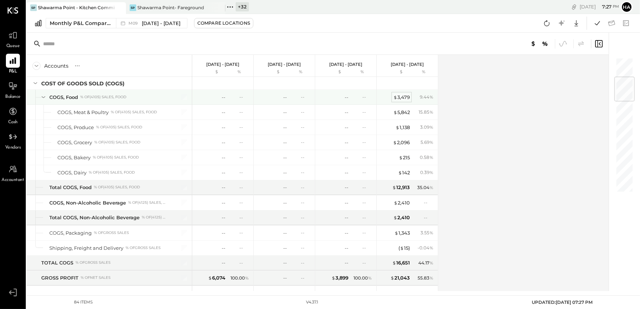
click at [404, 96] on div "$ 3,479" at bounding box center [401, 97] width 17 height 7
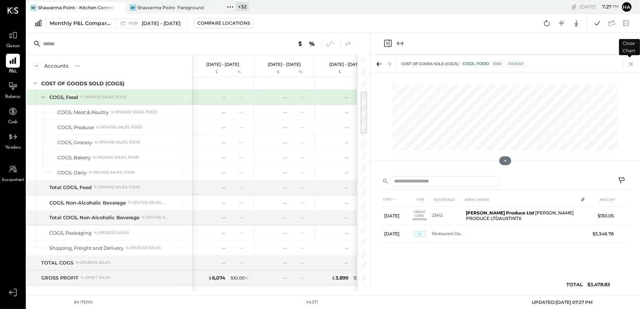
click at [633, 65] on icon at bounding box center [631, 64] width 10 height 10
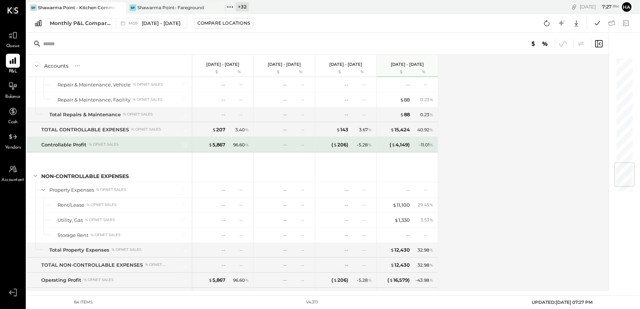
scroll to position [946, 0]
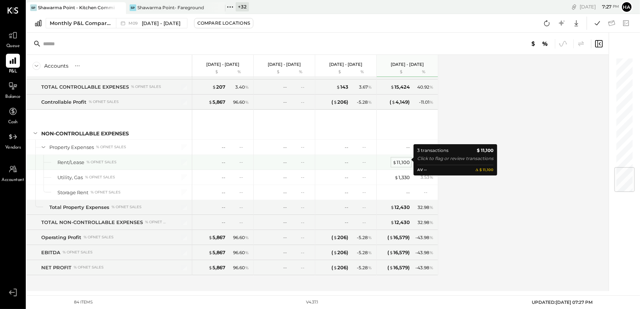
click at [404, 159] on div "$ 11,100" at bounding box center [400, 162] width 17 height 7
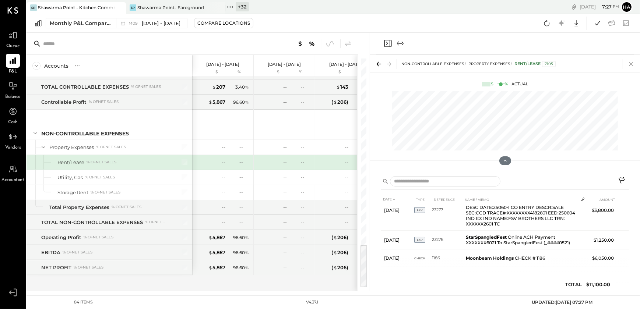
scroll to position [14, 0]
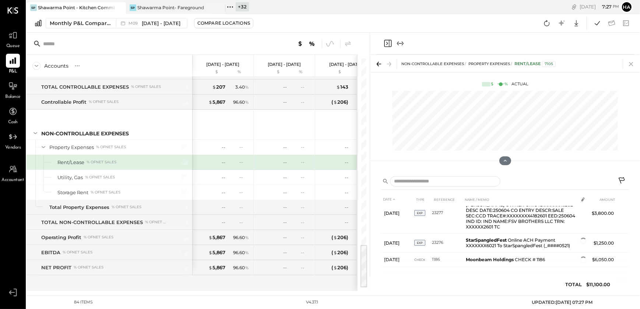
click at [629, 63] on icon at bounding box center [631, 64] width 4 height 4
